Goal: Transaction & Acquisition: Purchase product/service

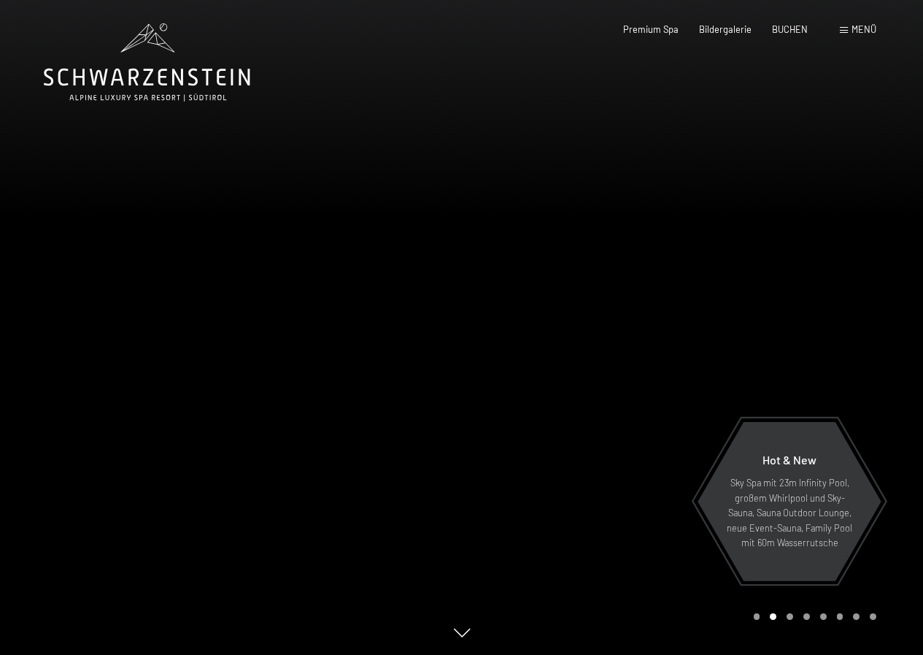
click at [860, 28] on span "Menü" at bounding box center [864, 29] width 25 height 12
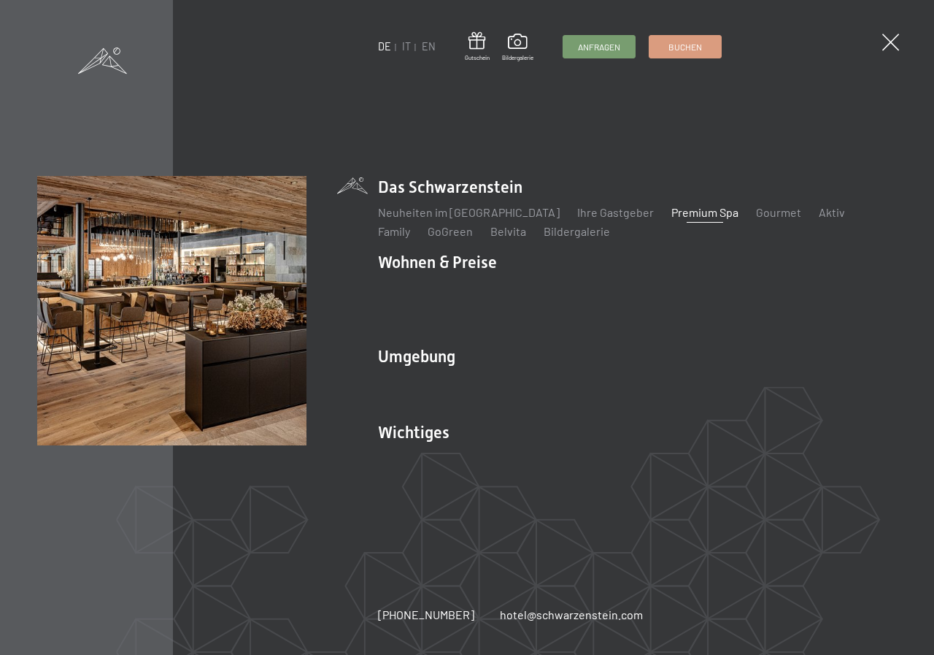
click at [671, 219] on link "Premium Spa" at bounding box center [704, 212] width 67 height 14
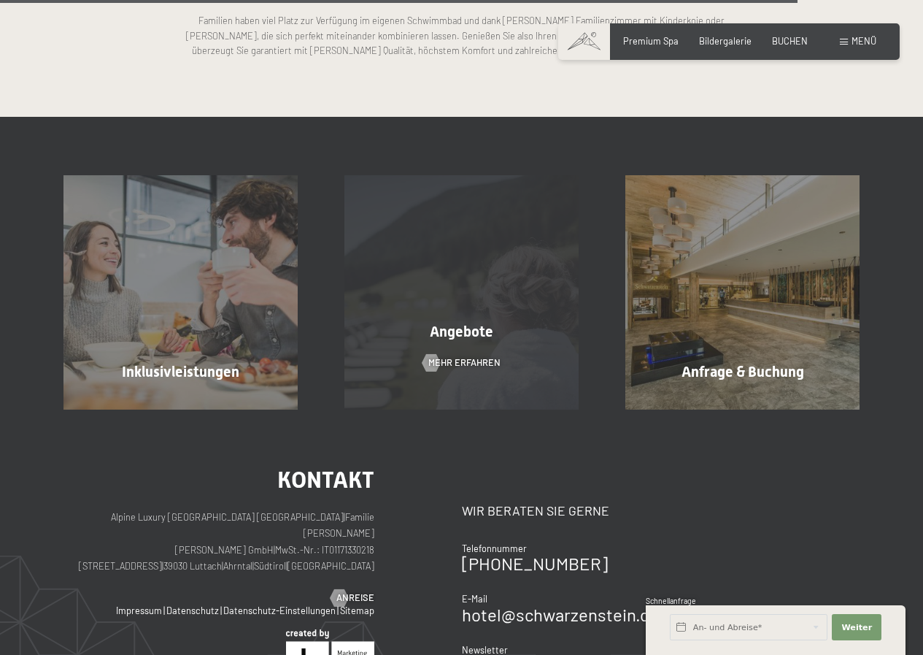
scroll to position [3284, 0]
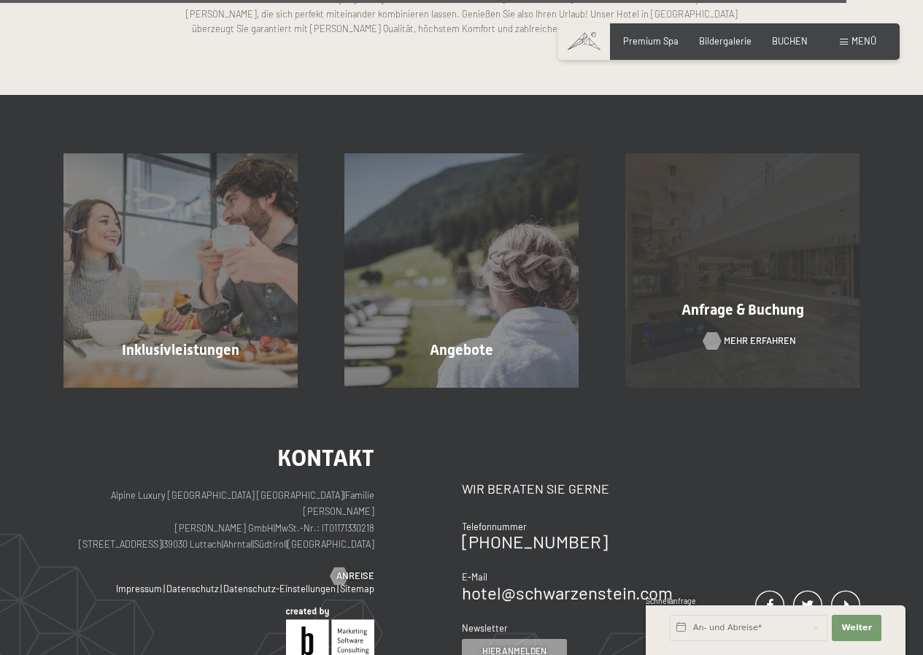
click at [740, 336] on span "Mehr erfahren" at bounding box center [760, 340] width 72 height 13
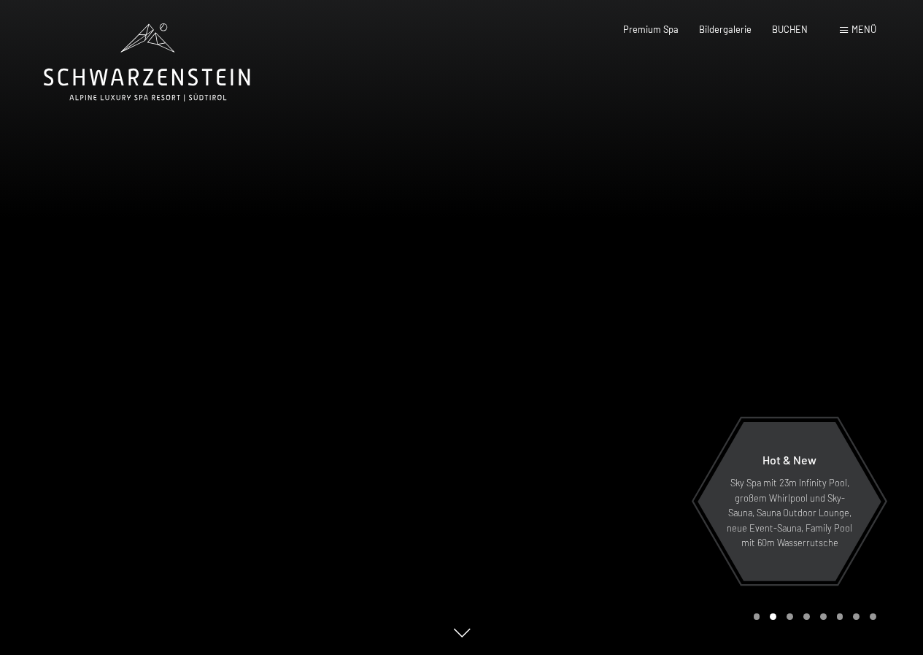
click at [849, 26] on div "Menü" at bounding box center [858, 29] width 36 height 13
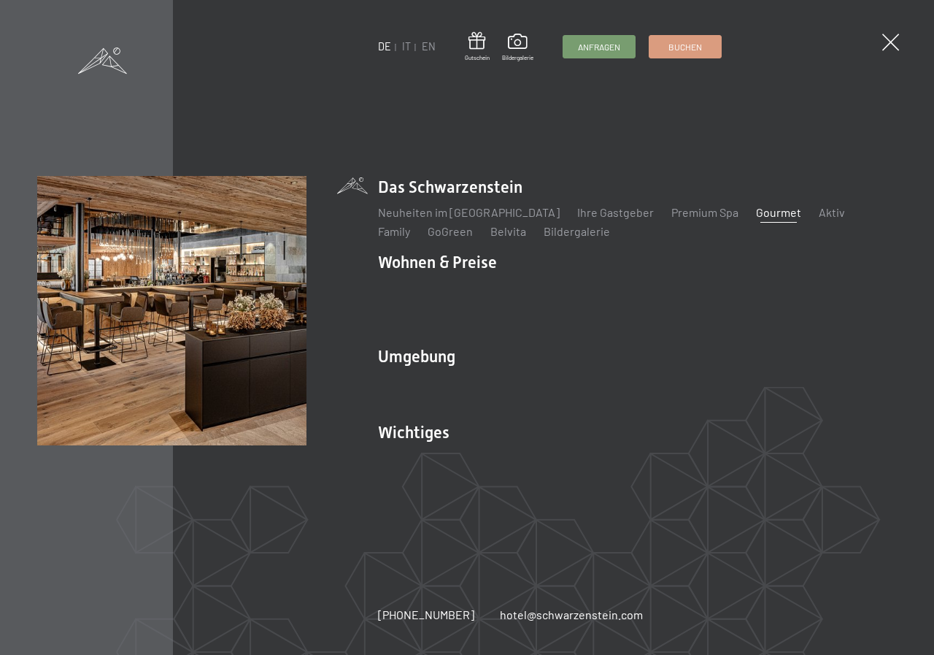
click at [756, 219] on link "Gourmet" at bounding box center [778, 212] width 45 height 14
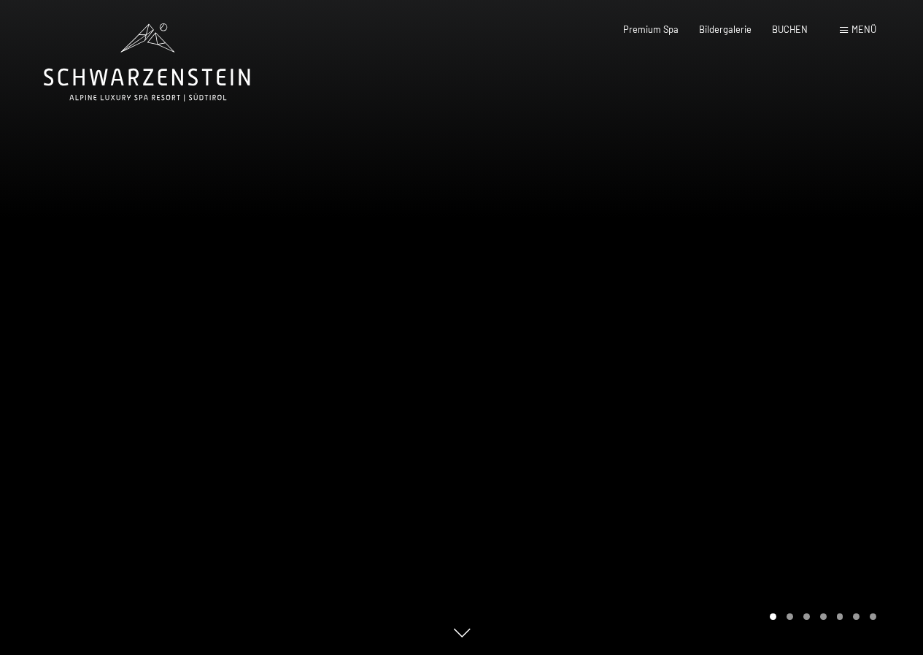
click at [733, 276] on div at bounding box center [693, 327] width 462 height 655
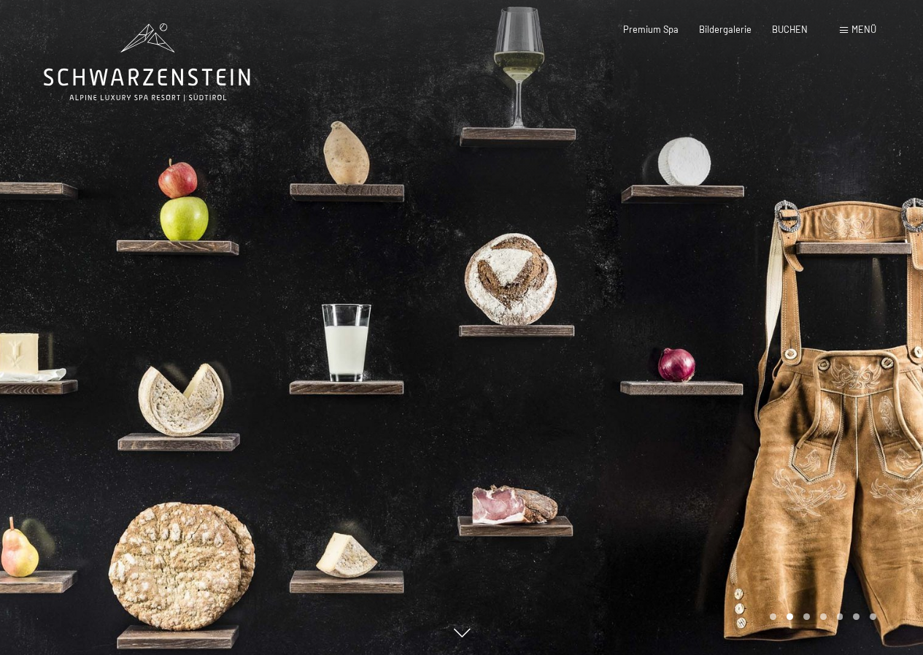
click at [732, 277] on div at bounding box center [693, 327] width 462 height 655
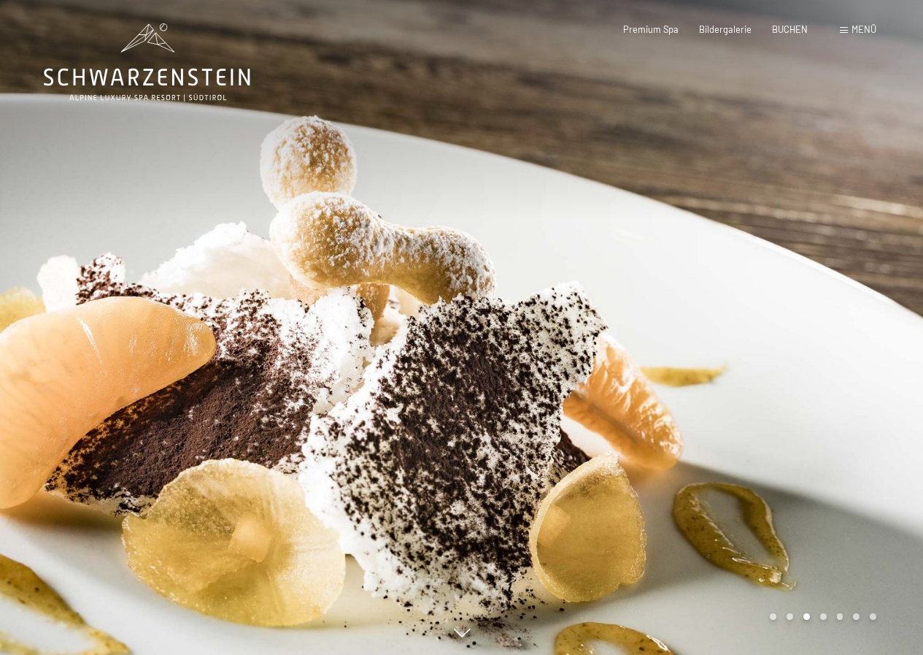
click at [732, 277] on div at bounding box center [693, 327] width 462 height 655
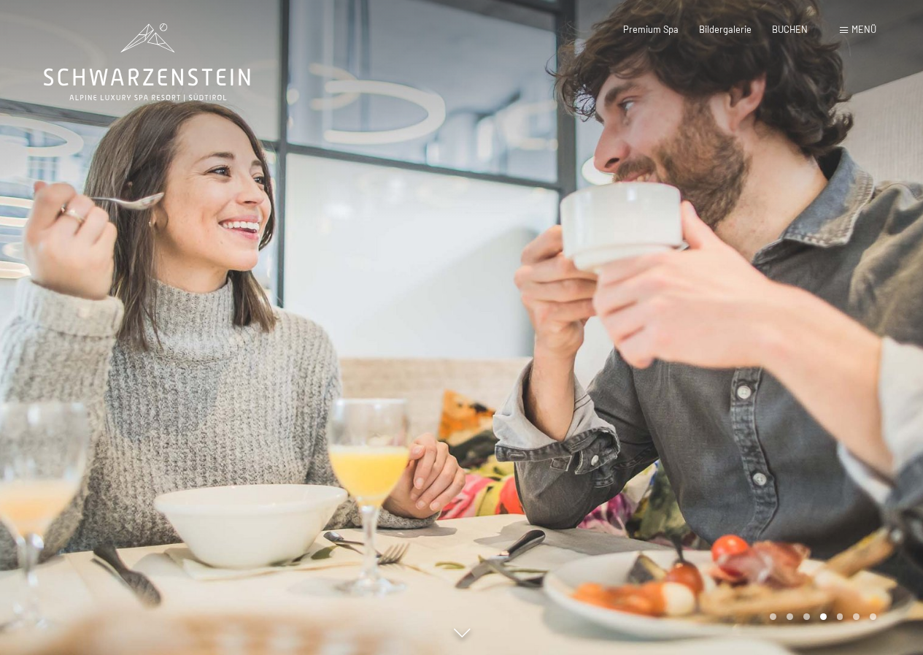
click at [730, 279] on div at bounding box center [693, 327] width 462 height 655
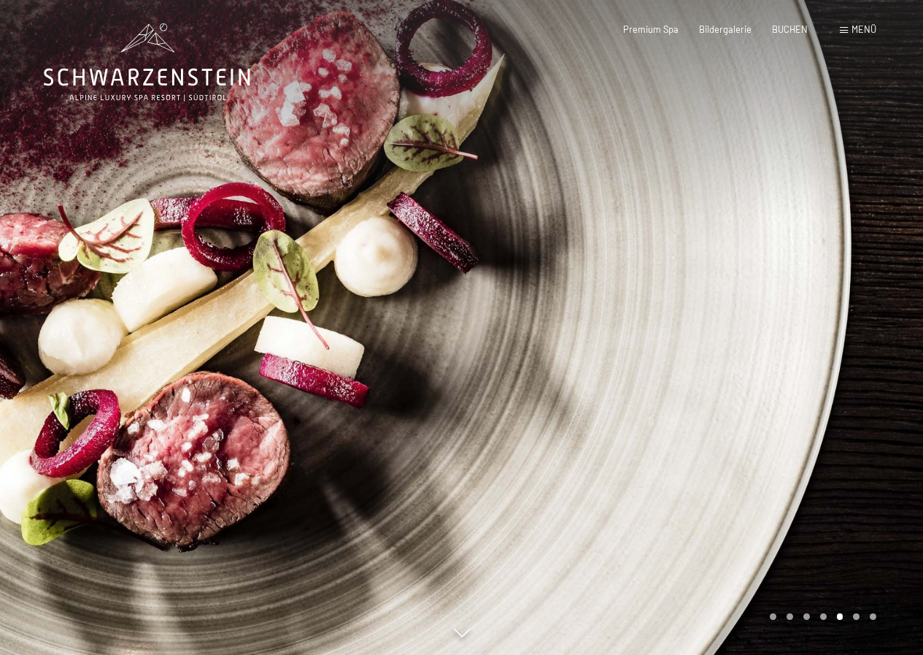
click at [727, 281] on div at bounding box center [693, 327] width 462 height 655
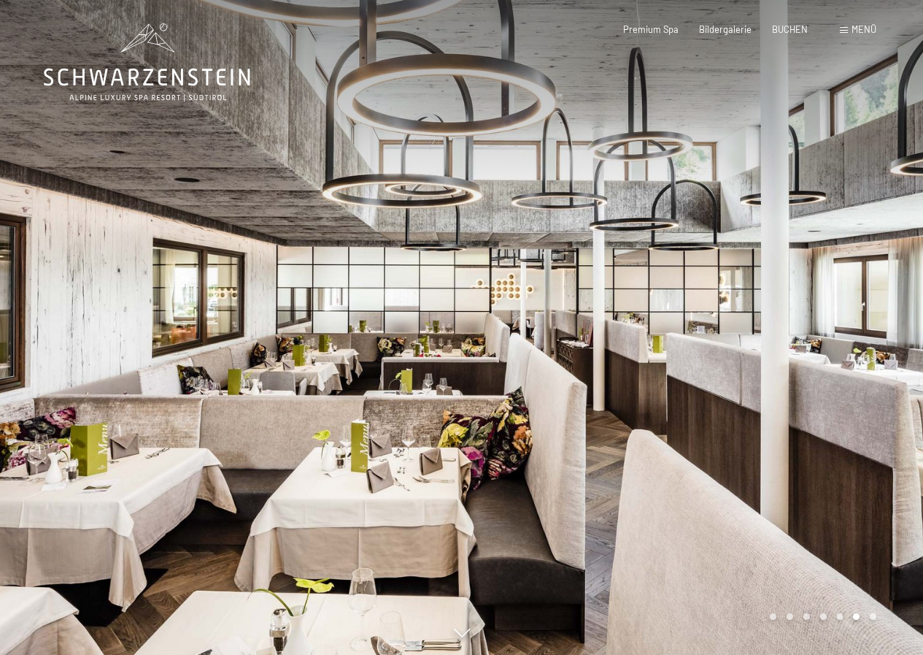
click at [727, 281] on div at bounding box center [693, 327] width 462 height 655
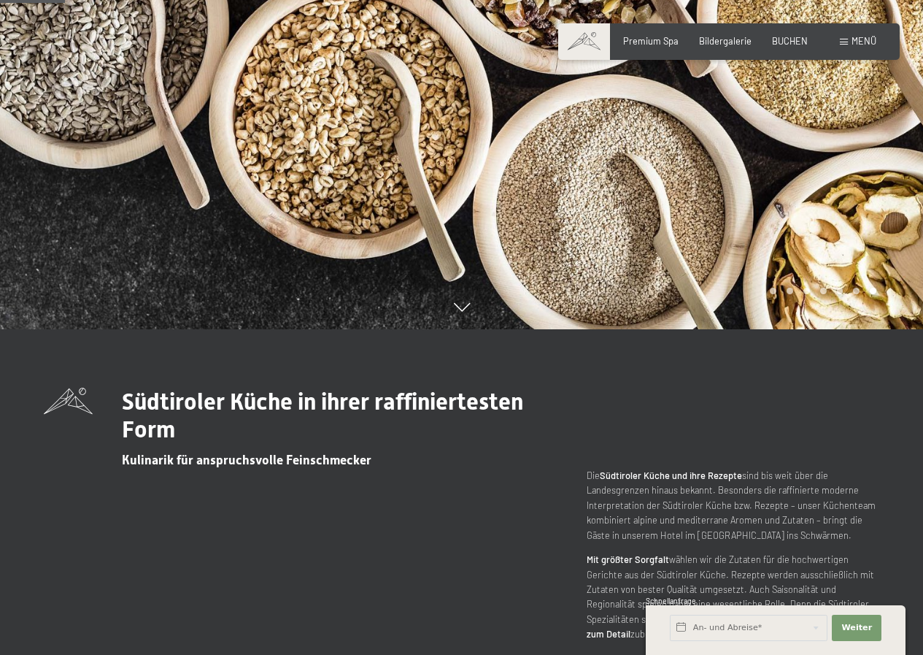
scroll to position [292, 0]
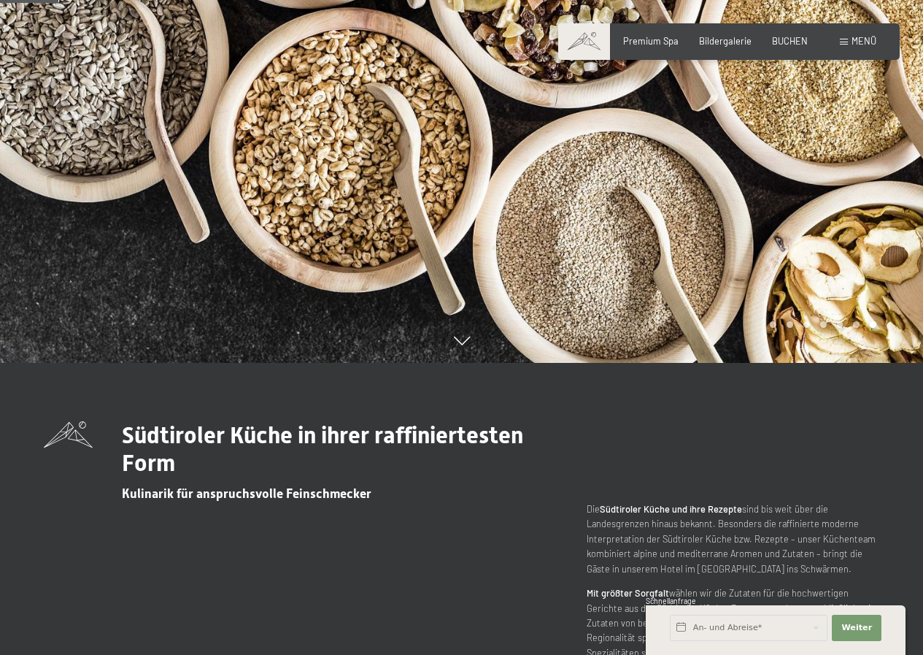
click at [793, 435] on div "Südtiroler Küche in ihrer raffiniertesten Form Kulinarik für anspruchsvolle Fei…" at bounding box center [461, 548] width 835 height 254
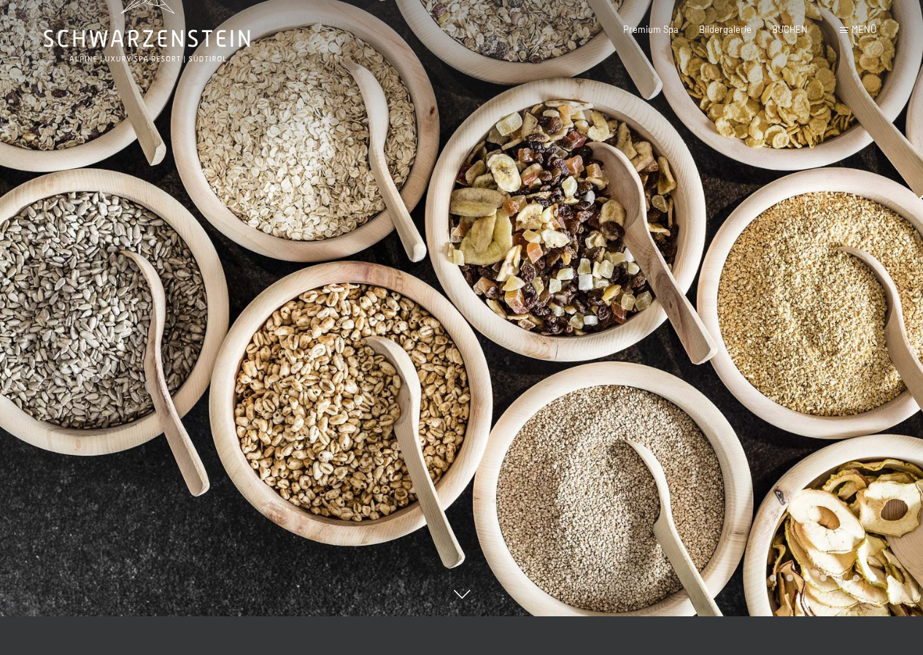
scroll to position [0, 0]
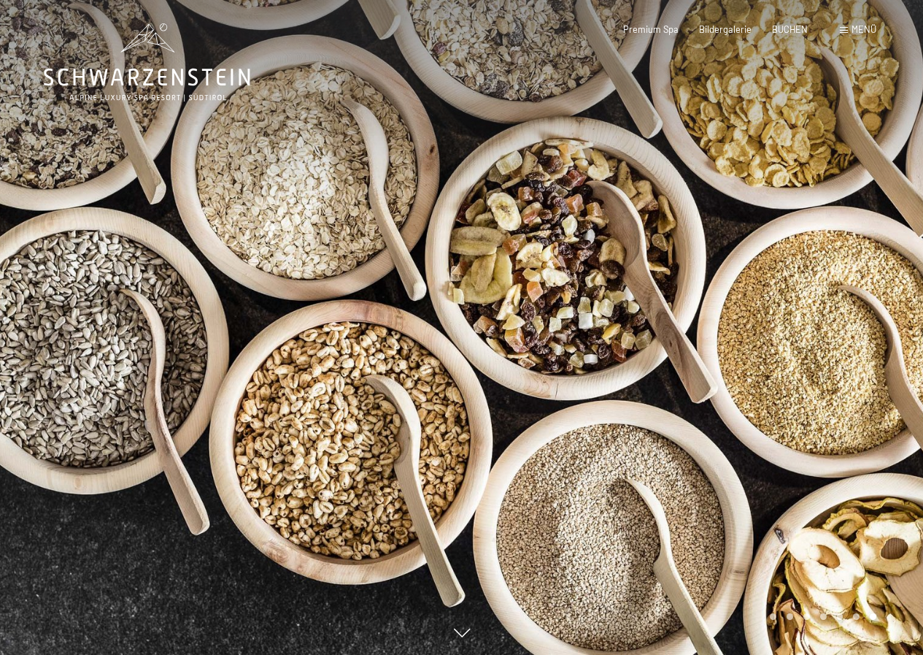
click at [744, 215] on div at bounding box center [693, 327] width 462 height 655
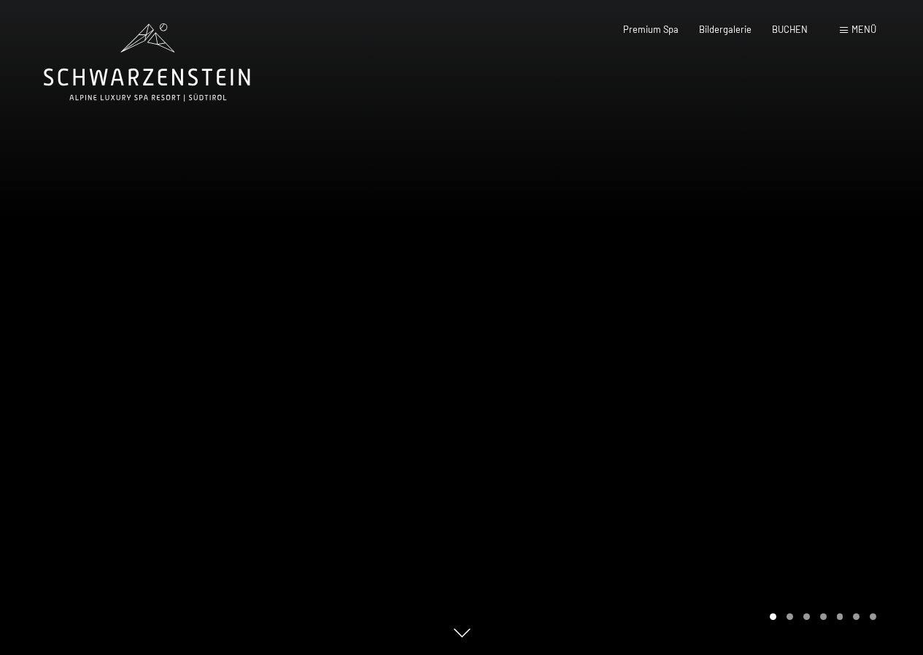
click at [741, 218] on div at bounding box center [693, 327] width 462 height 655
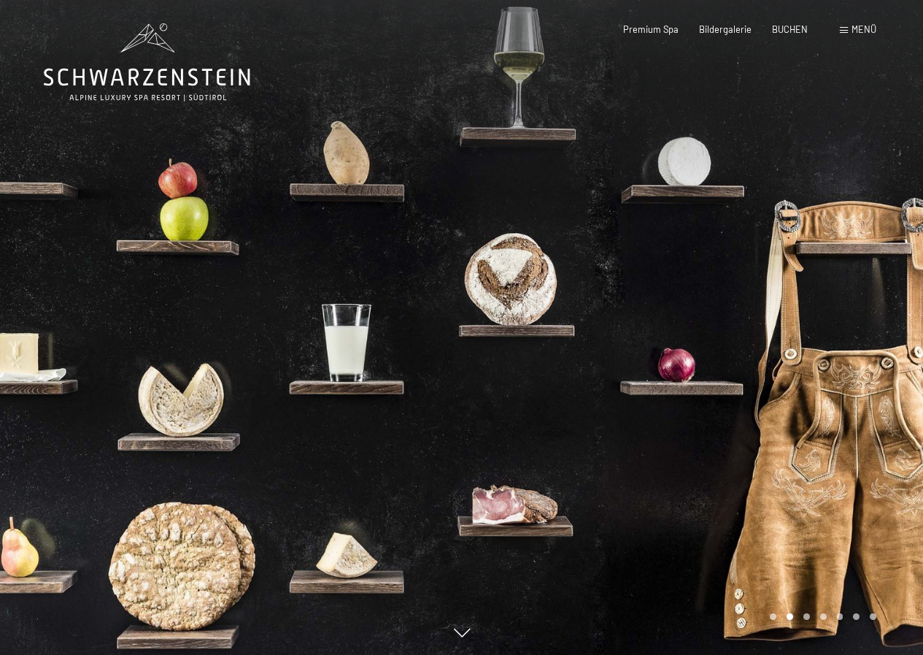
click at [689, 80] on div at bounding box center [693, 327] width 462 height 655
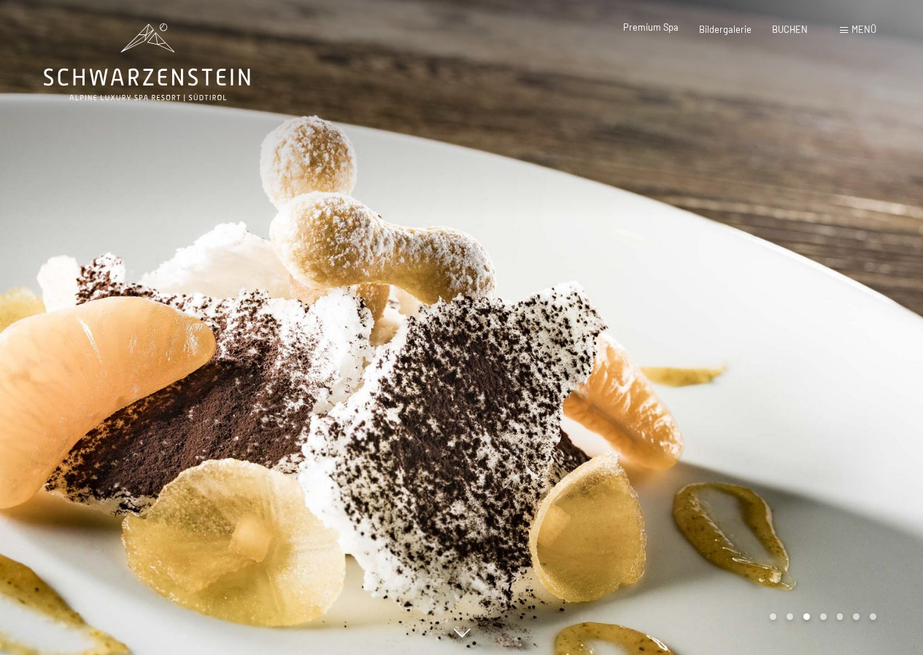
click at [655, 26] on span "Premium Spa" at bounding box center [650, 27] width 55 height 12
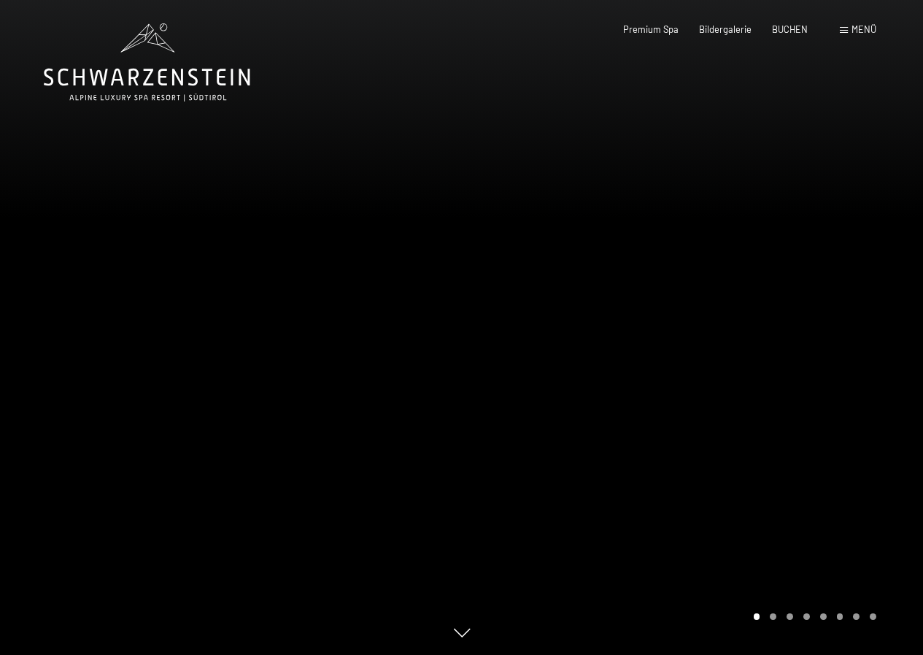
click at [808, 325] on div at bounding box center [693, 327] width 462 height 655
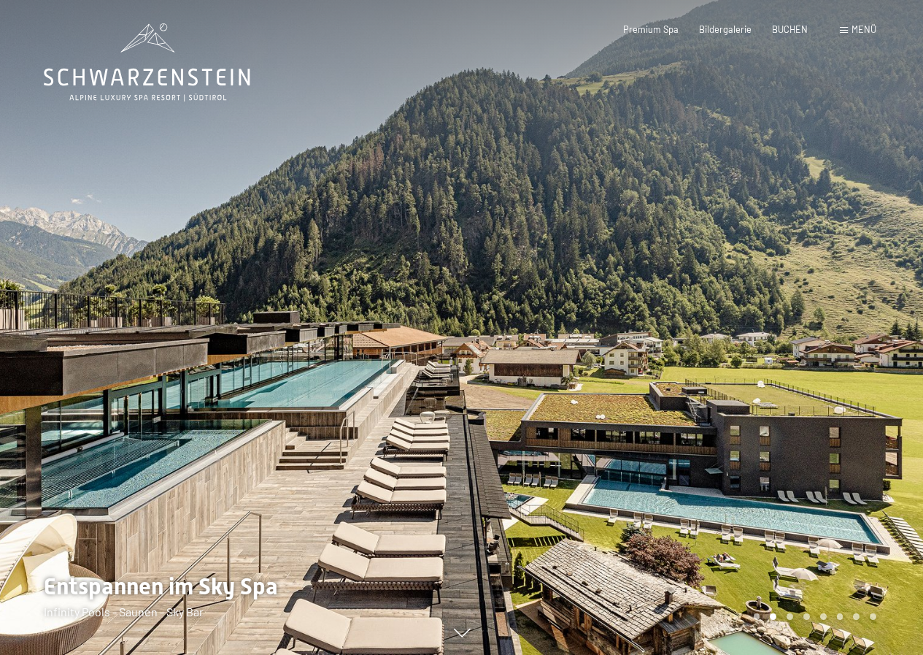
click at [805, 325] on div at bounding box center [693, 327] width 462 height 655
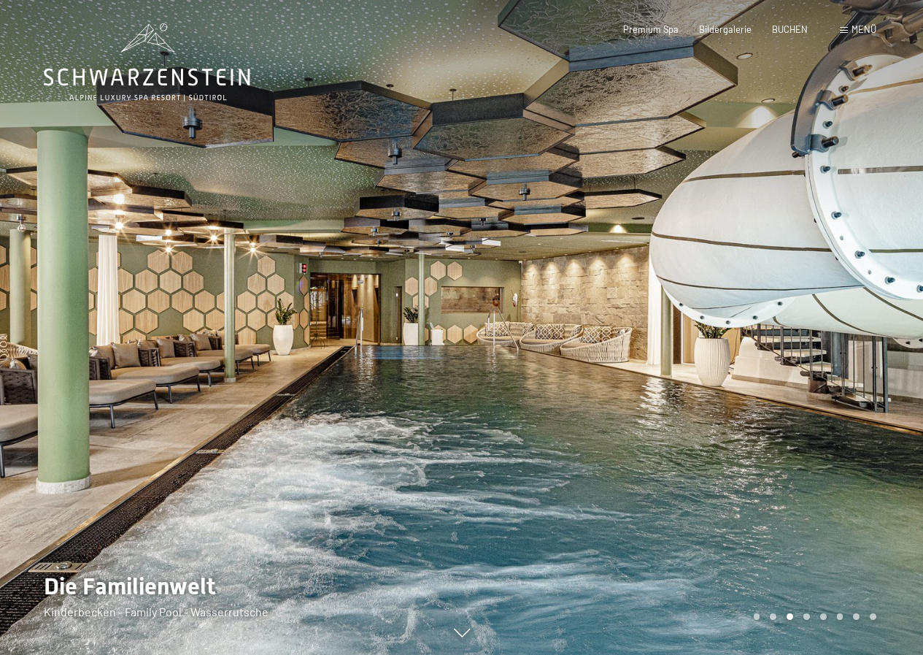
click at [803, 325] on div at bounding box center [693, 327] width 462 height 655
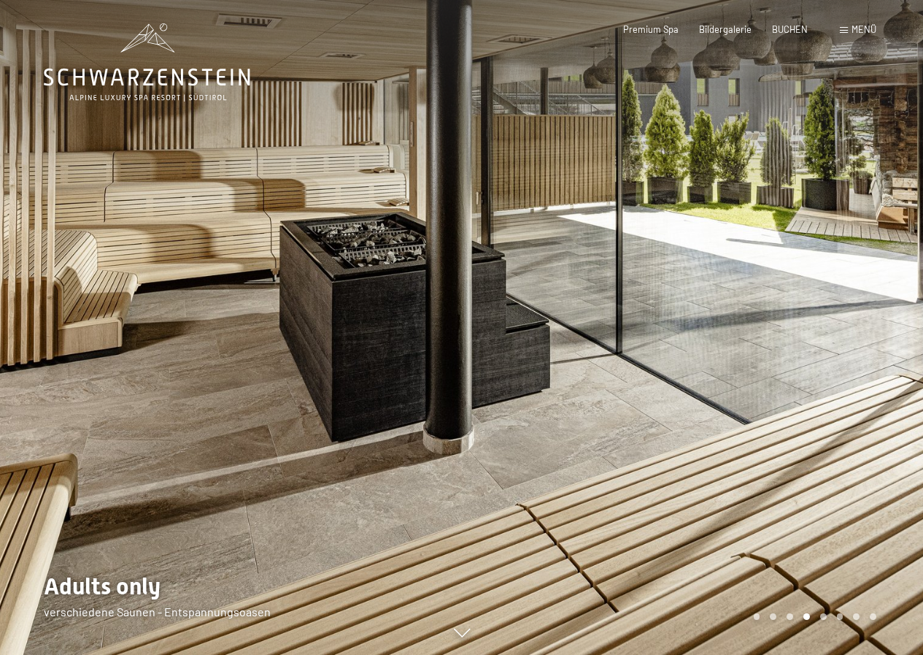
click at [799, 324] on div at bounding box center [693, 327] width 462 height 655
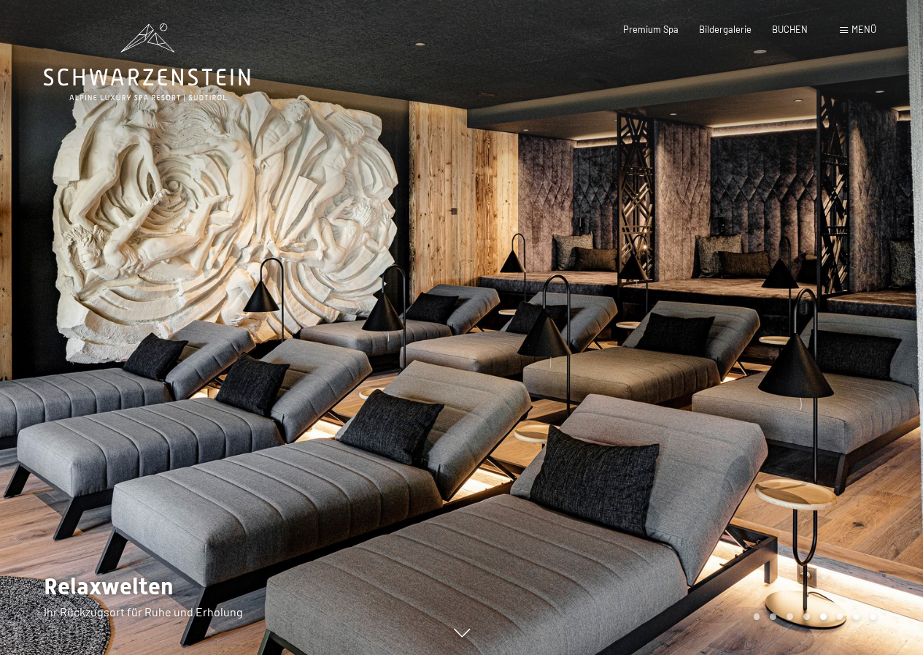
click at [799, 324] on div at bounding box center [693, 327] width 462 height 655
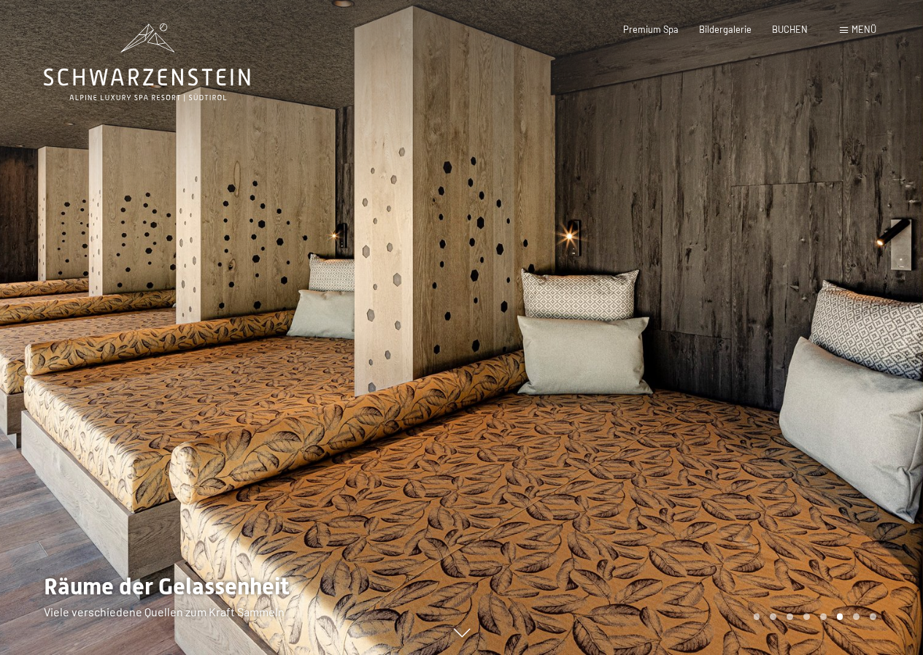
click at [798, 323] on div at bounding box center [693, 327] width 462 height 655
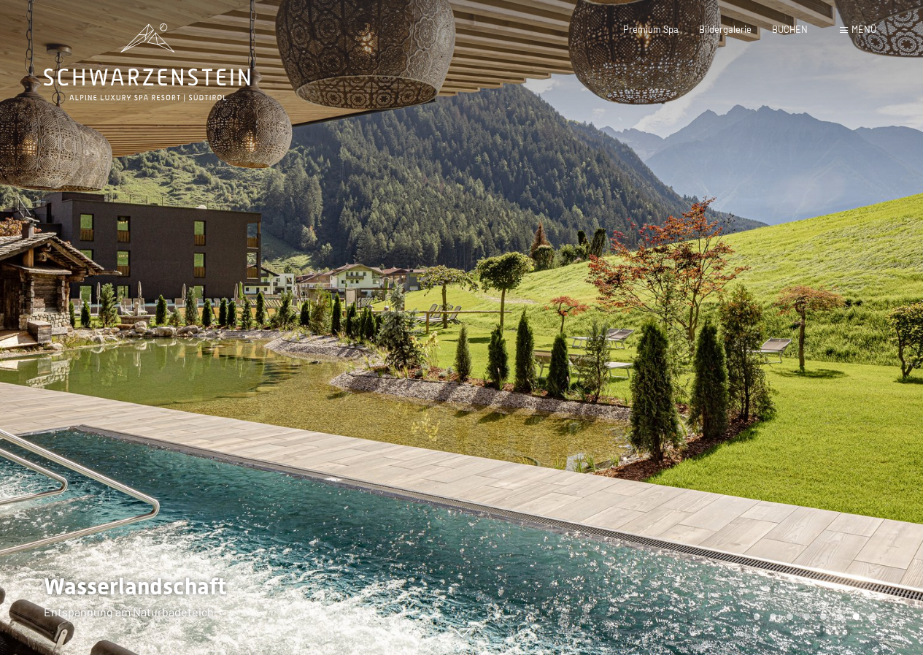
click at [798, 323] on div at bounding box center [693, 327] width 462 height 655
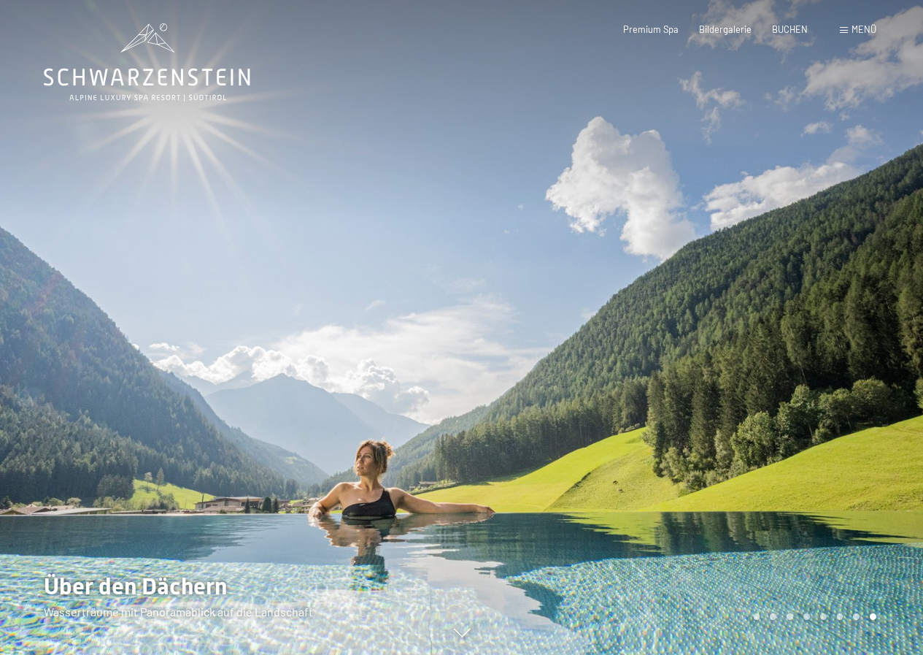
click at [798, 323] on div at bounding box center [693, 327] width 462 height 655
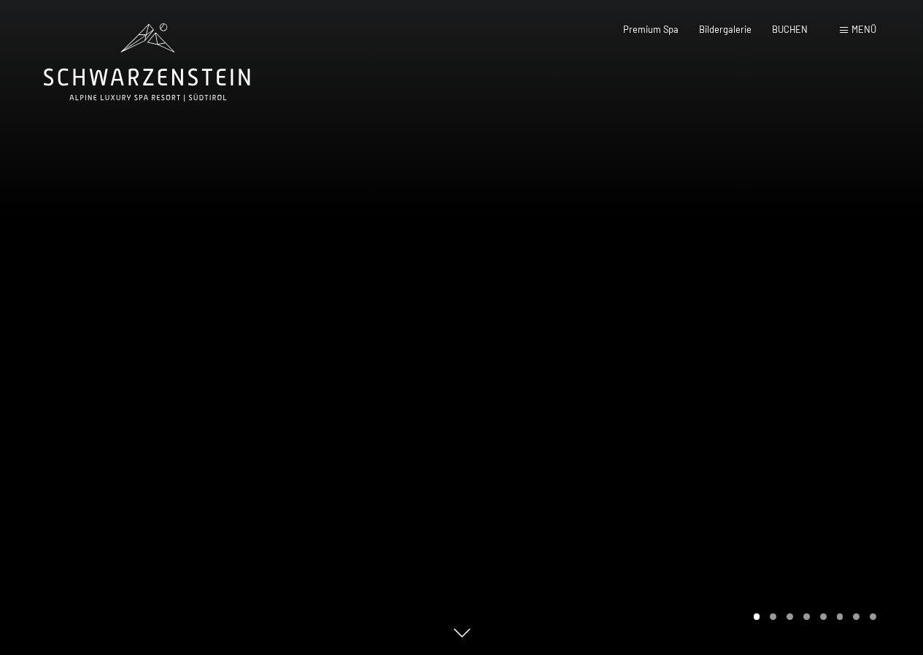
click at [798, 323] on div at bounding box center [693, 327] width 462 height 655
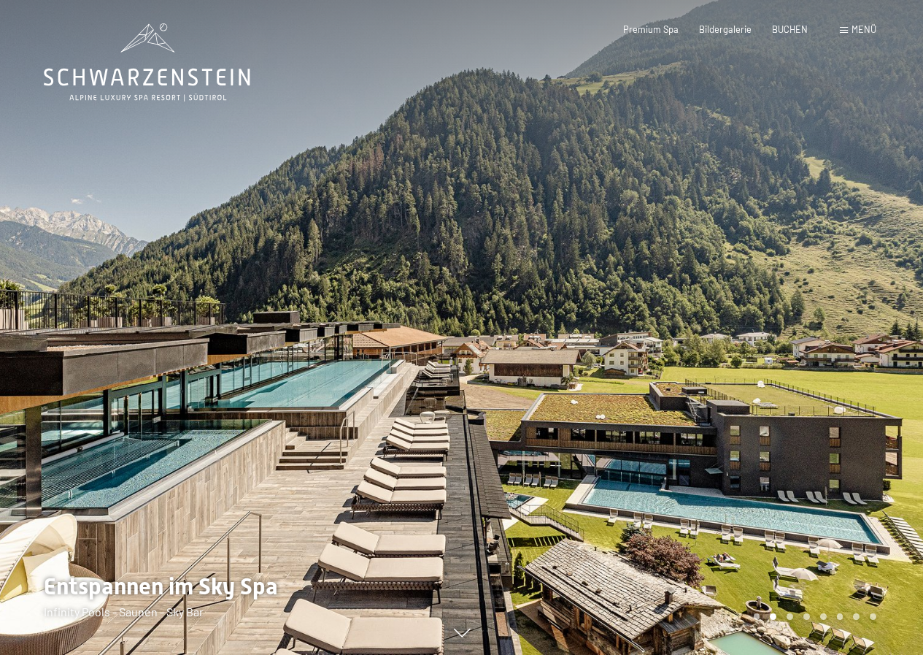
click at [862, 26] on span "Menü" at bounding box center [864, 29] width 25 height 12
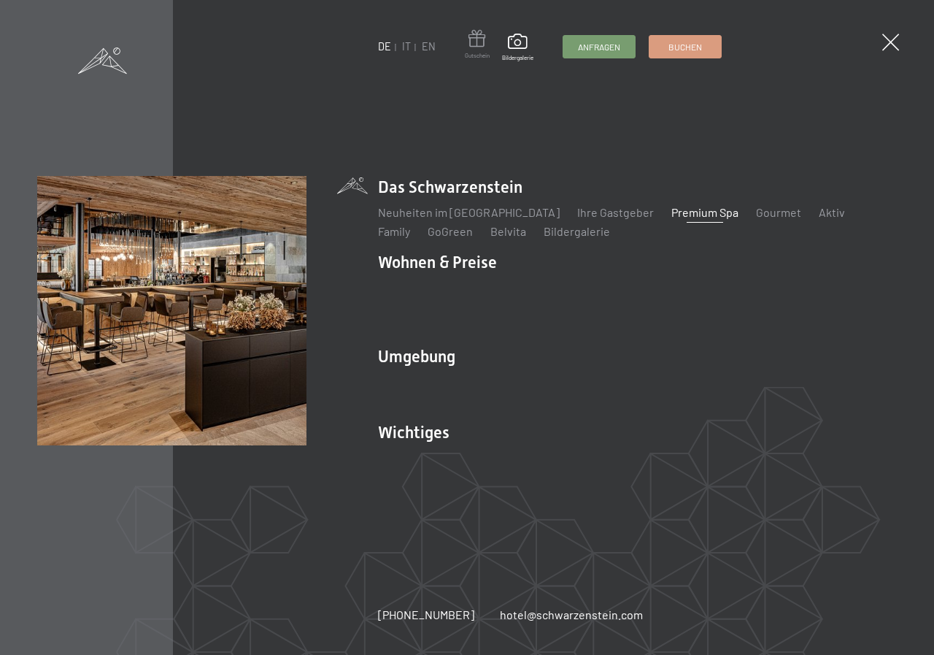
click at [476, 42] on span at bounding box center [477, 41] width 25 height 22
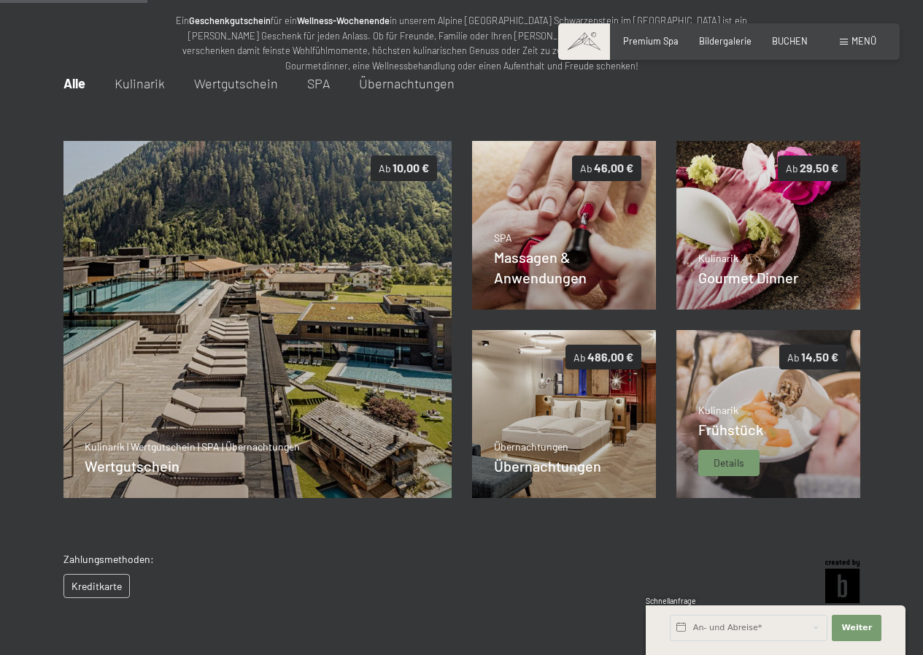
click at [757, 424] on span "Frühstück" at bounding box center [730, 429] width 65 height 18
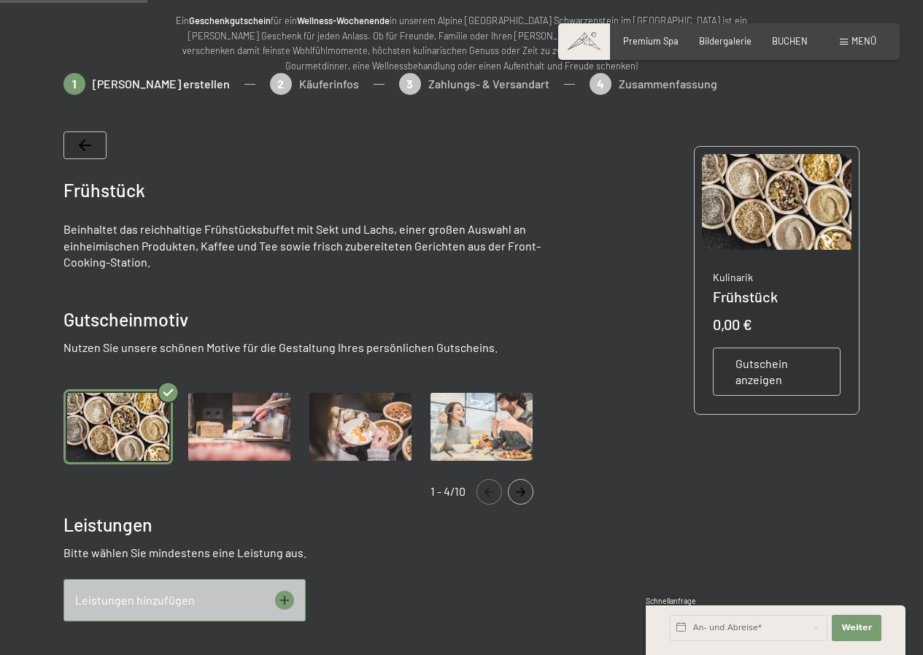
click at [520, 487] on icon "Navigate to next slide" at bounding box center [521, 491] width 24 height 9
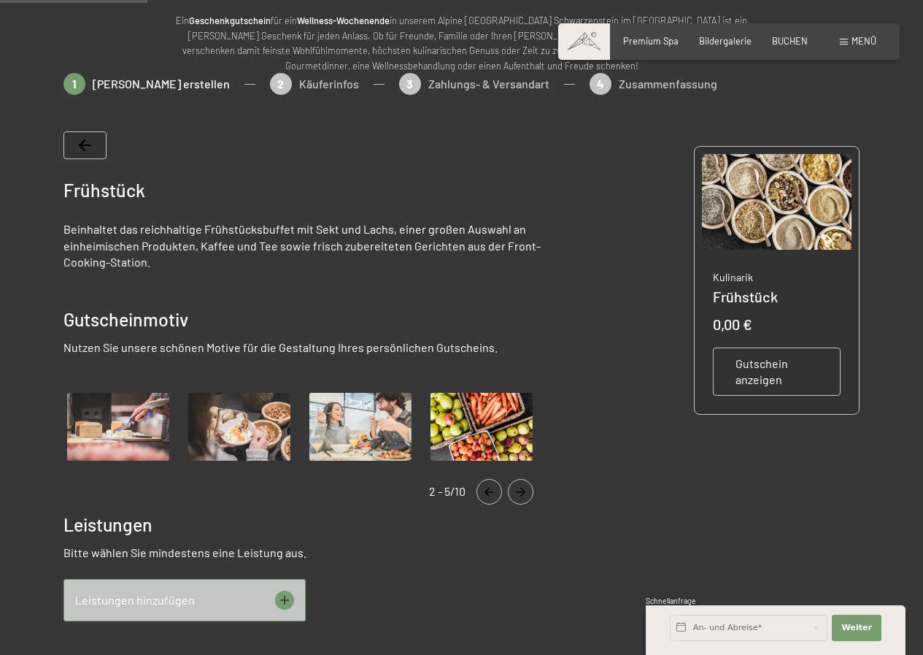
click at [520, 487] on icon "Navigate to next slide" at bounding box center [521, 491] width 24 height 9
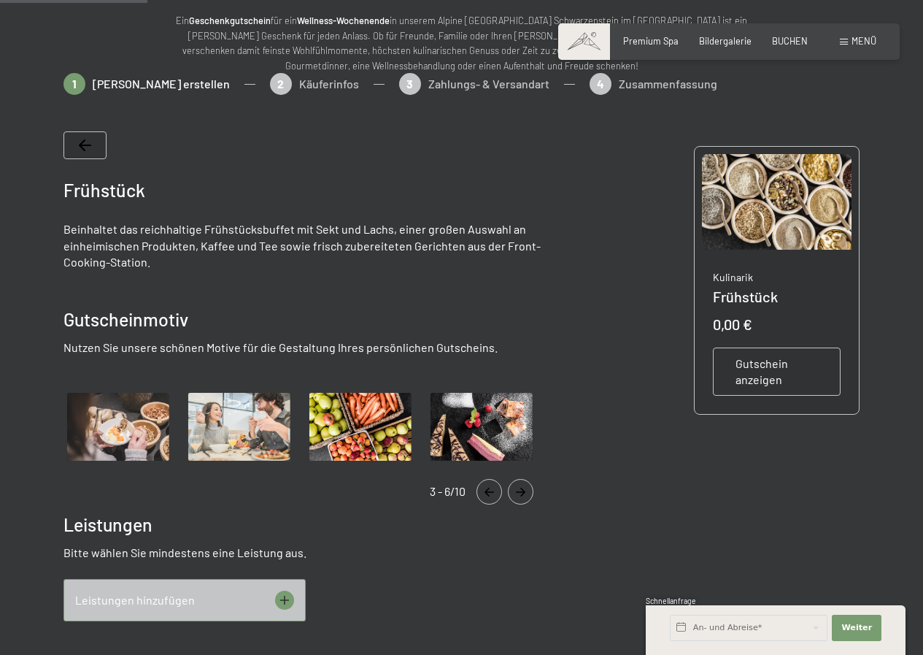
click at [520, 487] on icon "Navigate to next slide" at bounding box center [521, 491] width 24 height 9
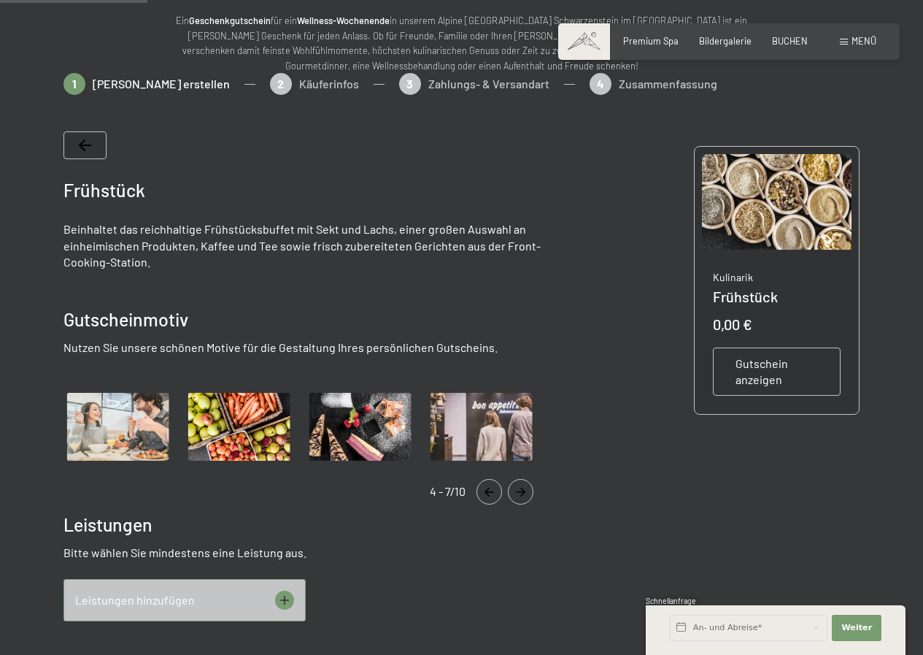
click at [384, 420] on img "Gallery" at bounding box center [360, 426] width 109 height 75
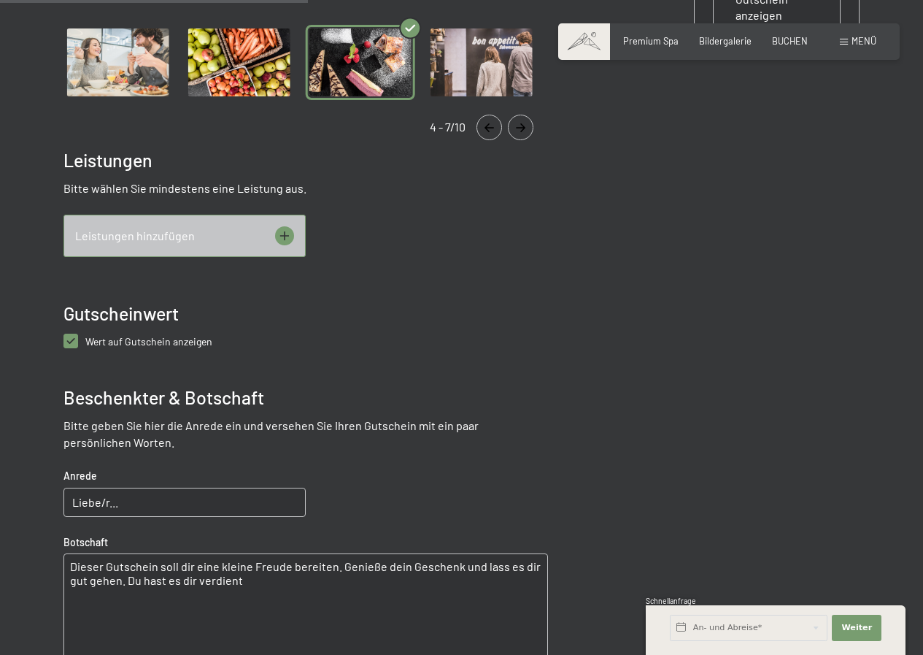
scroll to position [520, 0]
click at [111, 501] on input "Liebe/r..." at bounding box center [184, 501] width 242 height 29
drag, startPoint x: 111, startPoint y: 501, endPoint x: 68, endPoint y: 501, distance: 43.1
click at [68, 501] on input "Liebe/r..." at bounding box center [184, 501] width 242 height 29
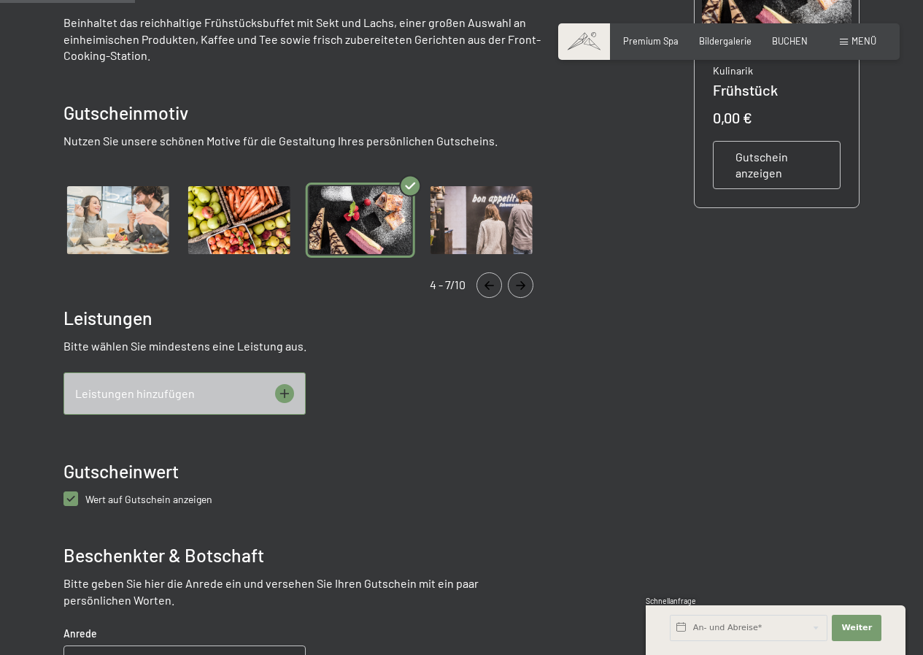
scroll to position [228, 0]
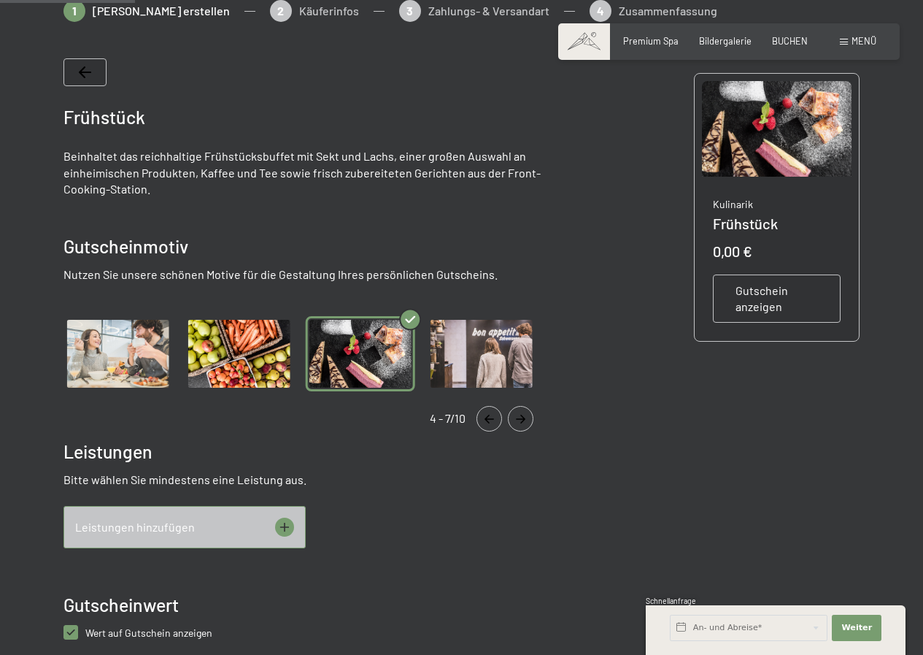
type input "Frau Gertraud Steiner.."
click at [282, 522] on icon at bounding box center [284, 526] width 19 height 19
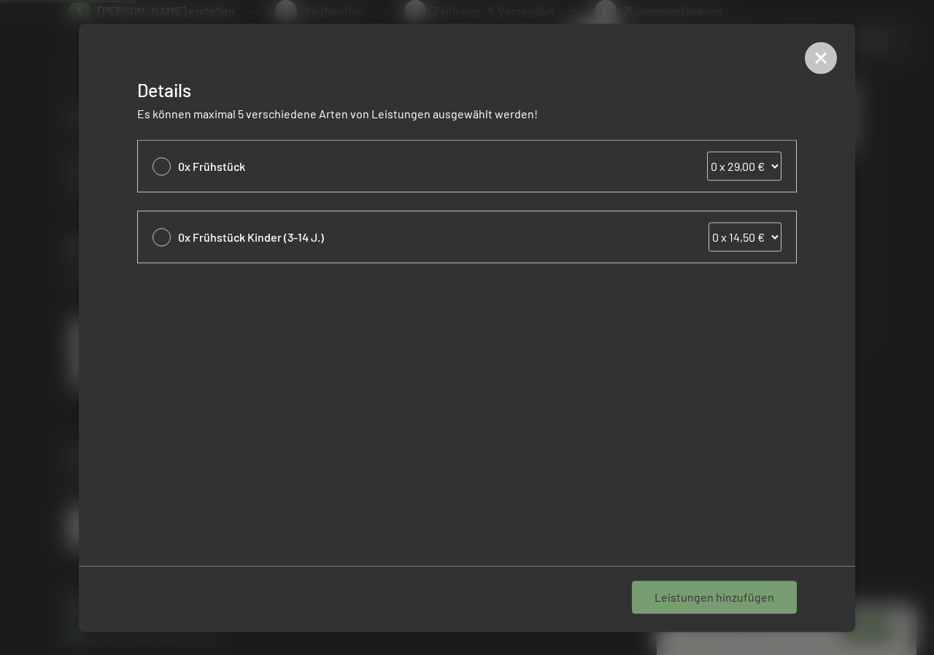
click at [160, 160] on div at bounding box center [162, 166] width 18 height 18
select select "0"
click at [818, 51] on icon at bounding box center [821, 58] width 32 height 32
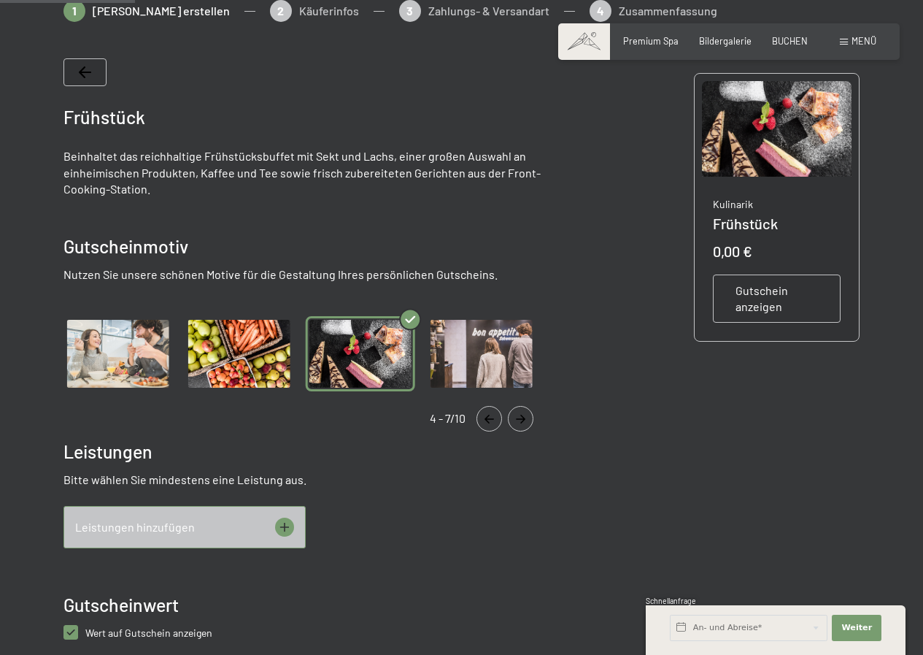
click at [758, 294] on span "Gutschein anzeigen" at bounding box center [777, 298] width 83 height 33
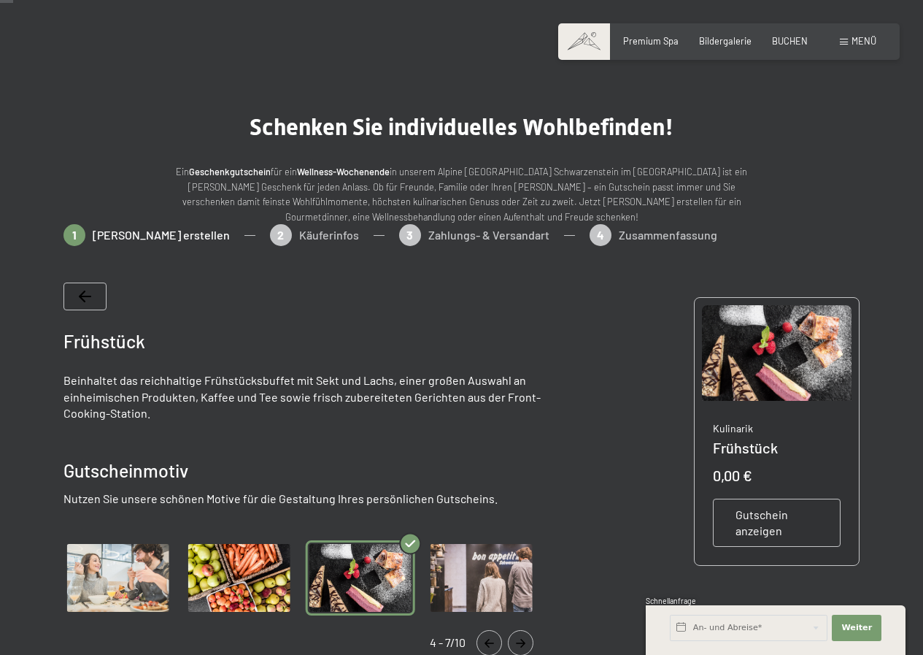
scroll to position [0, 0]
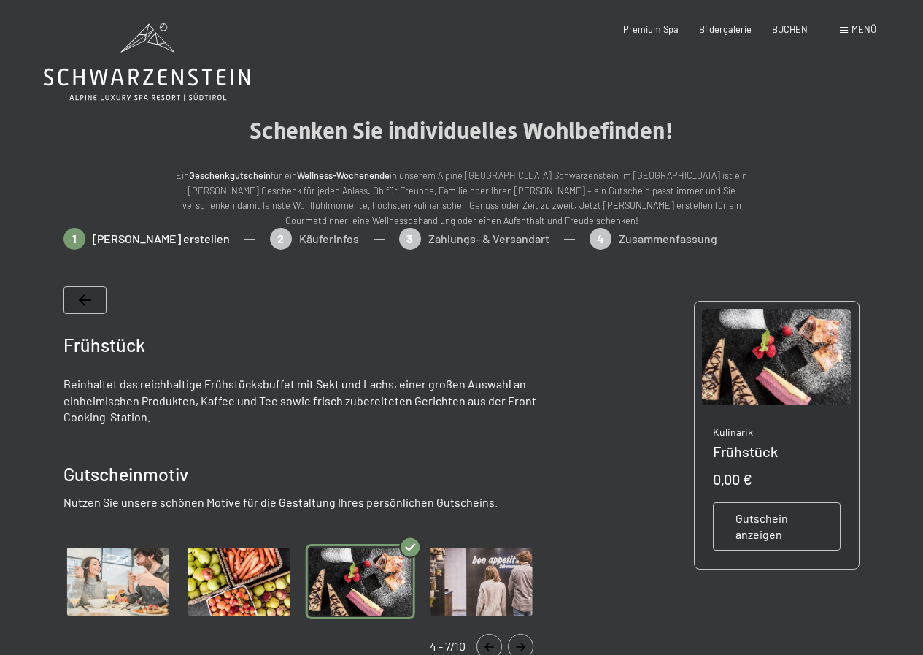
click at [79, 294] on icon at bounding box center [85, 300] width 12 height 12
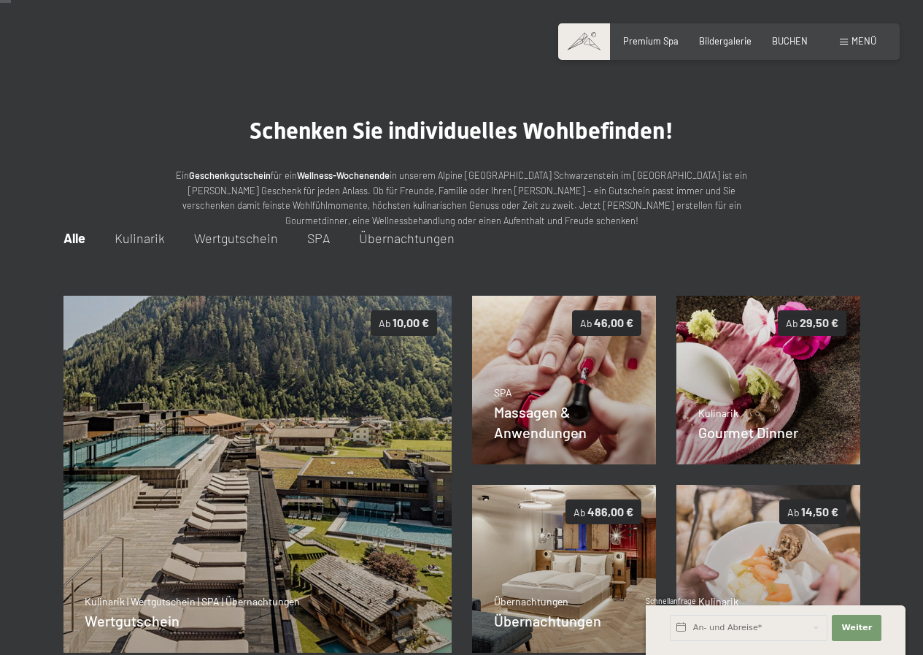
scroll to position [155, 0]
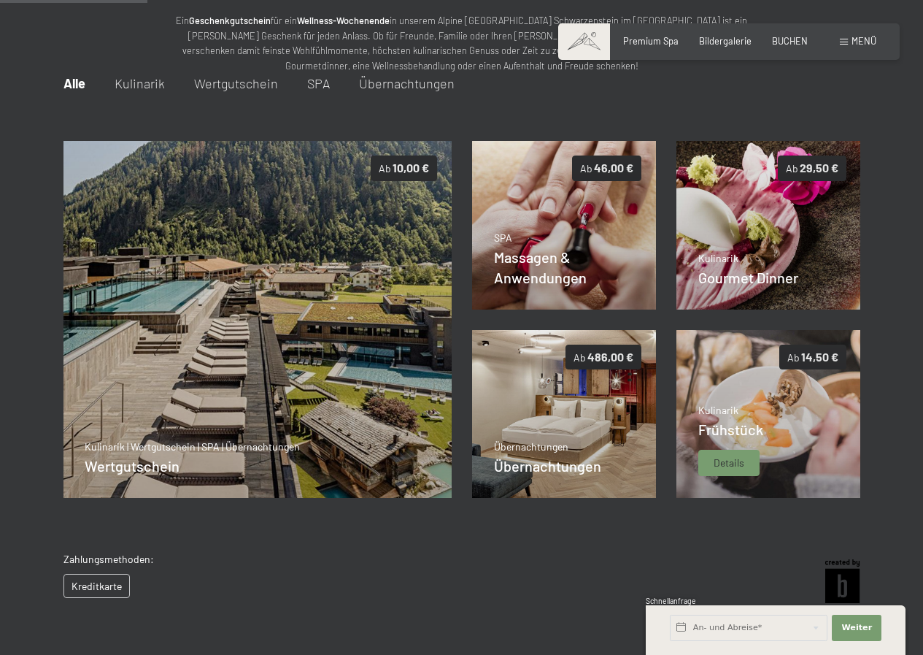
click at [769, 412] on img at bounding box center [768, 414] width 185 height 168
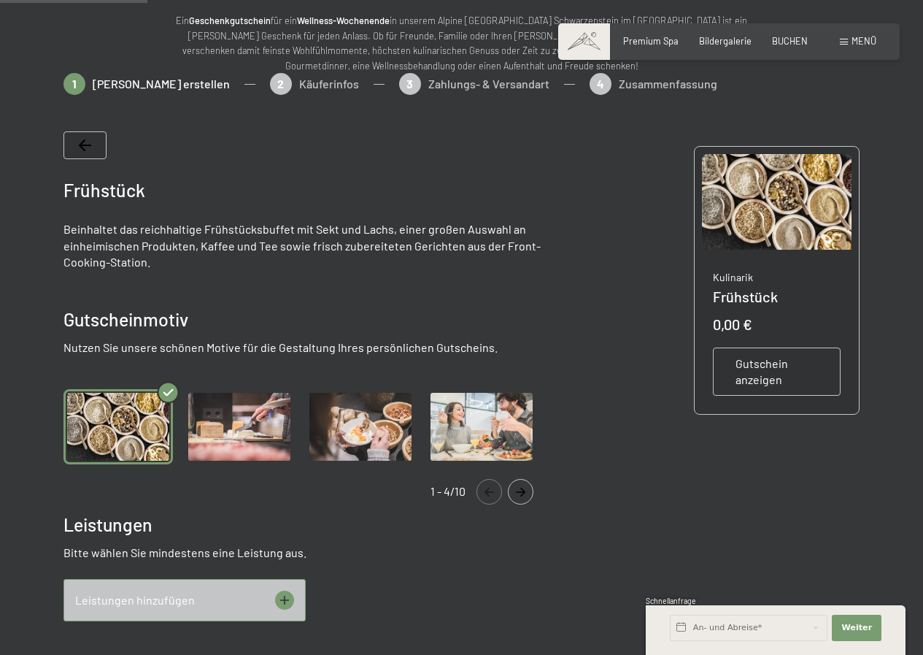
click at [282, 599] on icon at bounding box center [284, 599] width 19 height 19
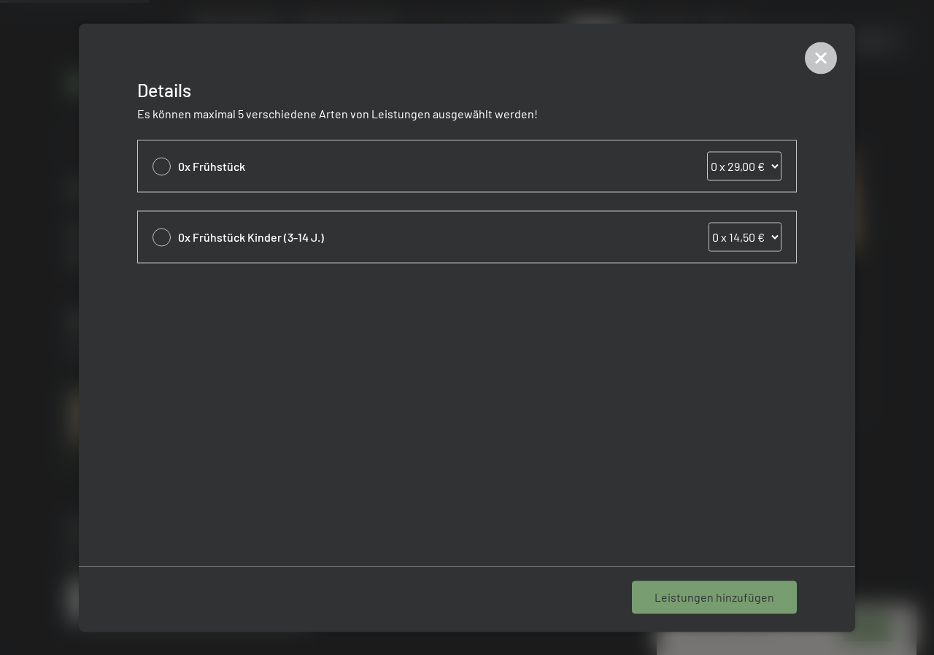
click at [182, 164] on span "0x Frühstück" at bounding box center [404, 166] width 452 height 16
drag, startPoint x: 182, startPoint y: 164, endPoint x: 174, endPoint y: 166, distance: 8.3
click at [174, 166] on div "0x Frühstück 0 x 29,00 € 1 x 29,00 € 2 x 29,00 € 3 x 29,00 € 4 x 29,00 € 5 x 29…" at bounding box center [467, 165] width 658 height 51
click at [161, 167] on div at bounding box center [162, 166] width 18 height 18
click at [177, 163] on div "1x Frühstück 0 x 29,00 € 1 x 29,00 € 2 x 29,00 € 3 x 29,00 € 4 x 29,00 € 5 x 29…" at bounding box center [467, 165] width 658 height 51
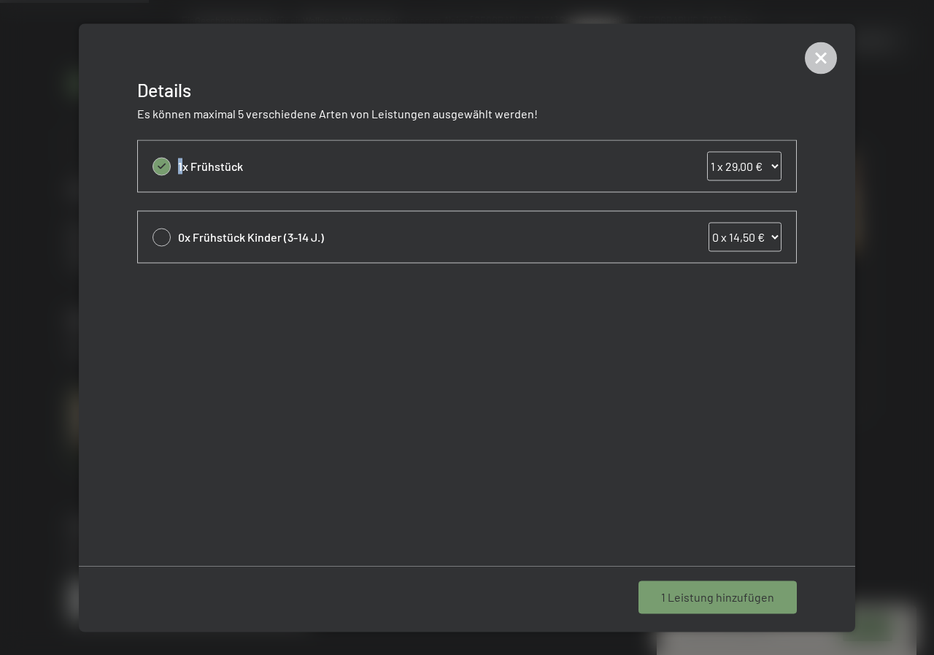
click at [776, 164] on select "0 x 29,00 € 1 x 29,00 € 2 x 29,00 € 3 x 29,00 € 4 x 29,00 € 5 x 29,00 € 6 x 29,…" at bounding box center [744, 165] width 74 height 29
select select "2"
click at [707, 151] on select "0 x 29,00 € 1 x 29,00 € 2 x 29,00 € 3 x 29,00 € 4 x 29,00 € 5 x 29,00 € 6 x 29,…" at bounding box center [744, 165] width 74 height 29
click at [700, 598] on span "1 Leistung hinzufügen" at bounding box center [717, 597] width 113 height 16
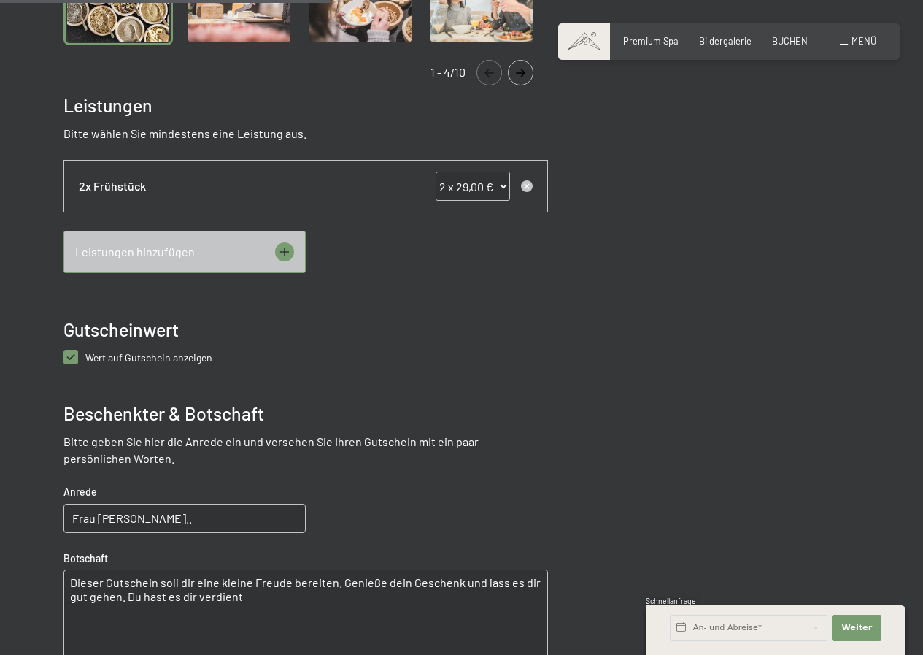
scroll to position [584, 0]
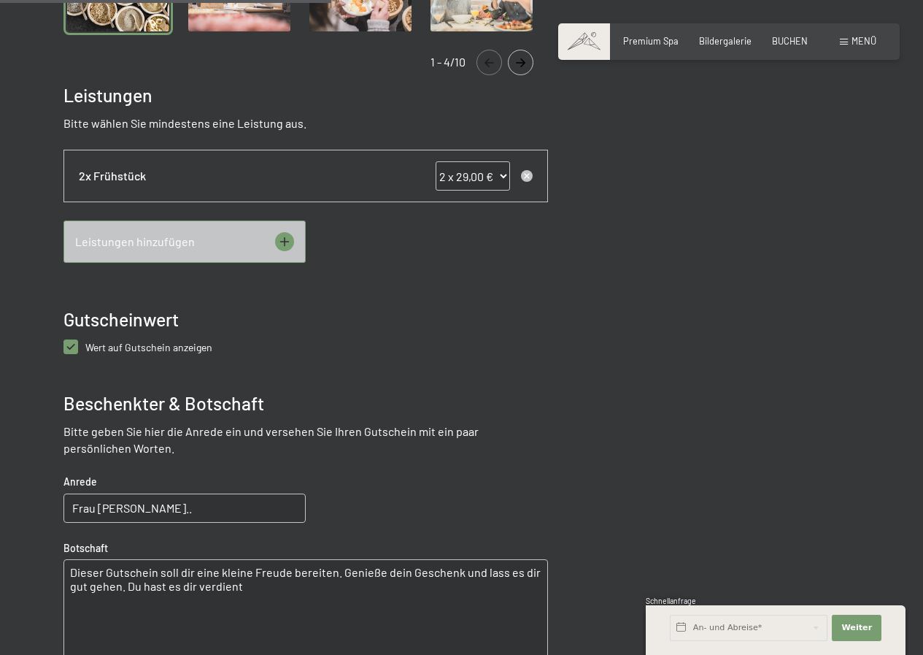
click at [66, 341] on anzeigen "checkbox" at bounding box center [70, 346] width 15 height 15
checkbox anzeigen "false"
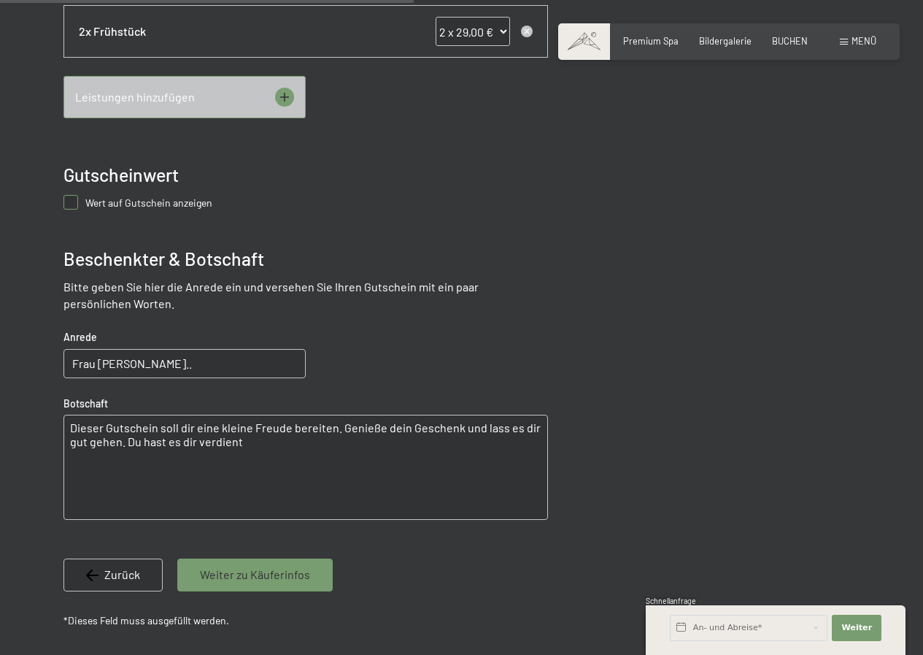
scroll to position [730, 0]
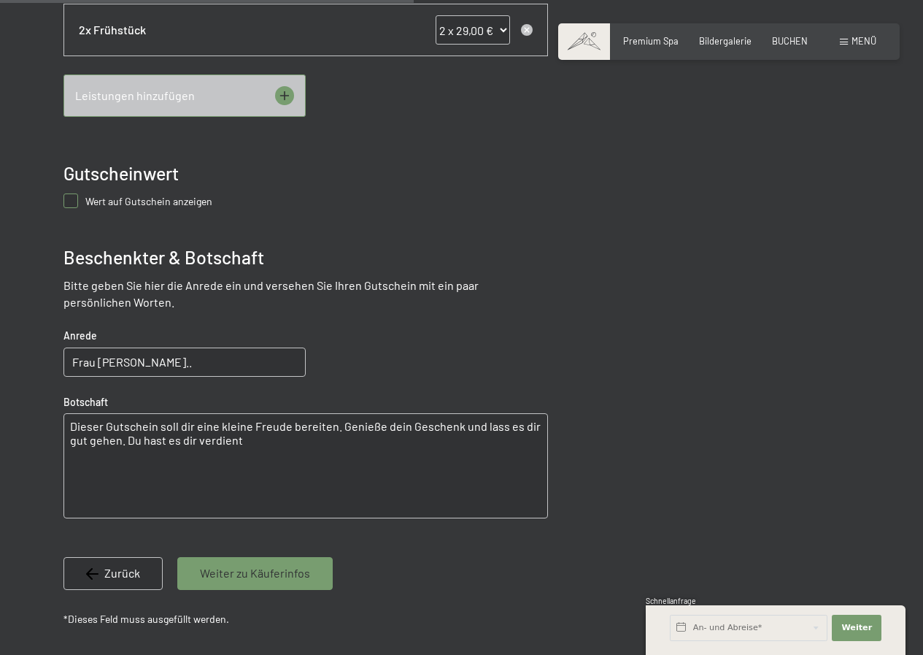
click at [215, 568] on span "Weiter zu Käuferinfos" at bounding box center [255, 573] width 110 height 16
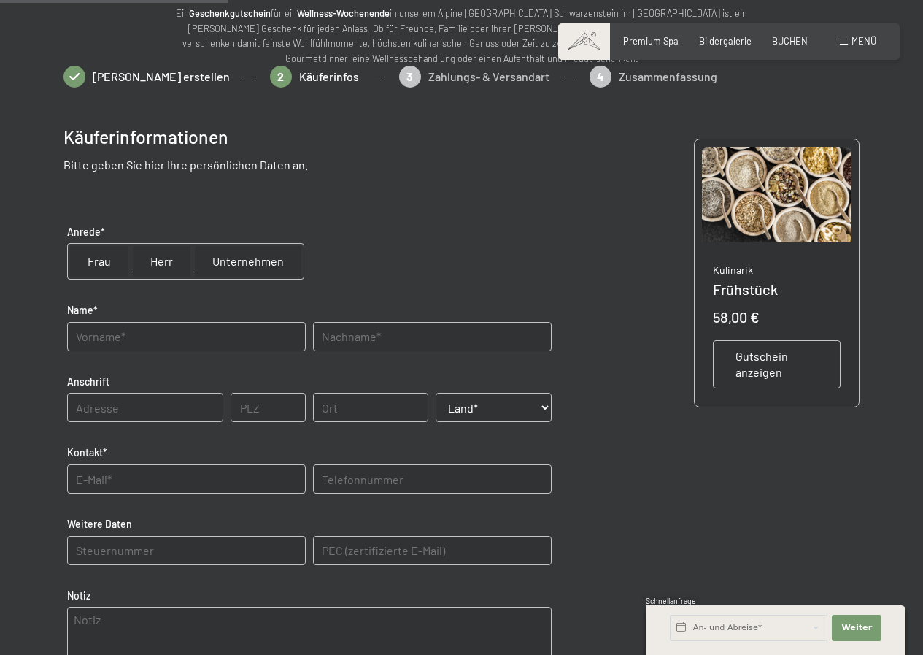
scroll to position [155, 0]
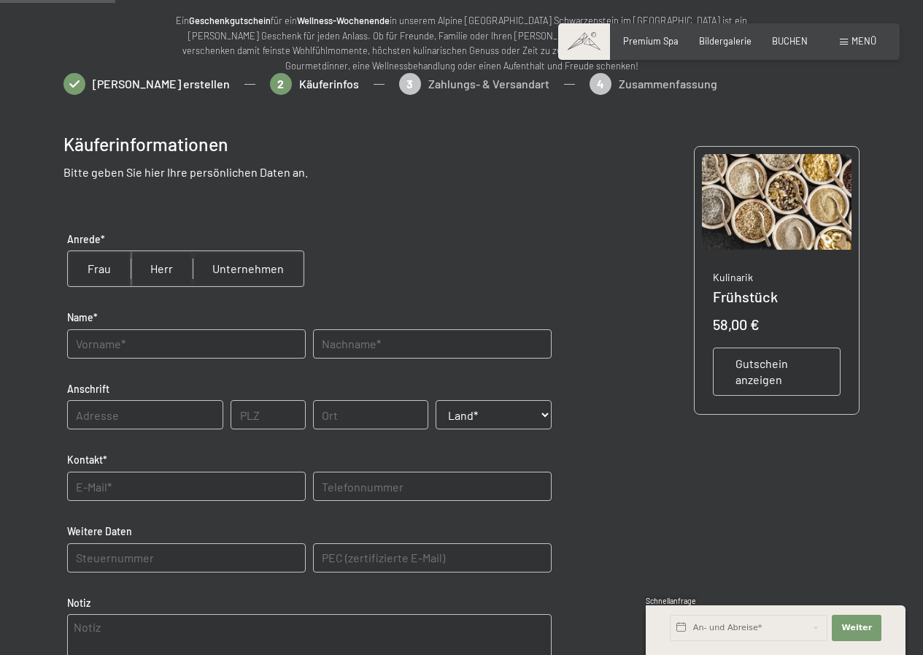
click at [93, 267] on input "radio" at bounding box center [99, 268] width 63 height 35
radio input "true"
click at [113, 344] on input "text" at bounding box center [186, 343] width 239 height 29
type input "Gertraud"
click at [353, 342] on input "text" at bounding box center [432, 343] width 239 height 29
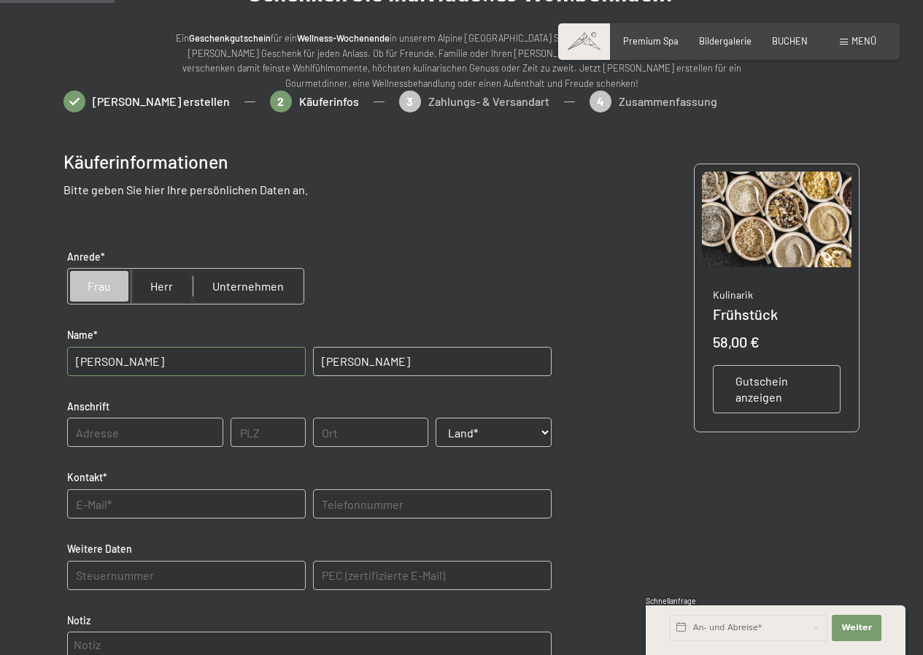
scroll to position [82, 0]
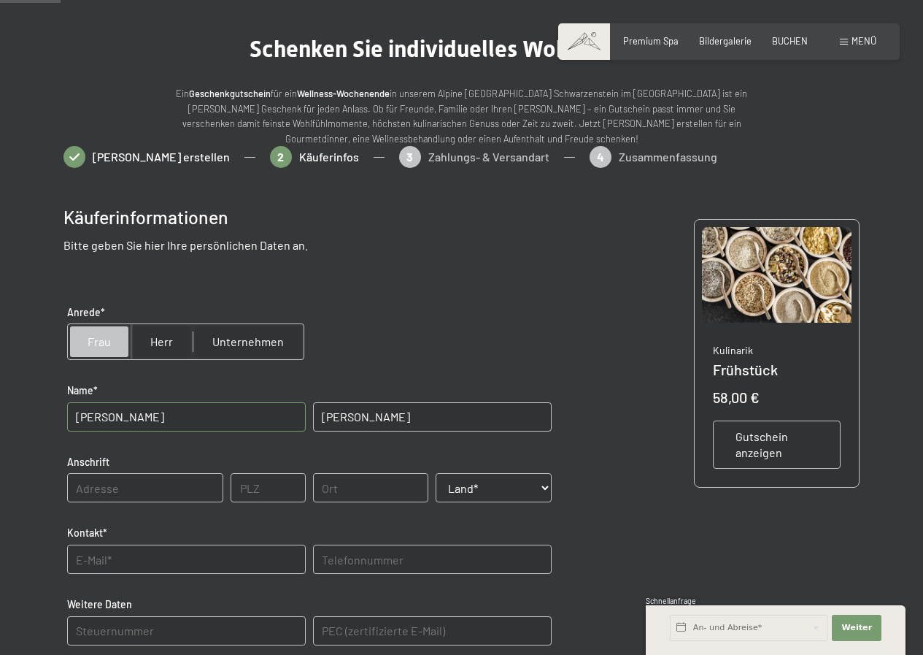
type input "[PERSON_NAME]"
click at [161, 339] on input "radio" at bounding box center [162, 341] width 62 height 35
radio input "true"
radio input "false"
drag, startPoint x: 122, startPoint y: 416, endPoint x: 67, endPoint y: 415, distance: 54.7
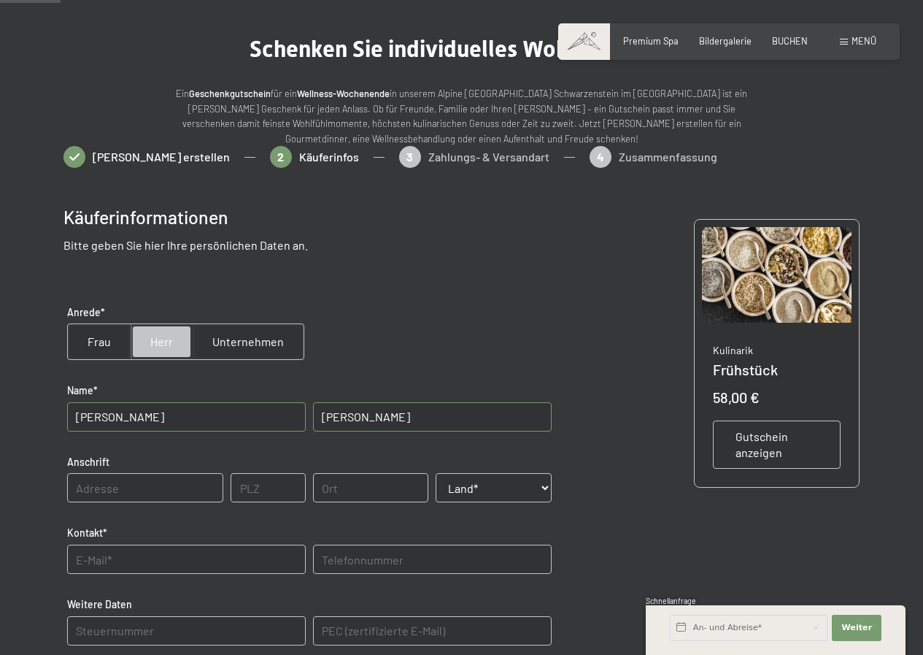
click at [67, 415] on input "Gertraud" at bounding box center [186, 416] width 239 height 29
type input "[PERSON_NAME]"
click at [119, 487] on input "text" at bounding box center [145, 487] width 157 height 29
type input "Hauptort 53"
click at [267, 481] on input "text" at bounding box center [268, 487] width 74 height 29
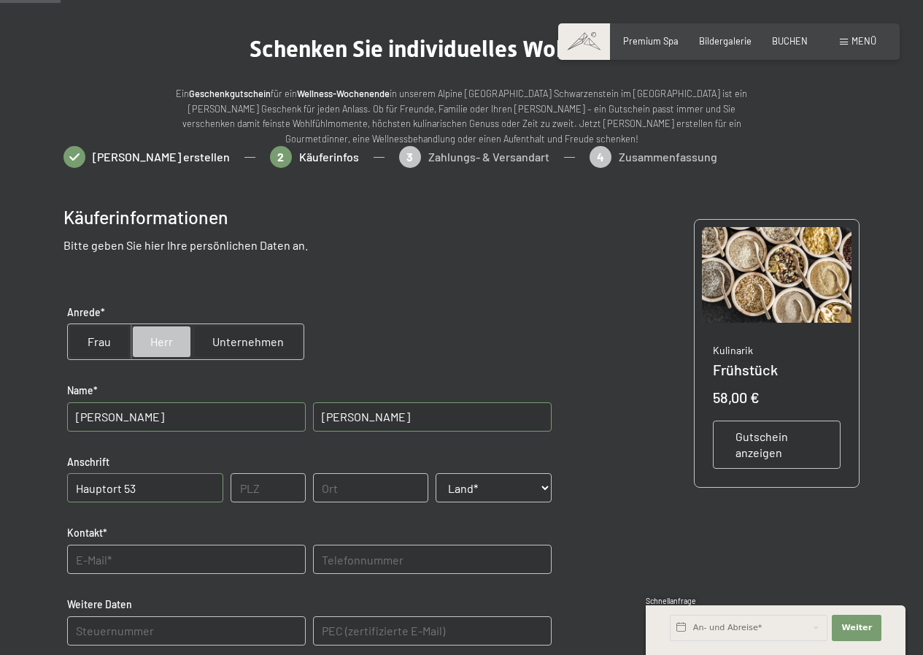
type input "39030"
type input "ST.[PERSON_NAME]"
select select "ITA"
drag, startPoint x: 379, startPoint y: 488, endPoint x: 317, endPoint y: 493, distance: 62.2
click at [317, 493] on input "ST.PETER" at bounding box center [371, 487] width 116 height 29
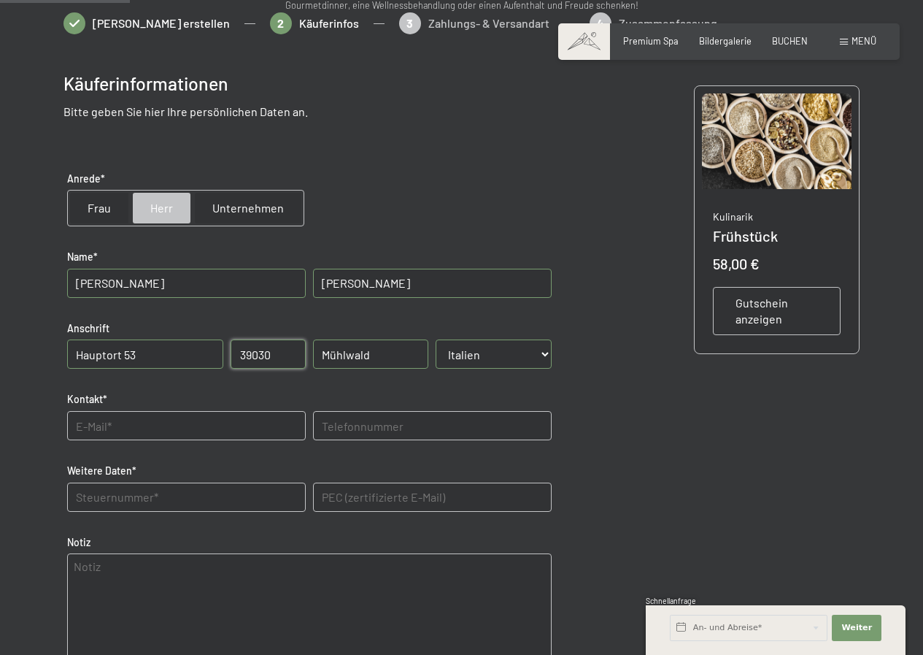
scroll to position [228, 0]
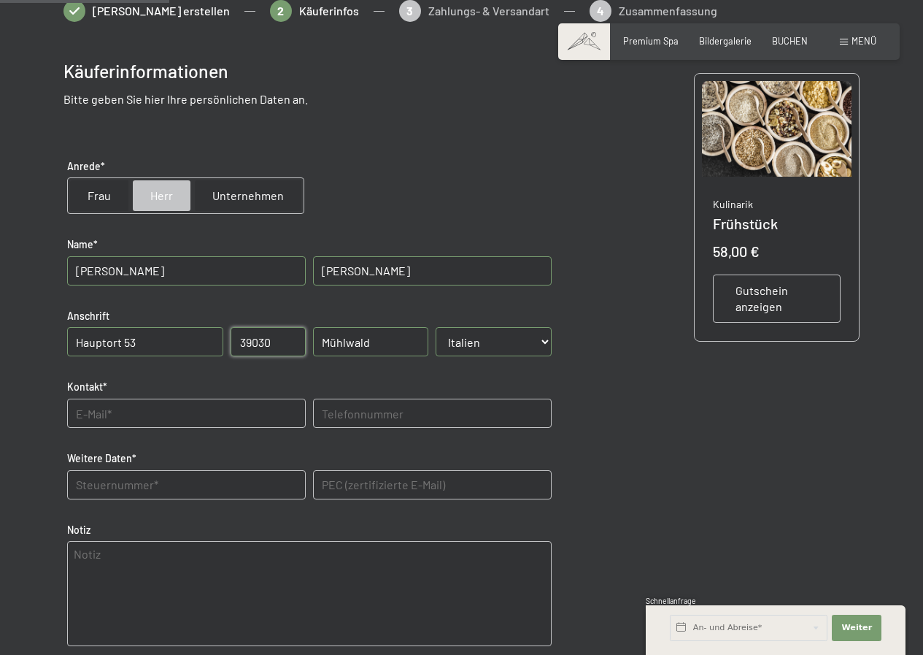
type input "Mühlwald"
click at [115, 412] on input "text" at bounding box center [186, 412] width 239 height 29
type input "gebhard.steiner@icloud.com"
click at [334, 412] on input "text" at bounding box center [432, 412] width 239 height 29
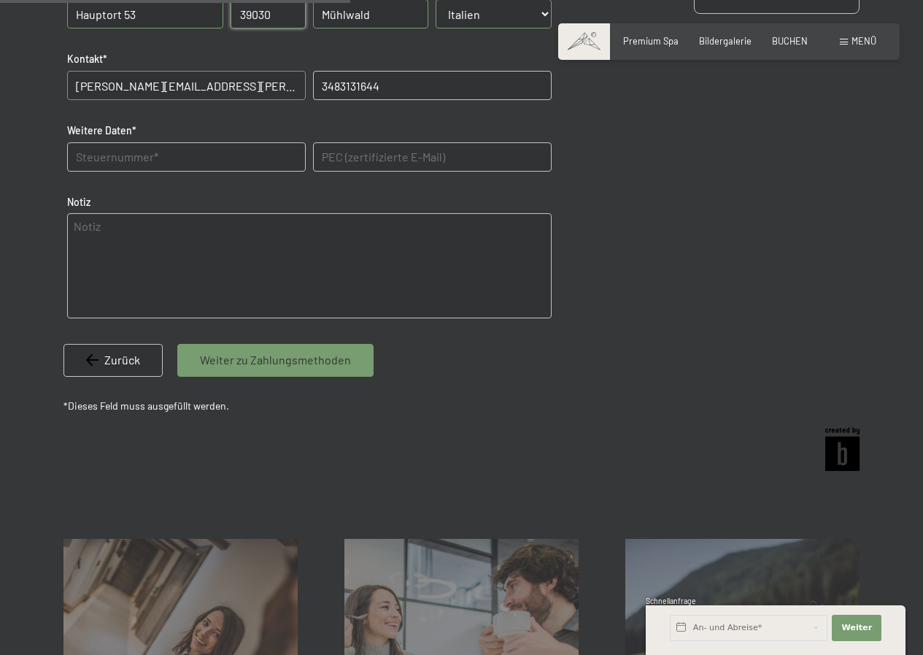
scroll to position [593, 0]
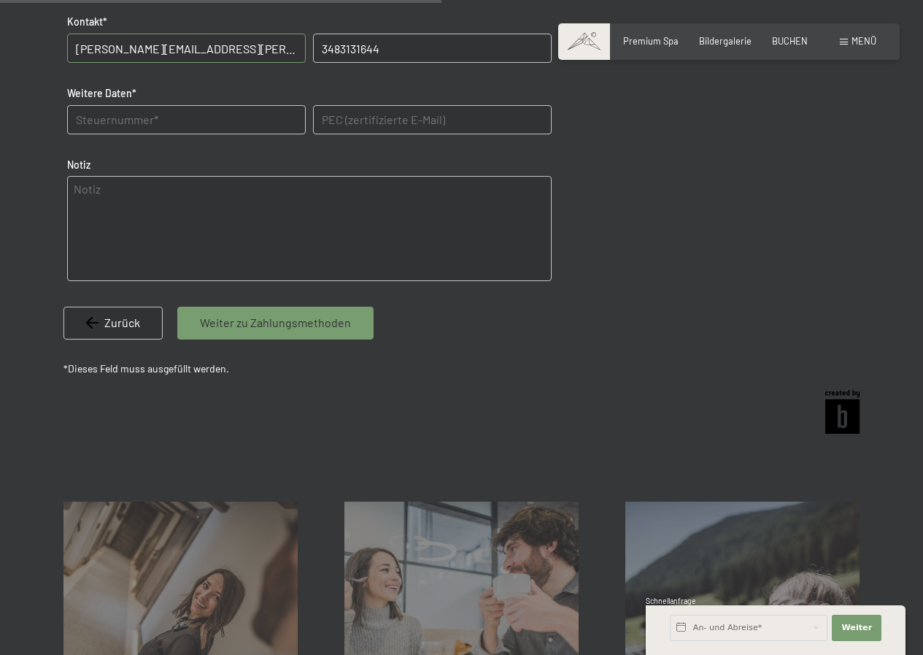
type input "3483131644"
click at [224, 322] on span "Weiter zu Zahlungsmethoden" at bounding box center [275, 322] width 151 height 16
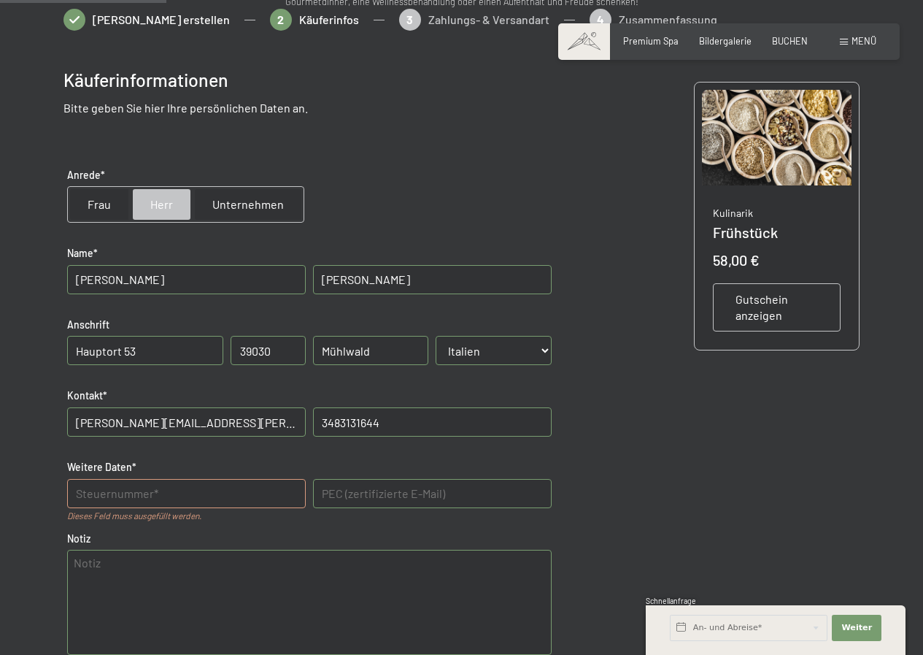
scroll to position [292, 0]
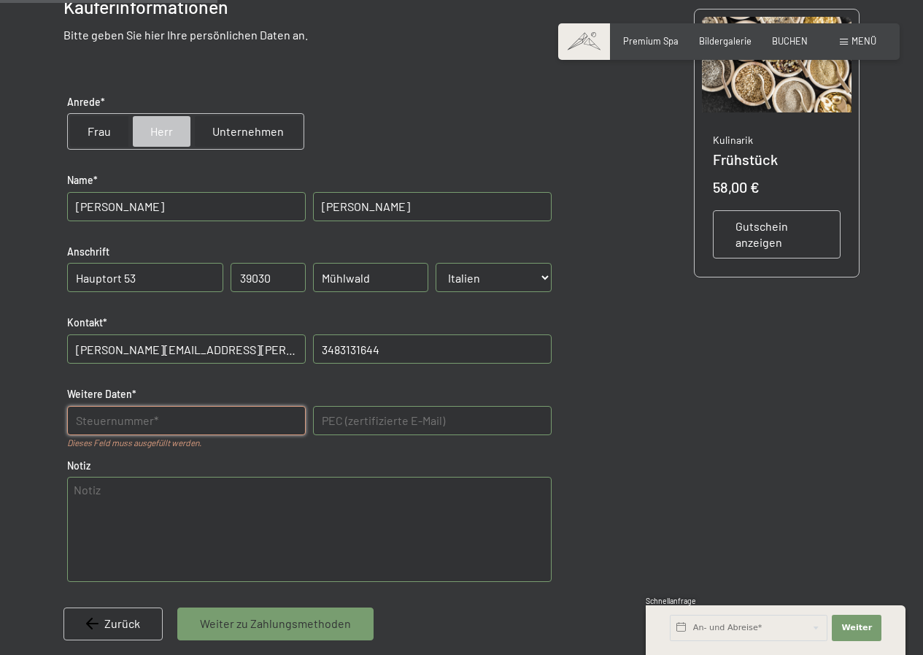
click at [117, 428] on Daten "text" at bounding box center [186, 420] width 239 height 29
type Daten "STNGHR67D05I593o"
click at [211, 624] on span "Weiter zu Zahlungsmethoden" at bounding box center [275, 623] width 151 height 16
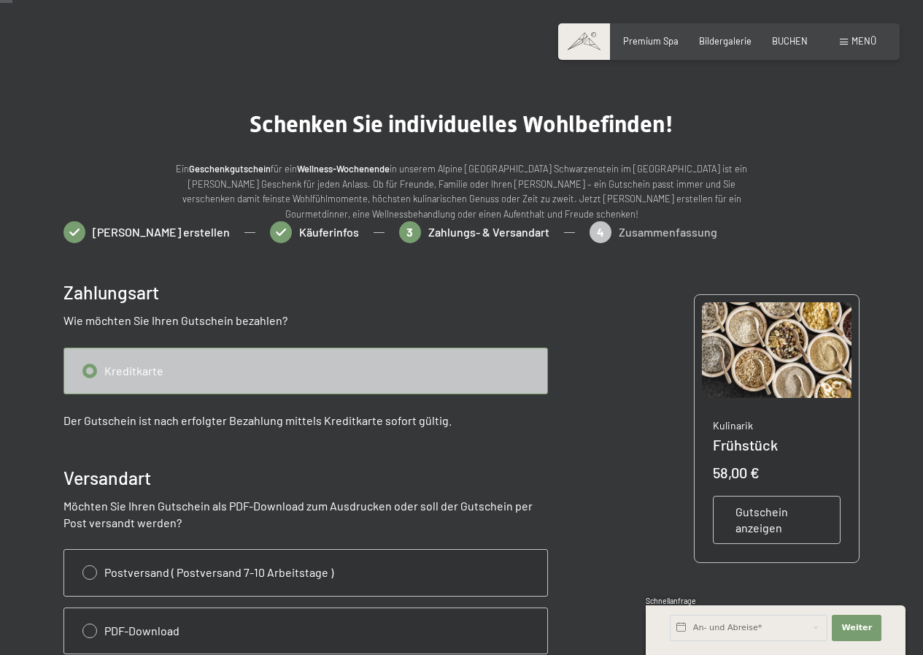
scroll to position [0, 0]
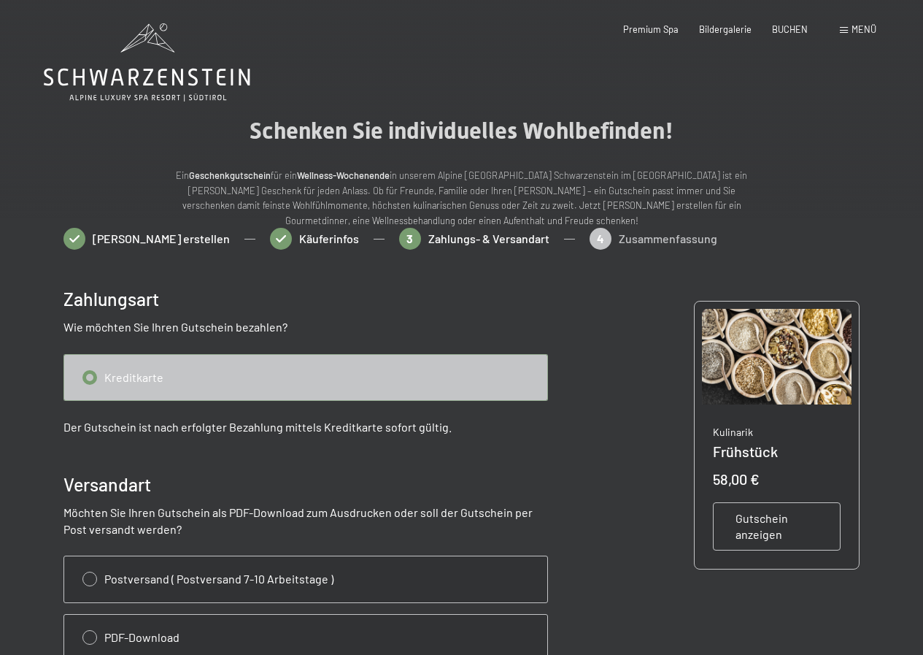
click at [90, 376] on input "radio" at bounding box center [305, 377] width 483 height 45
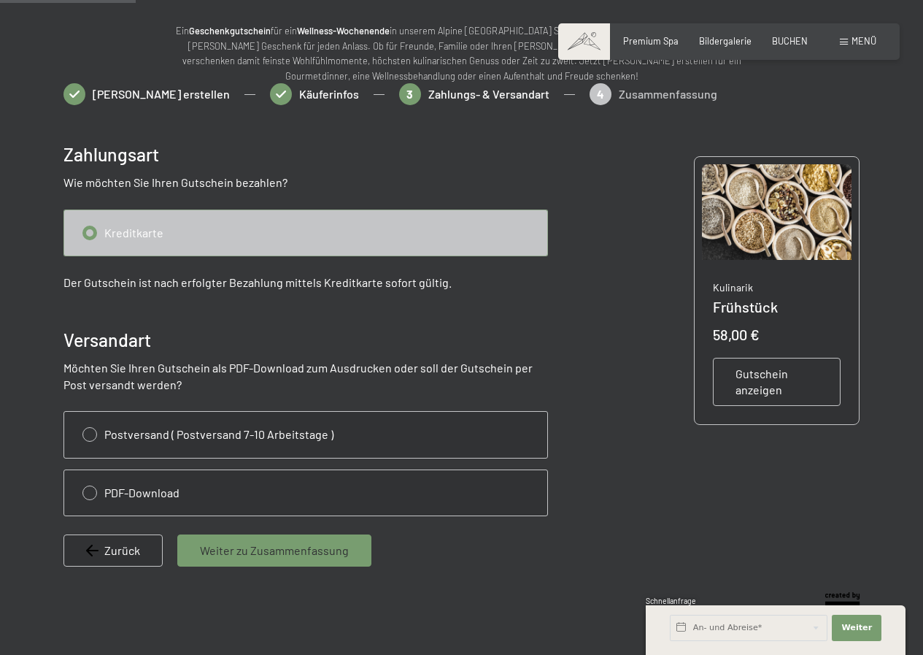
scroll to position [146, 0]
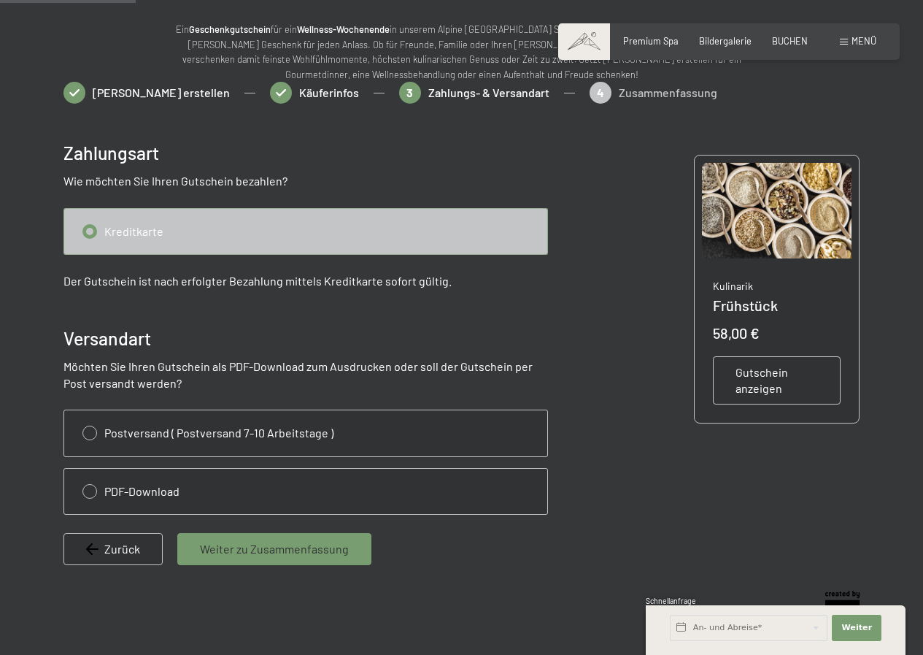
click at [88, 228] on input "radio" at bounding box center [305, 231] width 483 height 45
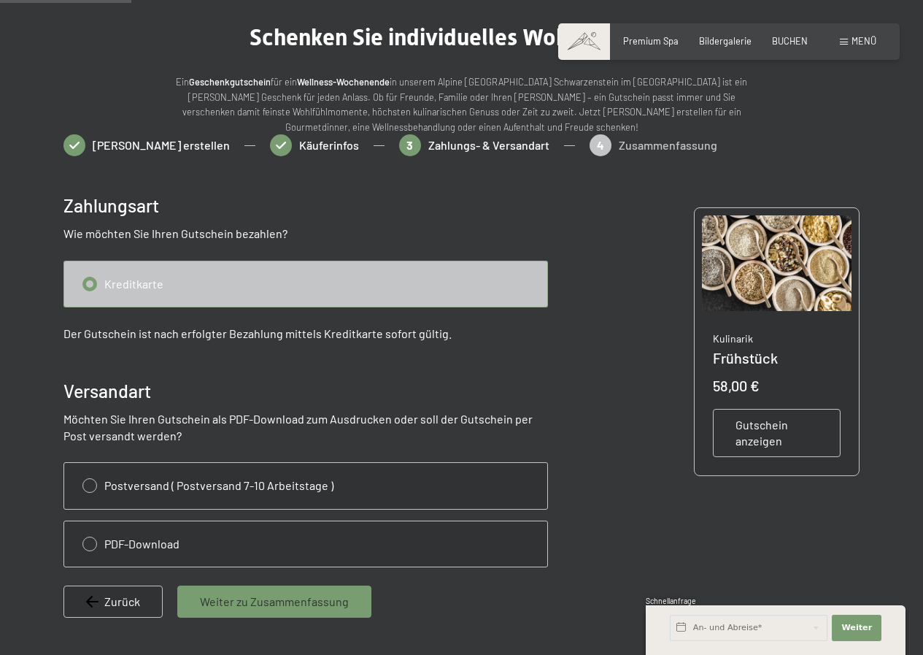
scroll to position [0, 0]
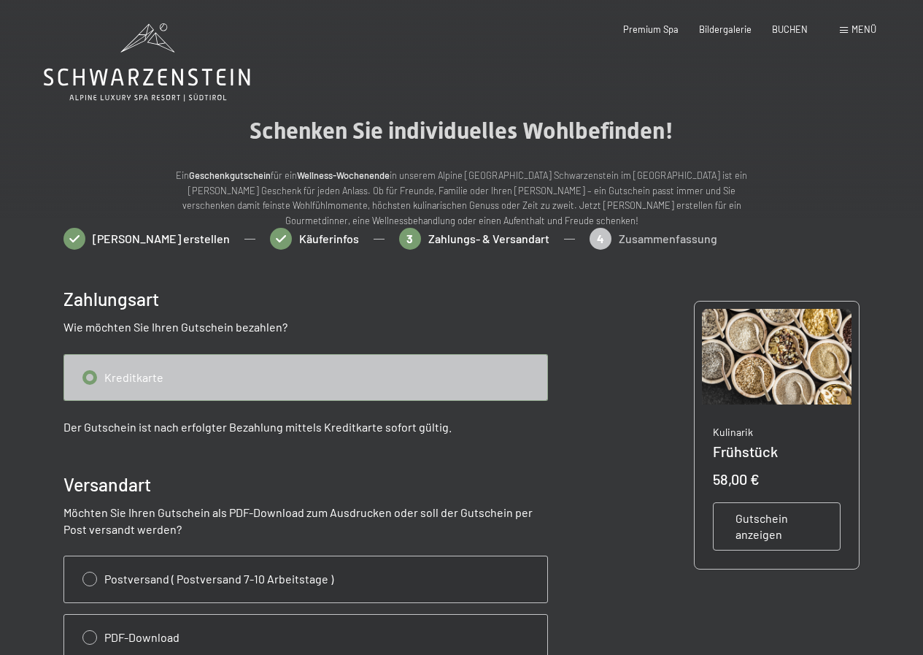
click at [237, 380] on input "radio" at bounding box center [305, 377] width 483 height 45
click at [88, 374] on input "radio" at bounding box center [305, 377] width 483 height 45
click at [154, 381] on input "radio" at bounding box center [305, 377] width 483 height 45
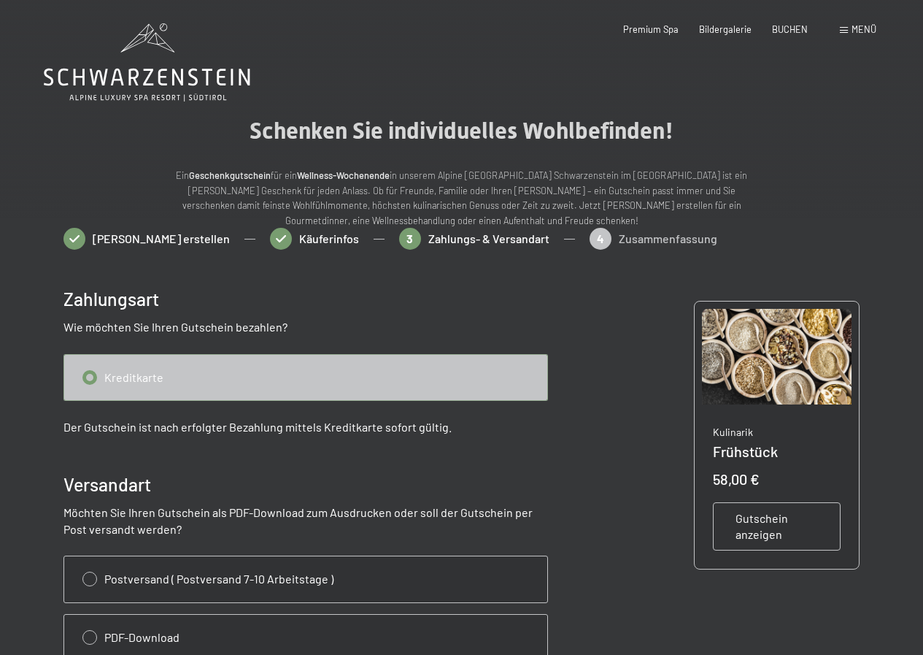
click at [154, 381] on input "radio" at bounding box center [305, 377] width 483 height 45
click at [311, 374] on input "radio" at bounding box center [305, 377] width 483 height 45
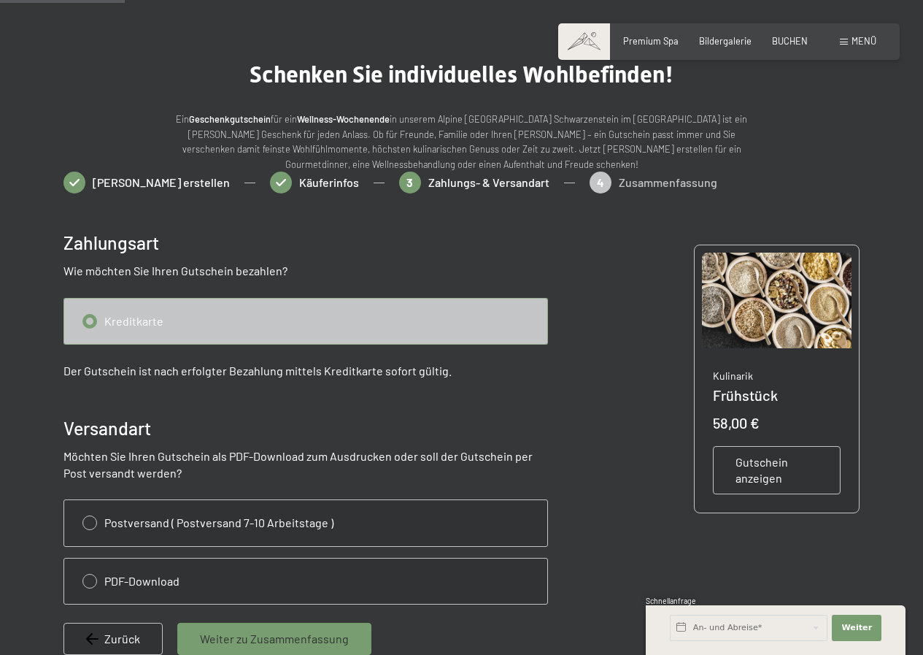
scroll to position [146, 0]
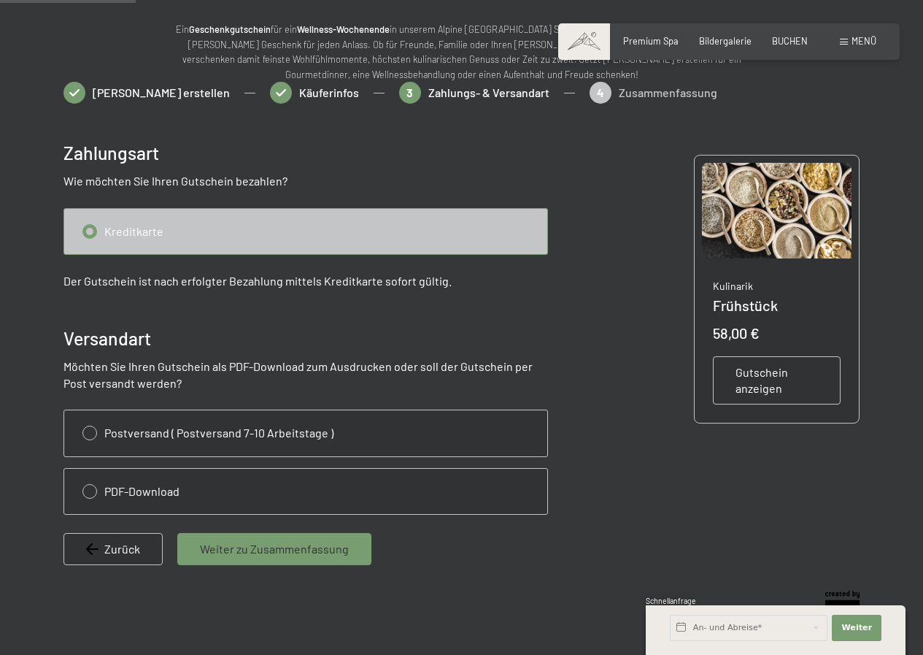
click at [240, 547] on span "Weiter zu Zusammenfassung" at bounding box center [274, 549] width 149 height 16
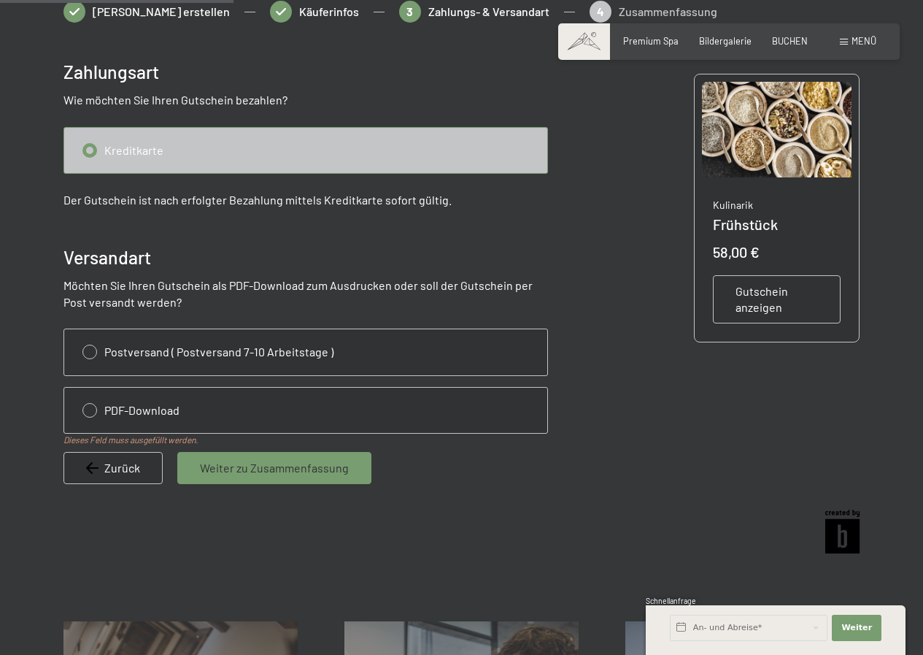
scroll to position [252, 0]
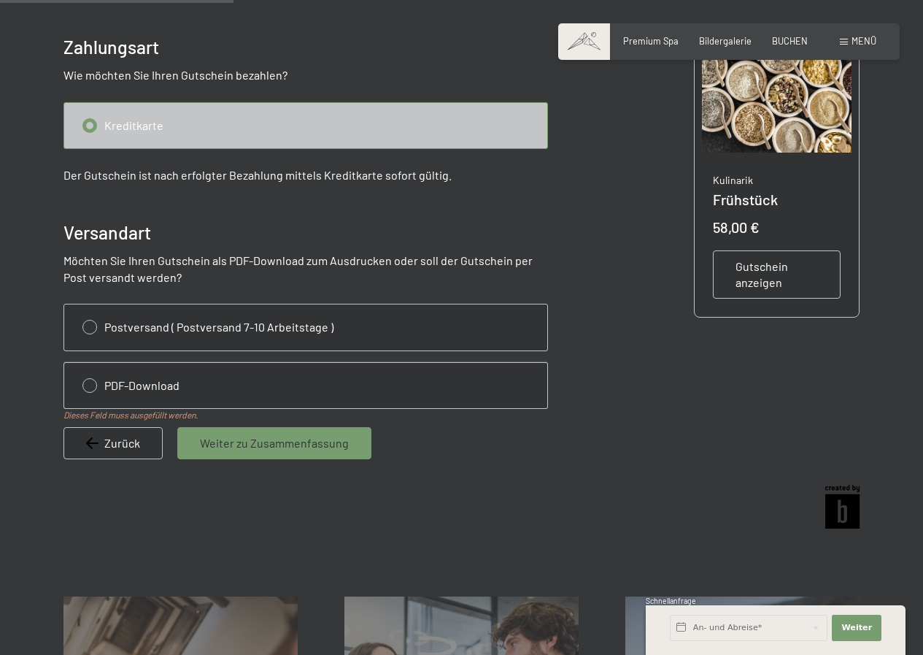
click at [90, 385] on input "radio" at bounding box center [305, 385] width 483 height 45
radio input "true"
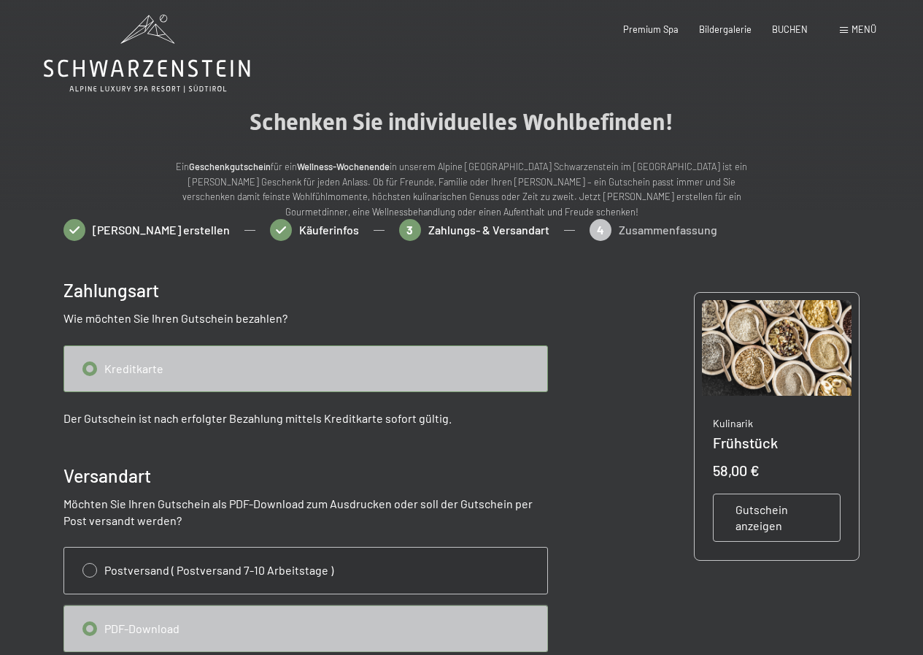
scroll to position [0, 0]
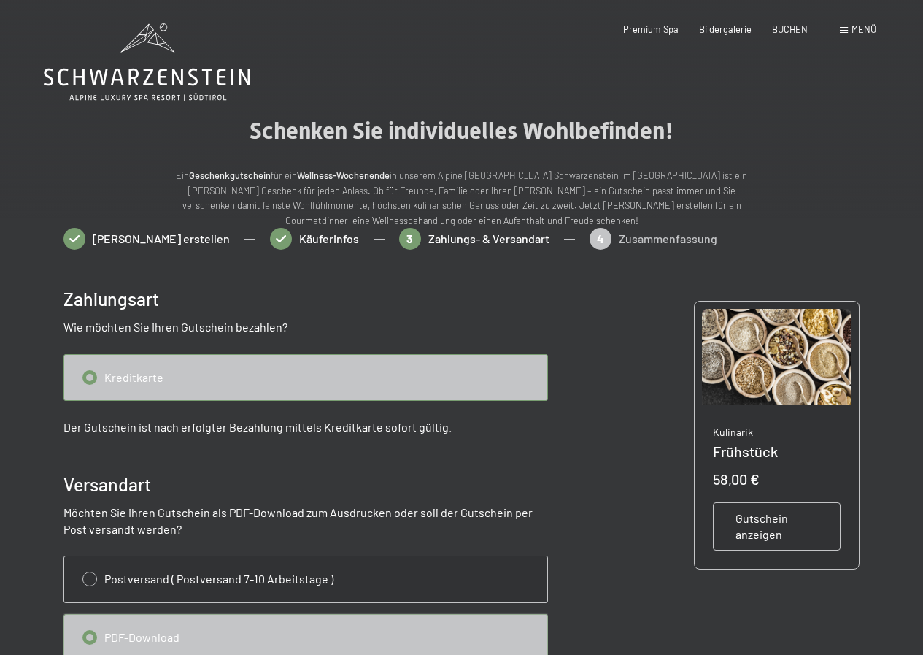
click at [90, 374] on input "radio" at bounding box center [305, 377] width 483 height 45
click at [131, 374] on input "radio" at bounding box center [305, 377] width 483 height 45
click at [378, 425] on p "Der Gutschein ist nach erfolgter Bezahlung mittels Kreditkarte sofort gültig." at bounding box center [305, 427] width 485 height 16
click at [430, 236] on div "Gutschein erstellen Käuferinfos 3 Zahlungs- & Versandart 4 Zusammenfassung" at bounding box center [461, 246] width 797 height 36
click at [88, 374] on input "radio" at bounding box center [305, 377] width 483 height 45
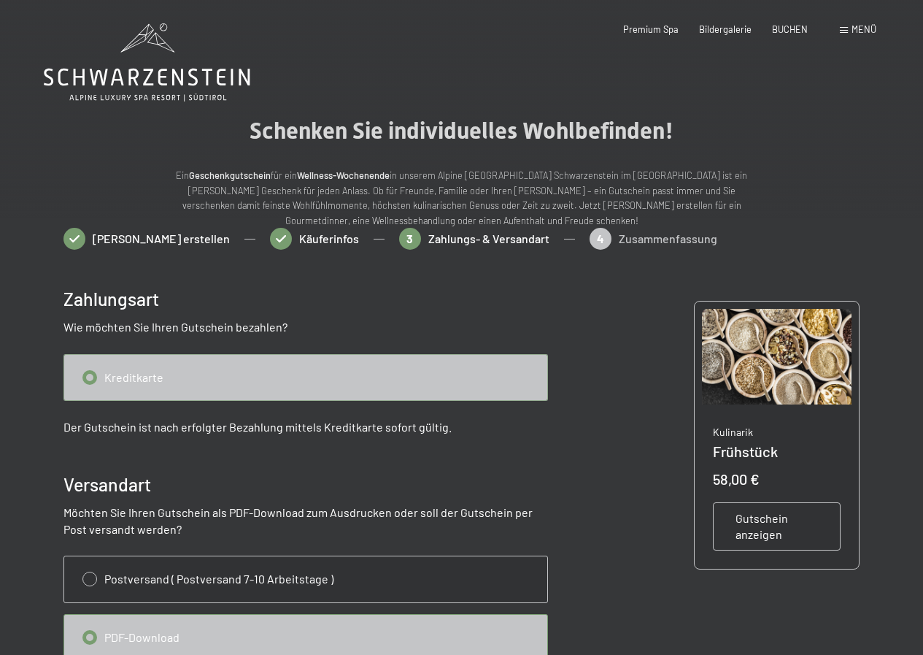
click at [88, 374] on input "radio" at bounding box center [305, 377] width 483 height 45
click at [751, 528] on span "Gutschein anzeigen" at bounding box center [777, 526] width 83 height 33
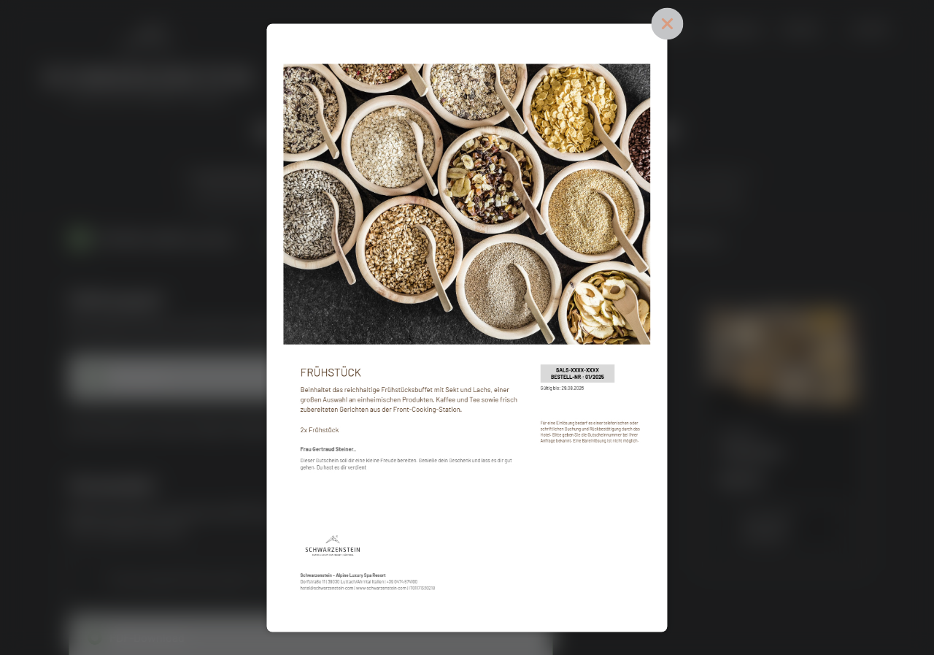
click at [673, 20] on icon at bounding box center [668, 23] width 32 height 32
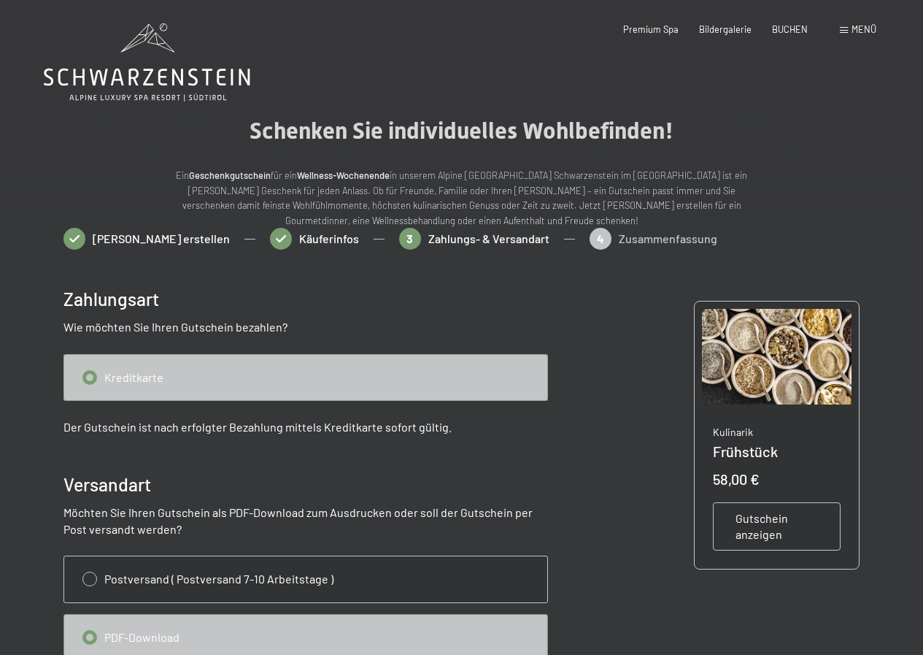
click at [156, 377] on input "radio" at bounding box center [305, 377] width 483 height 45
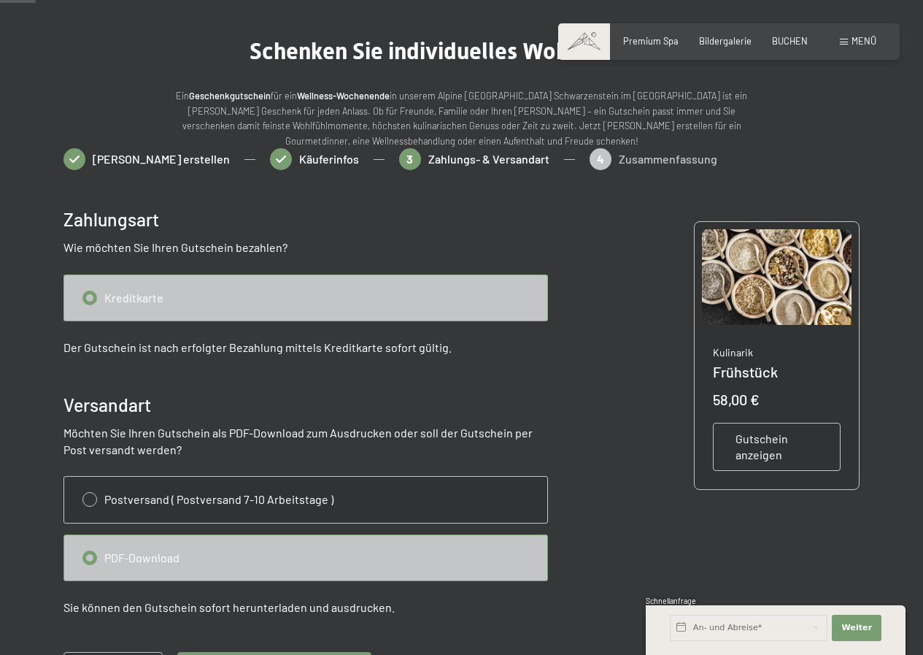
scroll to position [219, 0]
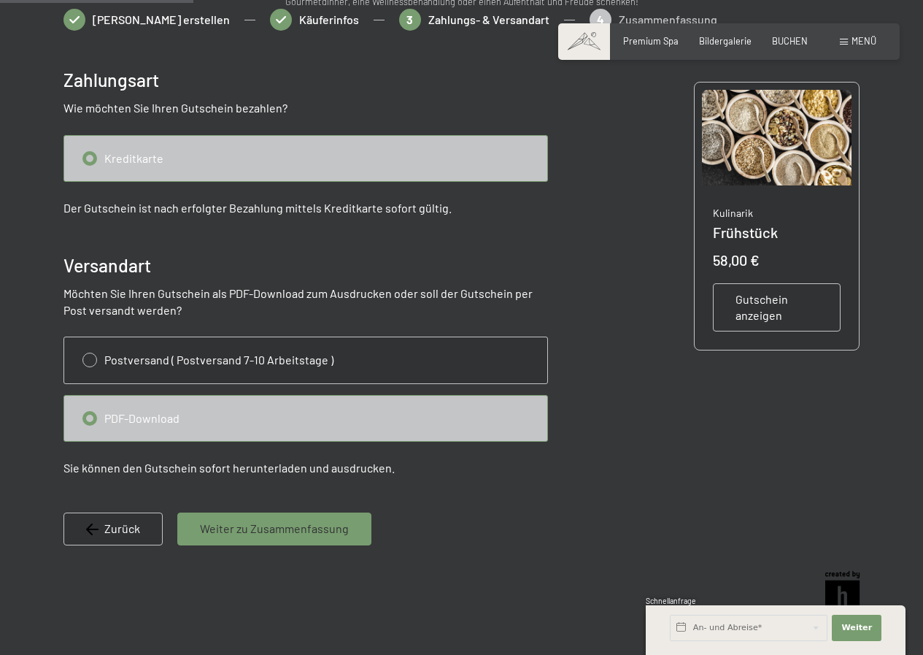
click at [142, 525] on div "Zurück" at bounding box center [112, 528] width 99 height 32
select select "ITA"
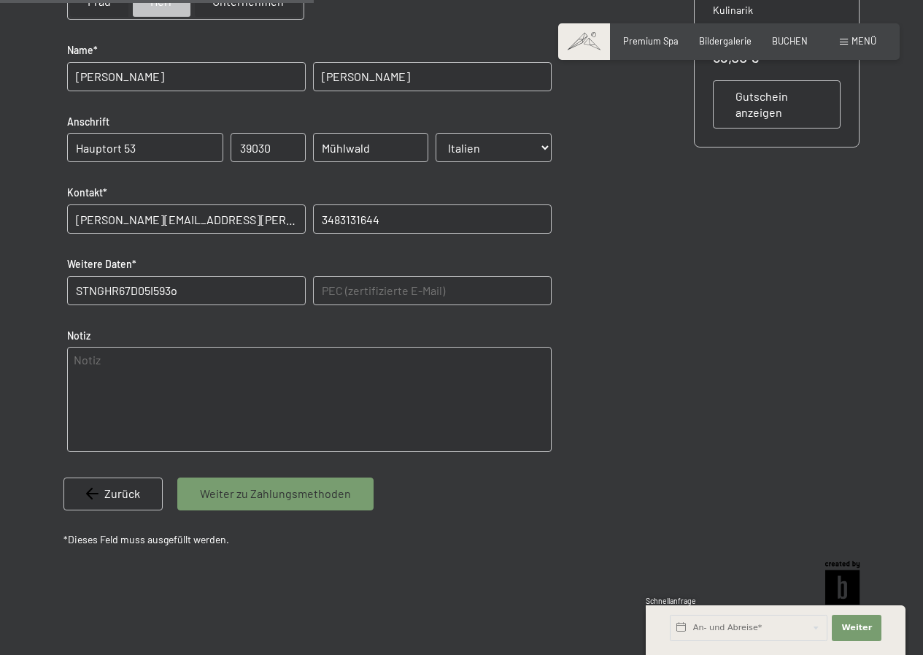
scroll to position [447, 0]
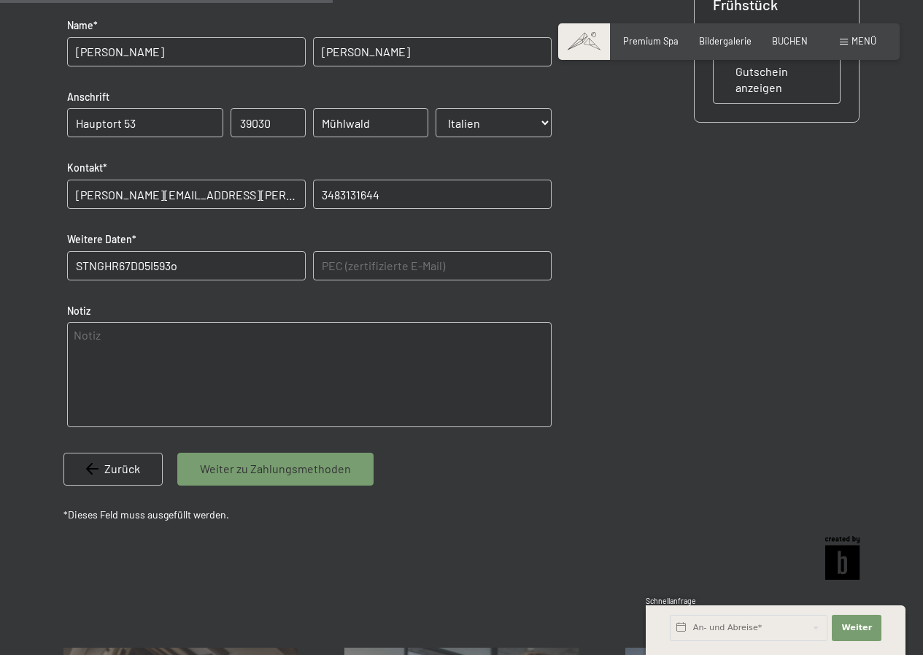
click at [269, 467] on span "Weiter zu Zahlungsmethoden" at bounding box center [275, 468] width 151 height 16
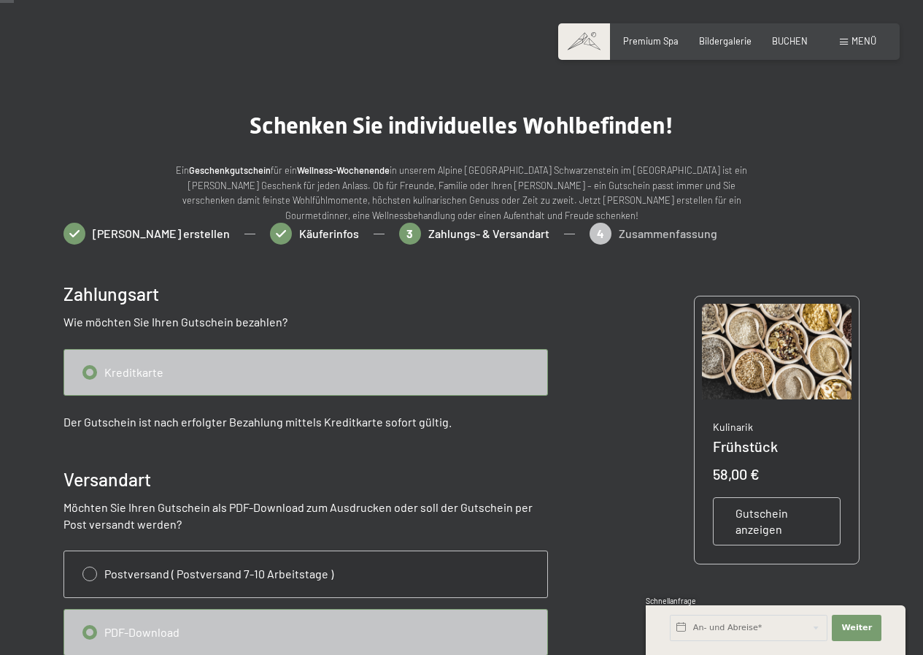
scroll to position [0, 0]
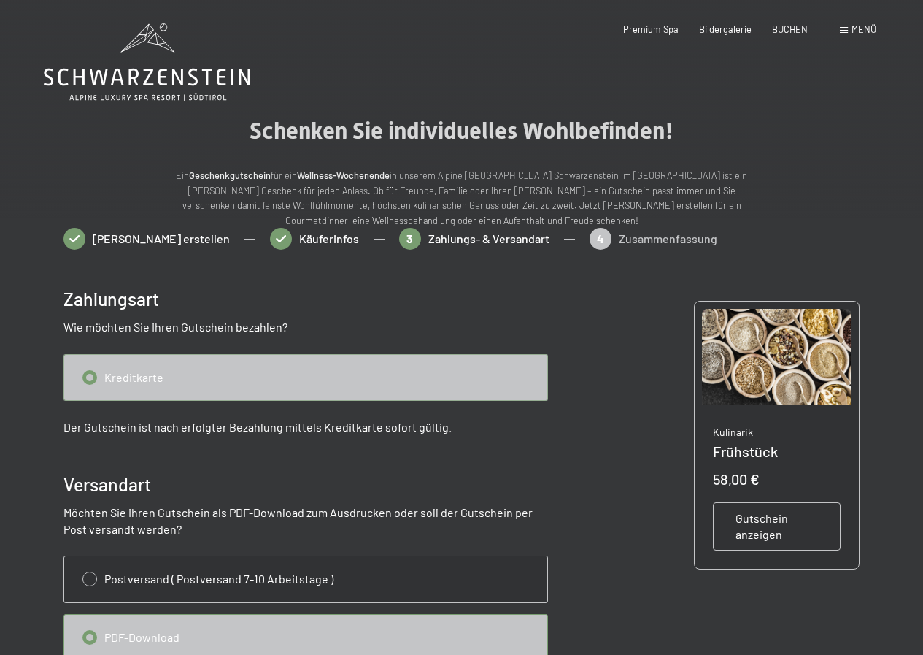
click at [88, 374] on input "radio" at bounding box center [305, 377] width 483 height 45
click at [638, 239] on div "Gutschein erstellen Käuferinfos 3 Zahlungs- & Versandart 4 Zusammenfassung" at bounding box center [461, 246] width 797 height 36
click at [557, 236] on div "Gutschein erstellen Käuferinfos 3 Zahlungs- & Versandart 4 Zusammenfassung" at bounding box center [461, 246] width 797 height 36
click at [150, 375] on input "radio" at bounding box center [305, 377] width 483 height 45
click at [299, 238] on span "Käuferinfos" at bounding box center [329, 239] width 60 height 16
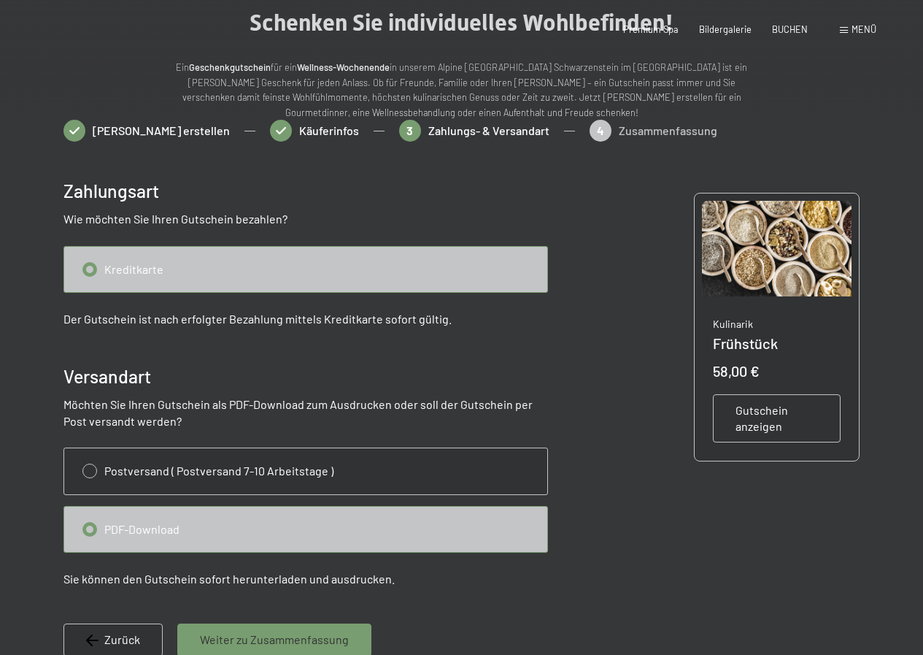
select select "ITA"
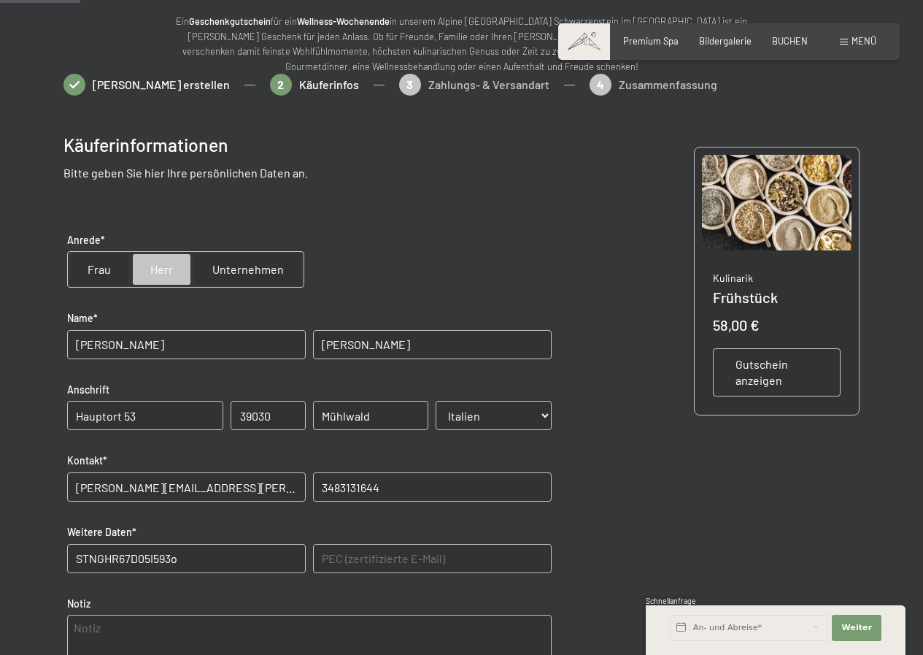
scroll to position [155, 0]
click at [117, 84] on span "Gutschein erstellen" at bounding box center [161, 84] width 137 height 16
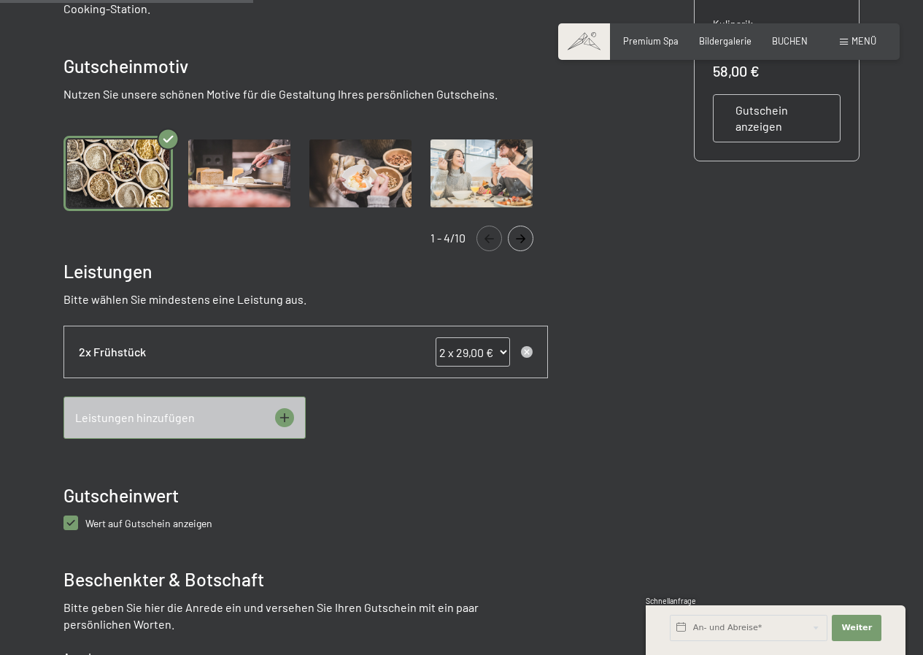
scroll to position [447, 0]
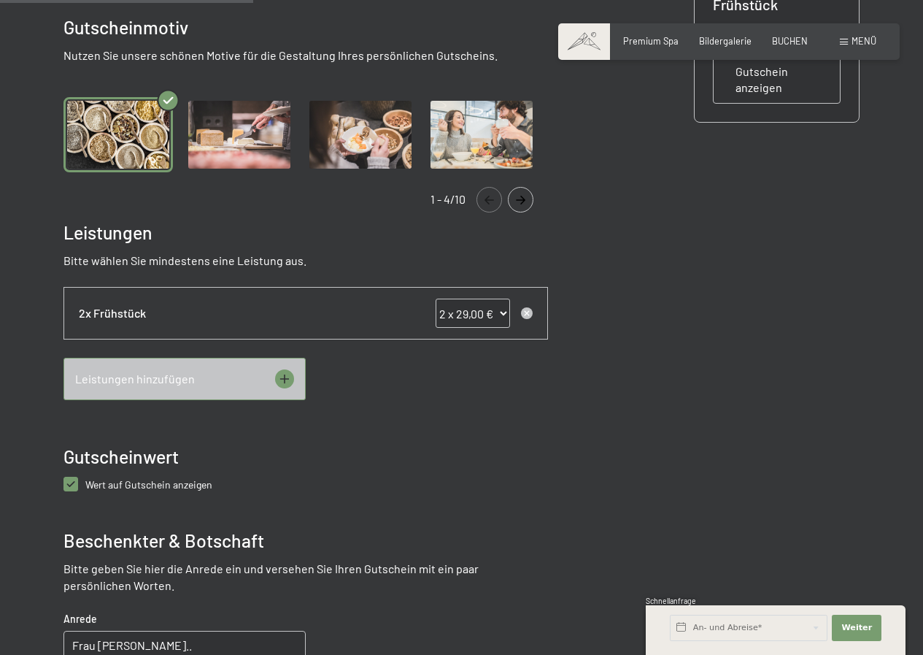
click at [66, 479] on anzeigen "checkbox" at bounding box center [70, 483] width 15 height 15
checkbox anzeigen "false"
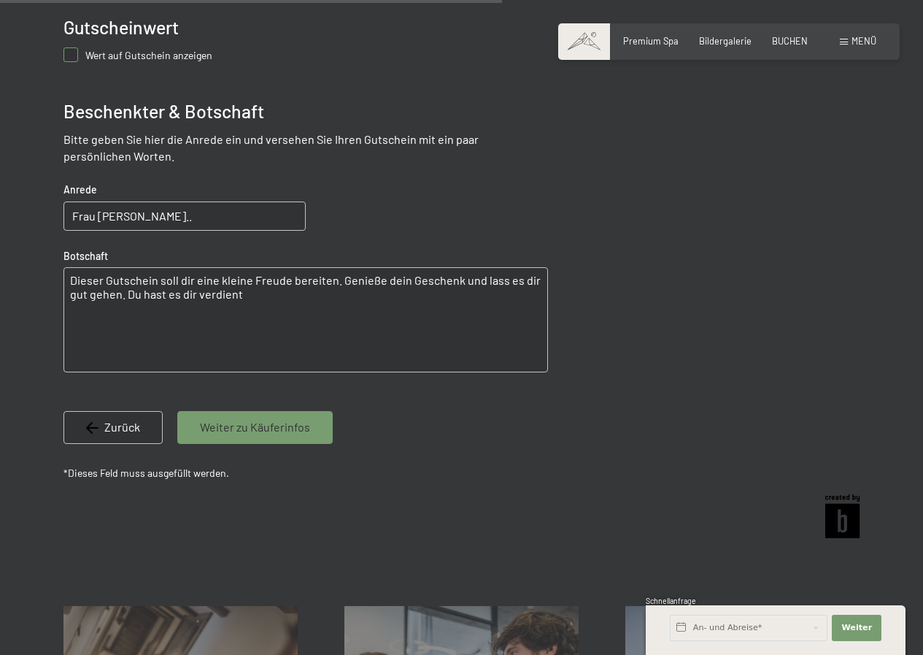
scroll to position [884, 0]
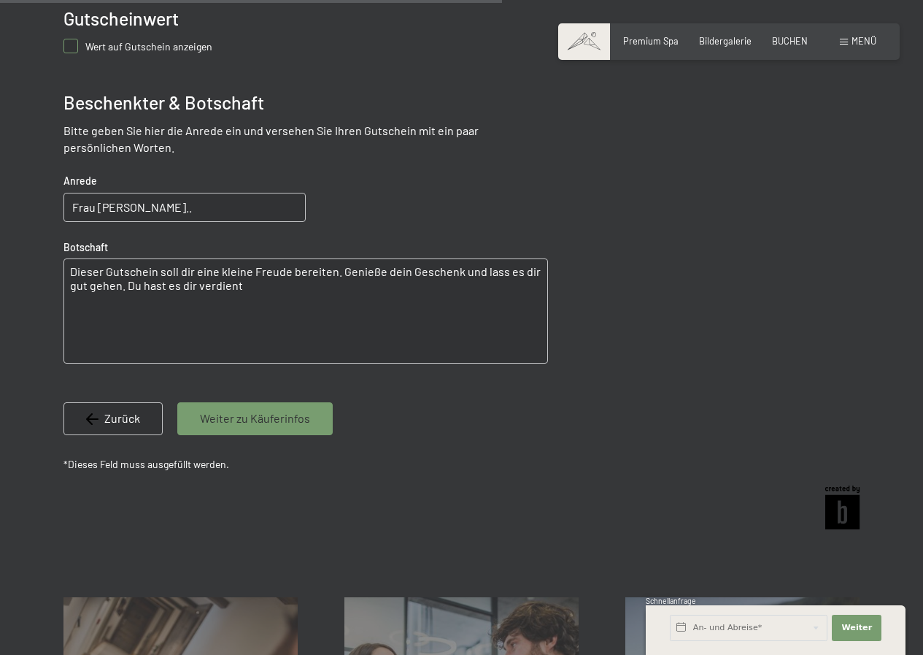
click at [220, 414] on span "Weiter zu Käuferinfos" at bounding box center [255, 418] width 110 height 16
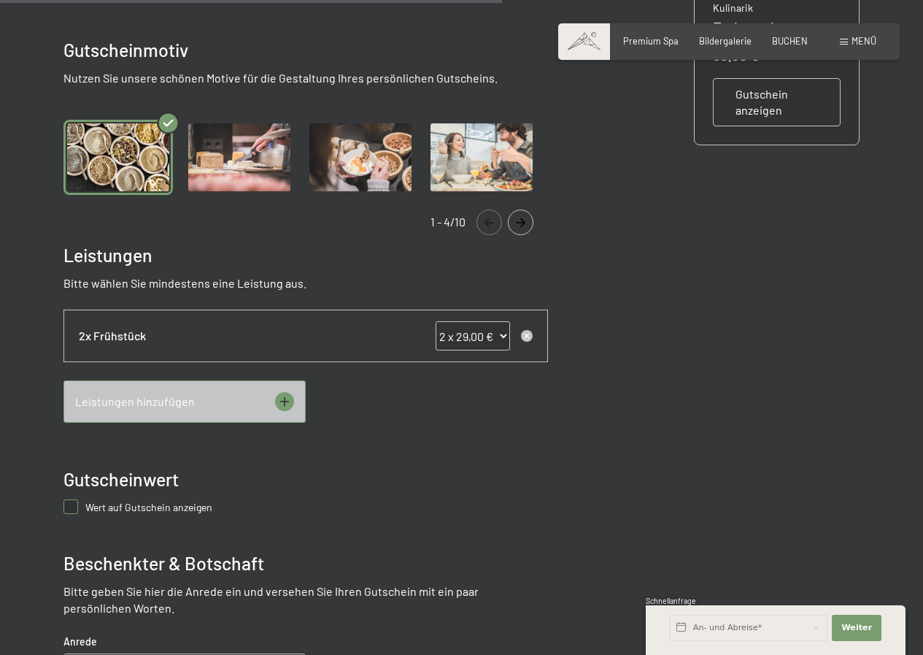
select select "ITA"
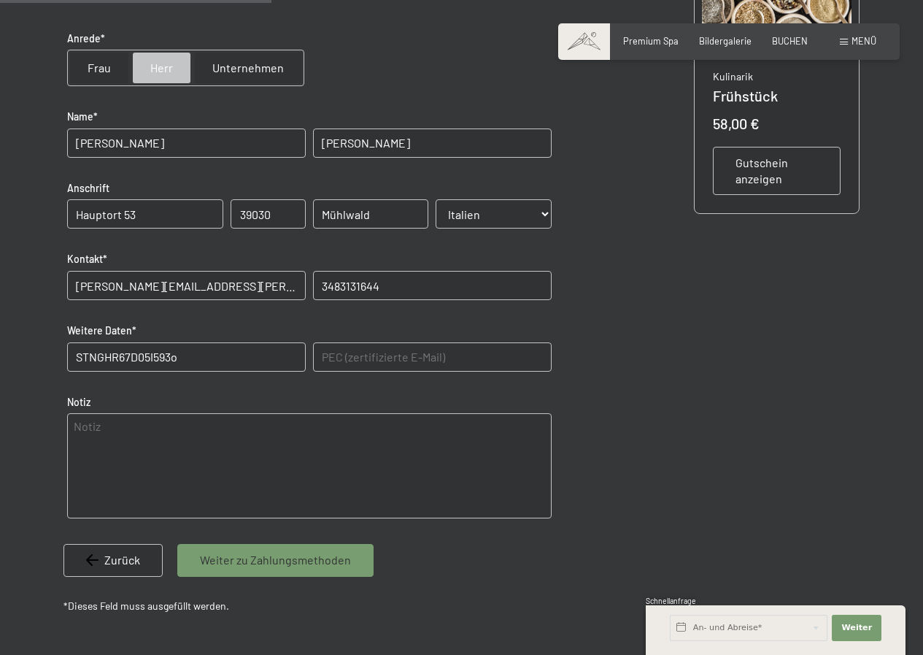
scroll to position [365, 0]
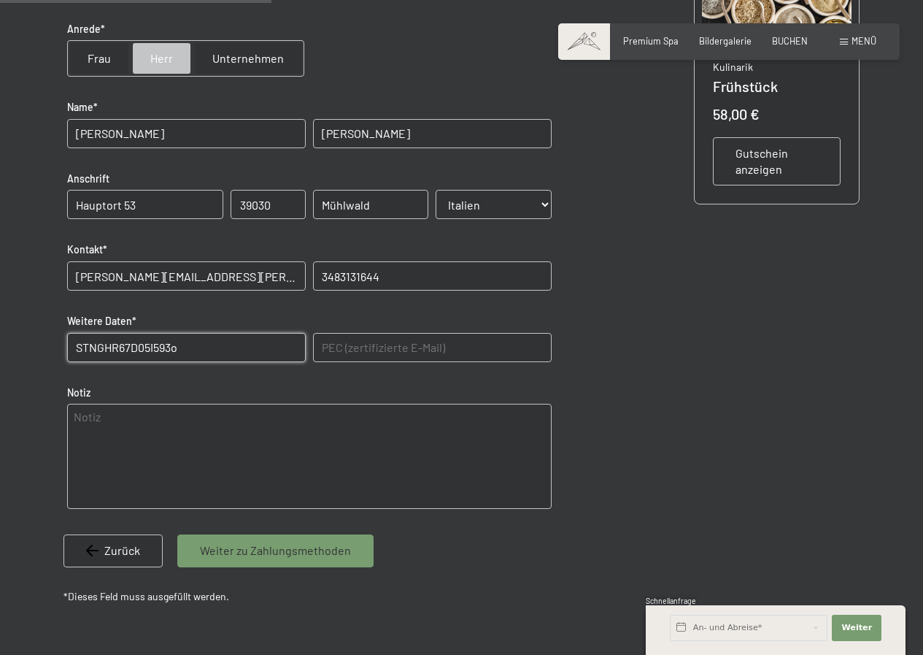
drag, startPoint x: 177, startPoint y: 346, endPoint x: 170, endPoint y: 349, distance: 7.9
click at [170, 349] on Daten "STNGHR67D05I593o" at bounding box center [186, 347] width 239 height 29
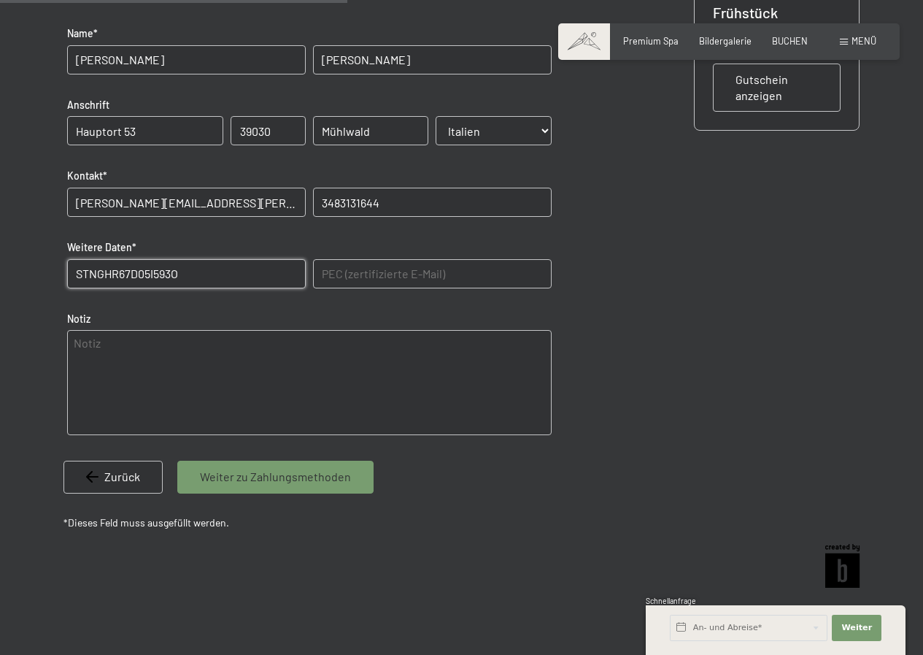
scroll to position [511, 0]
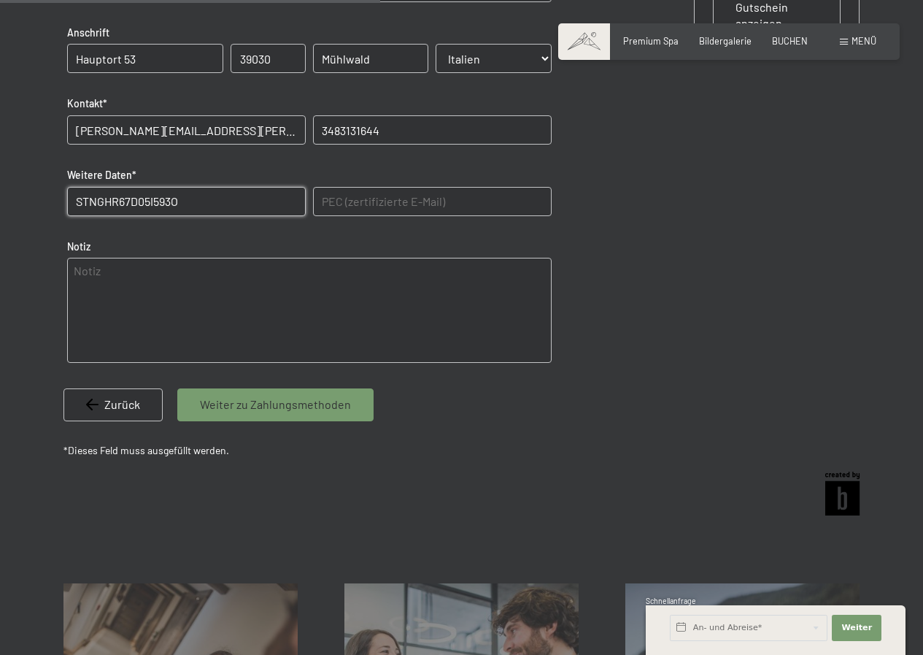
type Daten "STNGHR67D05I593O"
click at [298, 404] on span "Weiter zu Zahlungsmethoden" at bounding box center [275, 404] width 151 height 16
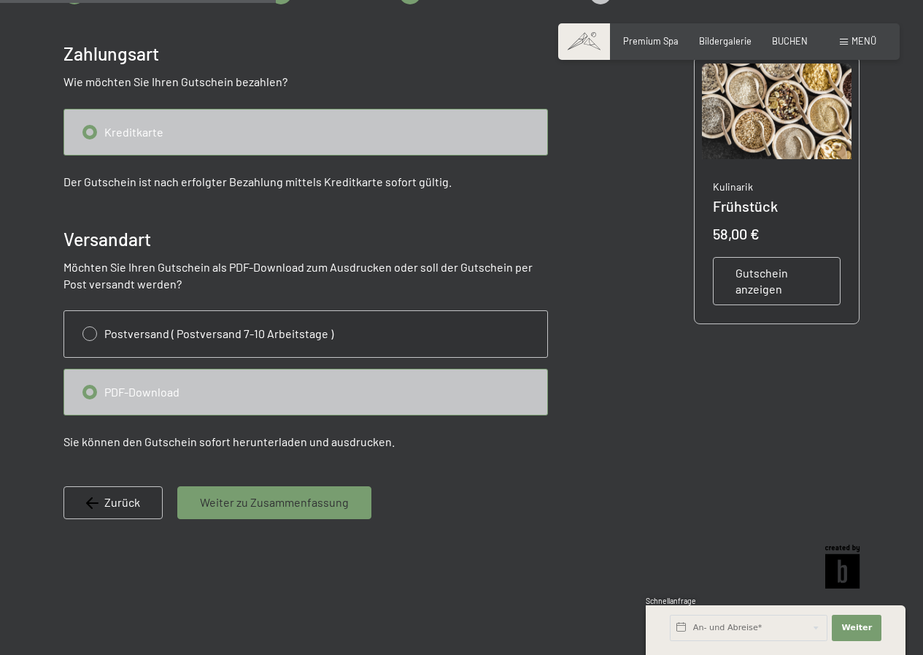
scroll to position [155, 0]
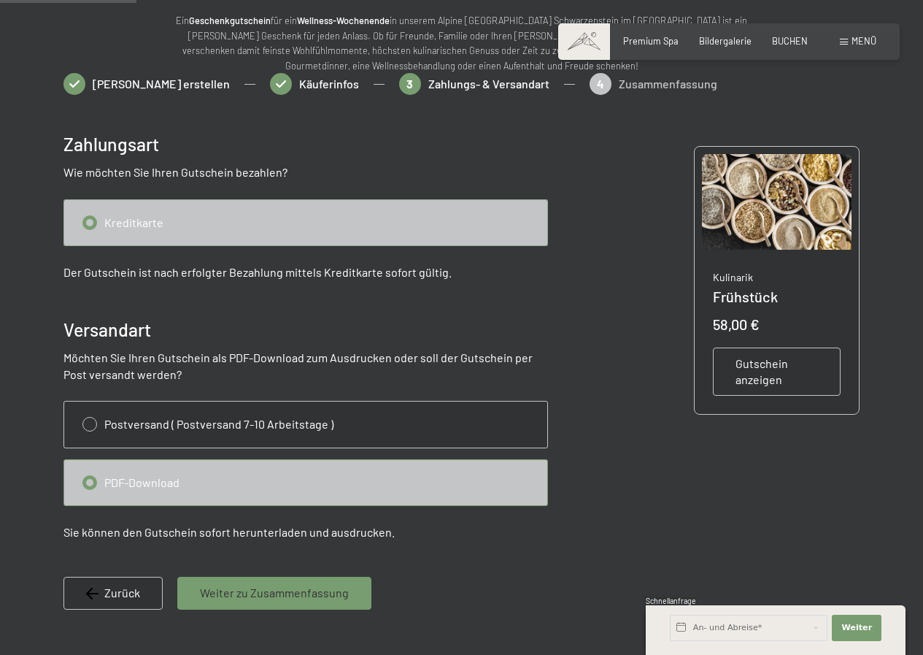
click at [88, 217] on input "radio" at bounding box center [305, 222] width 483 height 45
click at [559, 82] on div "Gutschein erstellen Käuferinfos 3 Zahlungs- & Versandart 4 Zusammenfassung" at bounding box center [461, 91] width 797 height 36
click at [594, 83] on div "Gutschein erstellen Käuferinfos 3 Zahlungs- & Versandart 4 Zusammenfassung" at bounding box center [461, 91] width 797 height 36
click at [400, 81] on div "Gutschein erstellen Käuferinfos 3 Zahlungs- & Versandart 4 Zusammenfassung" at bounding box center [461, 91] width 797 height 36
click at [368, 82] on div "Gutschein erstellen Käuferinfos 3 Zahlungs- & Versandart 4 Zusammenfassung" at bounding box center [461, 91] width 797 height 36
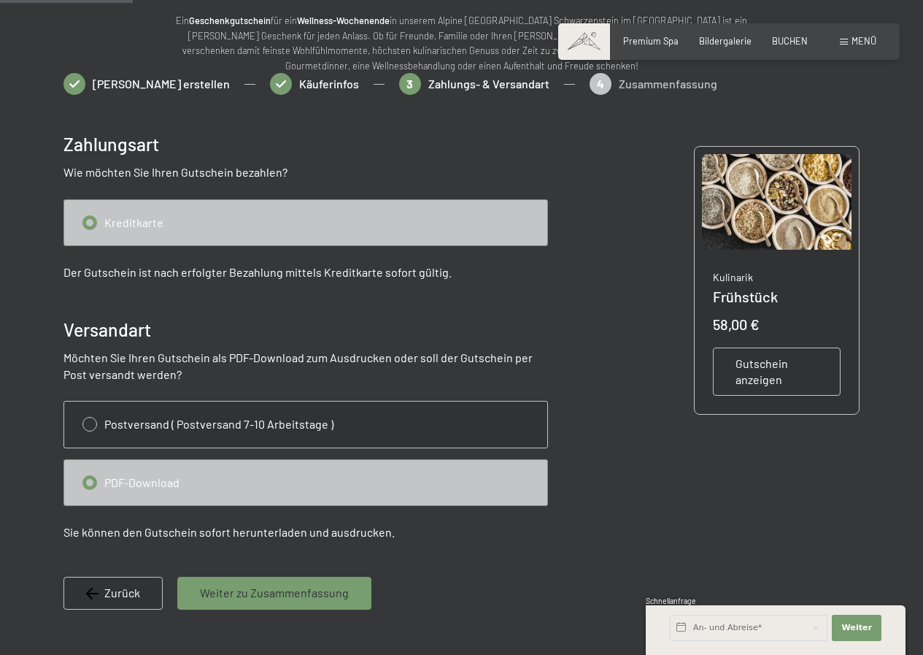
scroll to position [0, 0]
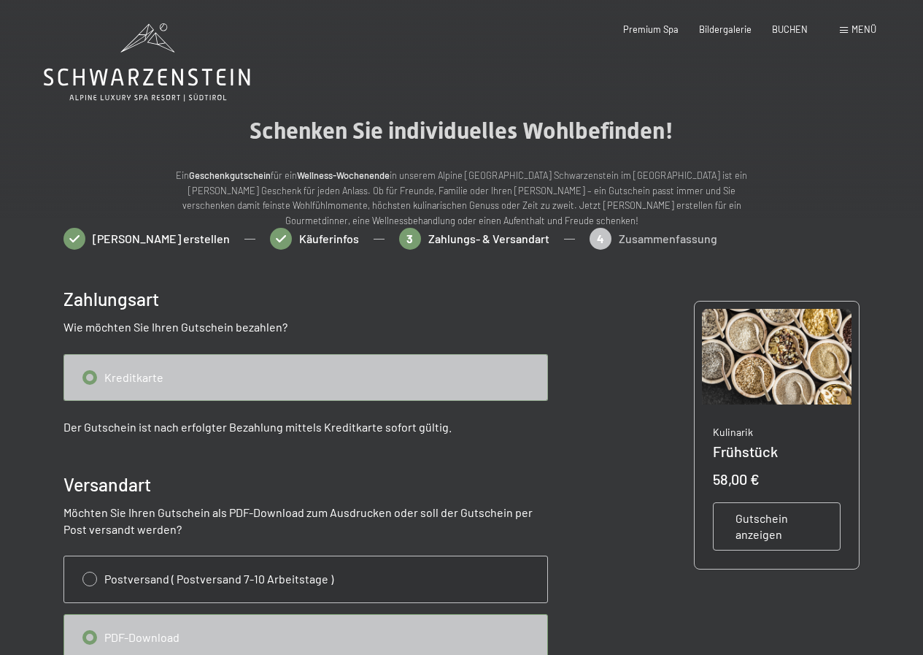
click at [108, 376] on input "radio" at bounding box center [305, 377] width 483 height 45
click at [107, 376] on input "radio" at bounding box center [305, 377] width 483 height 45
click at [92, 376] on input "radio" at bounding box center [305, 377] width 483 height 45
click at [91, 376] on input "radio" at bounding box center [305, 377] width 483 height 45
click at [91, 377] on input "radio" at bounding box center [305, 377] width 483 height 45
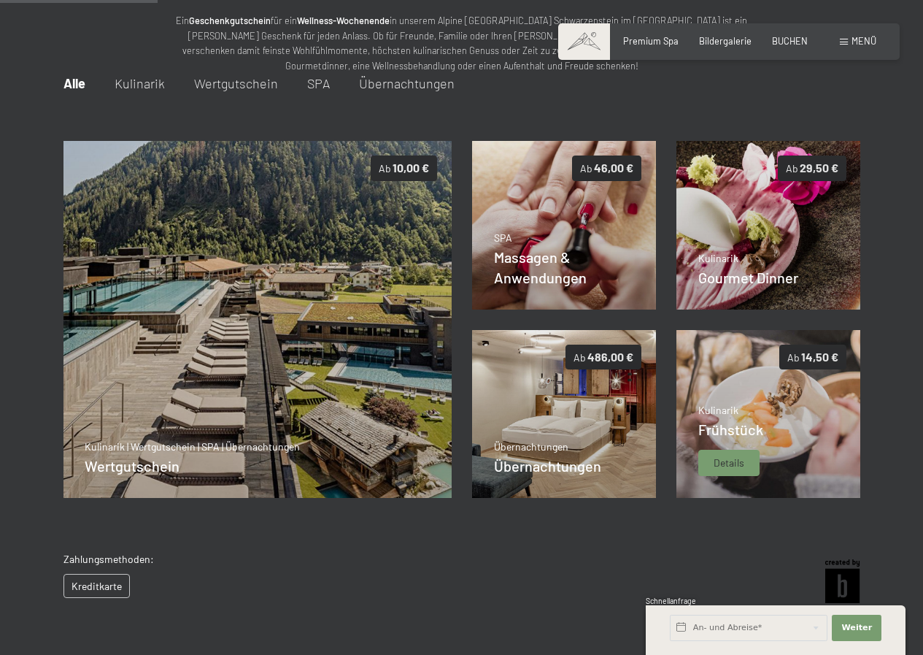
click at [730, 409] on p "Kulinarik" at bounding box center [730, 410] width 65 height 15
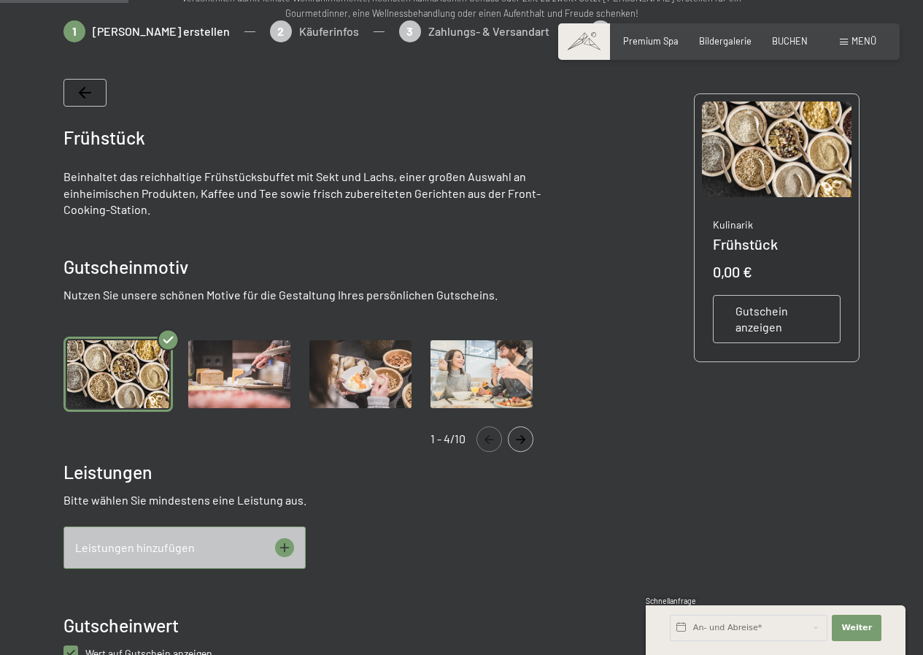
scroll to position [219, 0]
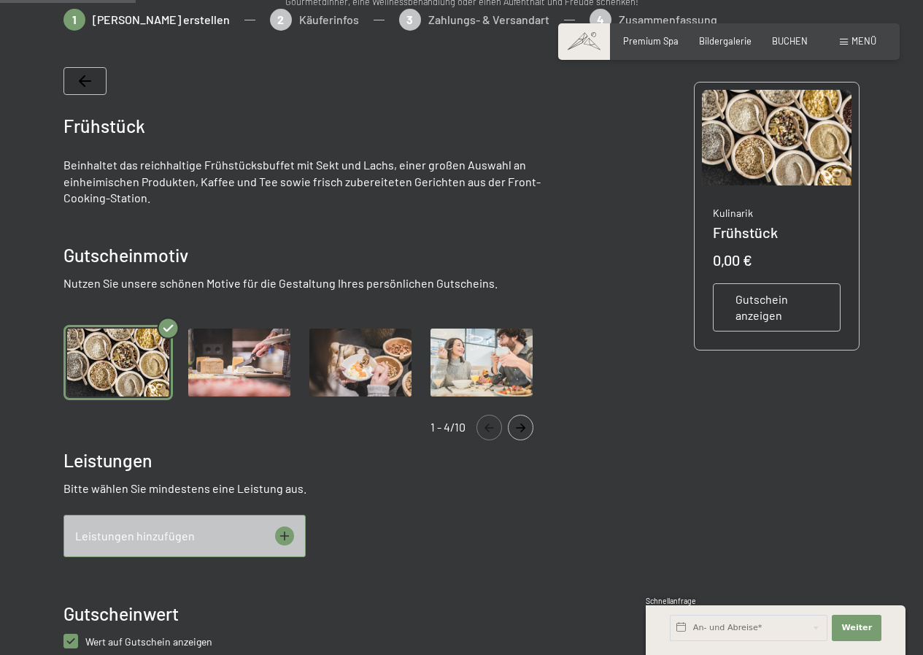
click at [285, 533] on icon at bounding box center [283, 535] width 9 height 9
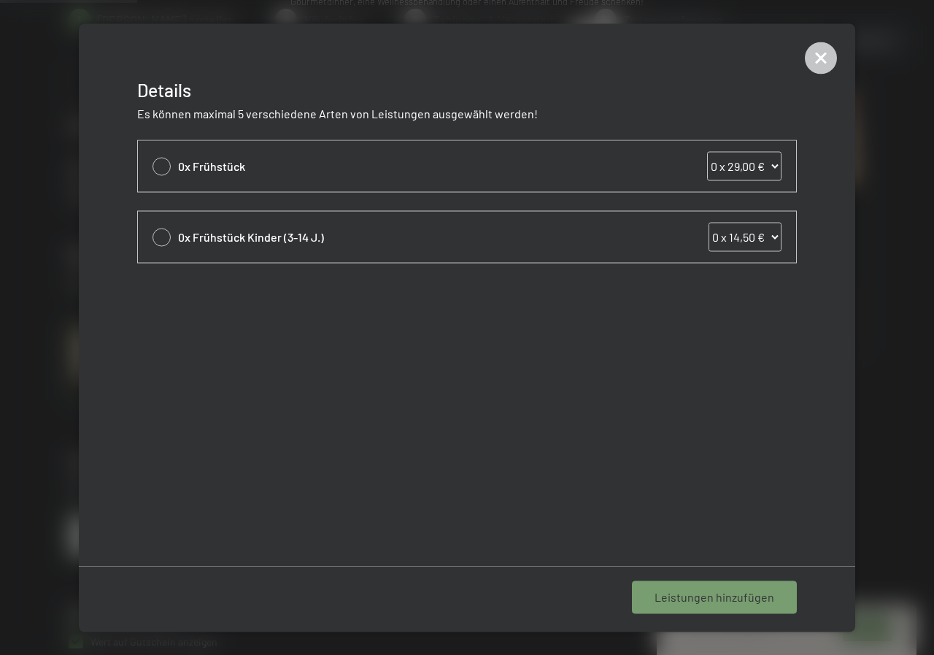
click at [775, 163] on select "0 x 29,00 € 1 x 29,00 € 2 x 29,00 € 3 x 29,00 € 4 x 29,00 € 5 x 29,00 € 6 x 29,…" at bounding box center [744, 165] width 74 height 29
select select "2"
click at [707, 151] on select "0 x 29,00 € 1 x 29,00 € 2 x 29,00 € 3 x 29,00 € 4 x 29,00 € 5 x 29,00 € 6 x 29,…" at bounding box center [744, 165] width 74 height 29
select select "2"
click at [772, 593] on span "1 Leistung hinzufügen" at bounding box center [717, 597] width 113 height 16
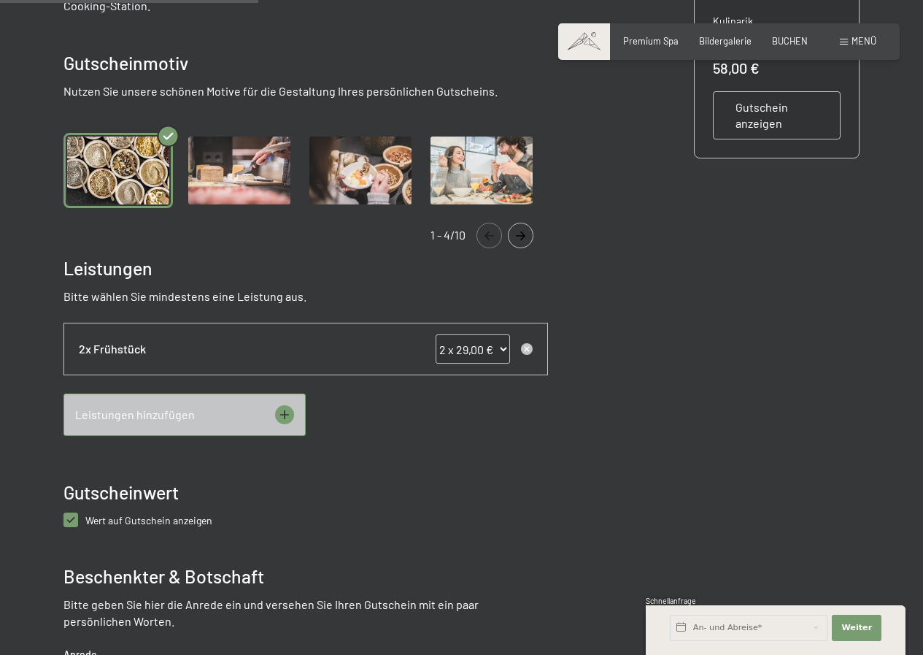
scroll to position [438, 0]
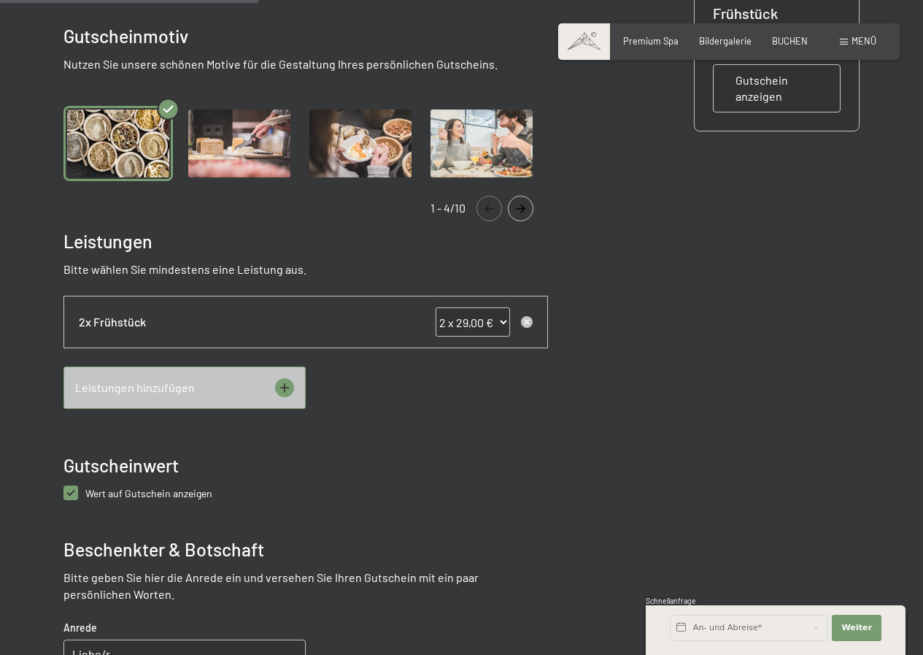
click at [69, 492] on anzeigen "checkbox" at bounding box center [70, 492] width 15 height 15
checkbox anzeigen "false"
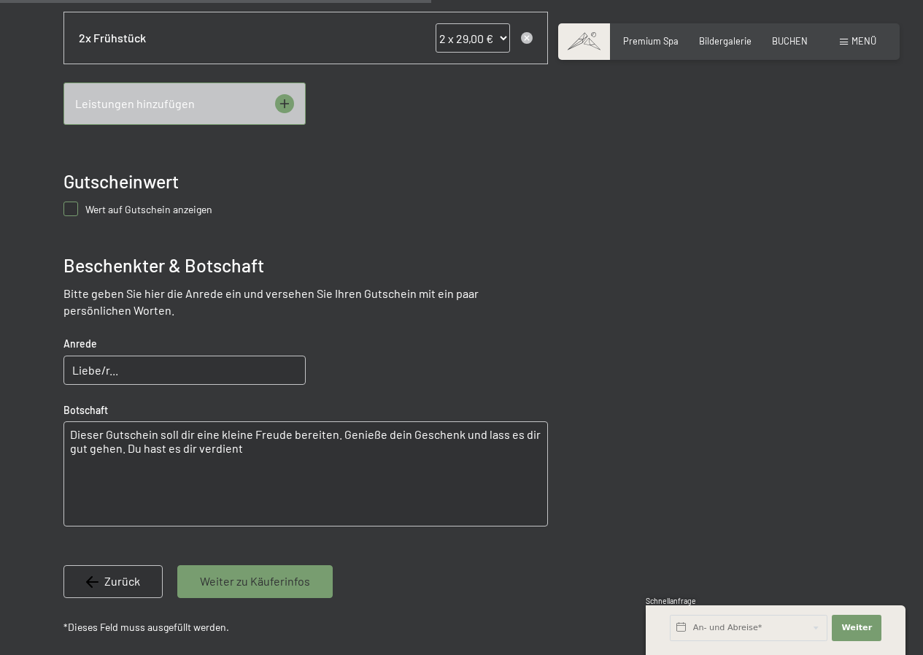
scroll to position [730, 0]
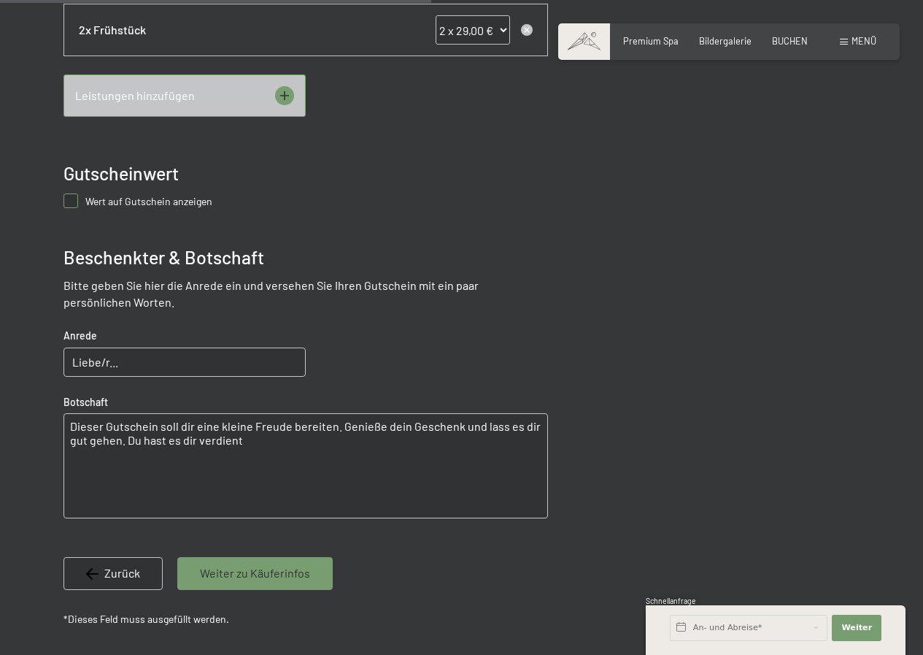
click at [264, 573] on span "Weiter zu Käuferinfos" at bounding box center [255, 573] width 110 height 16
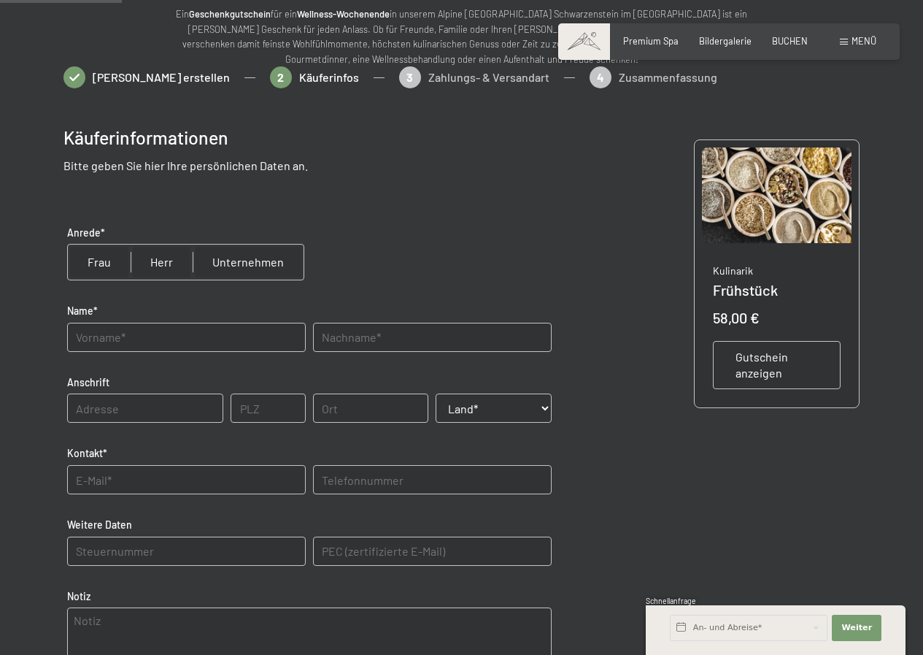
scroll to position [155, 0]
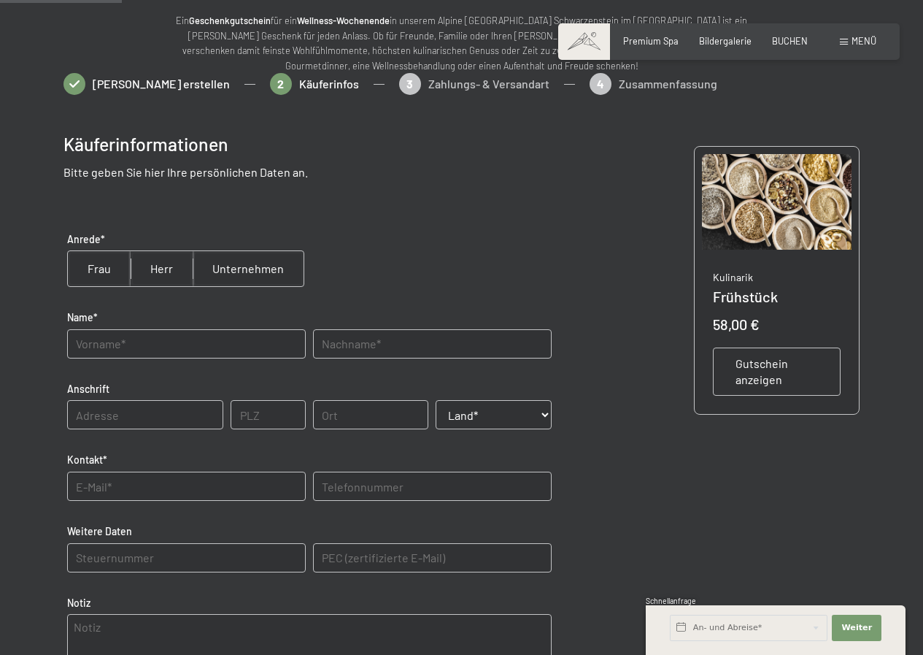
click at [159, 266] on input "radio" at bounding box center [162, 268] width 62 height 35
radio input "true"
click at [93, 347] on input "text" at bounding box center [186, 343] width 239 height 29
type input "[PERSON_NAME]"
click at [378, 347] on input "text" at bounding box center [432, 343] width 239 height 29
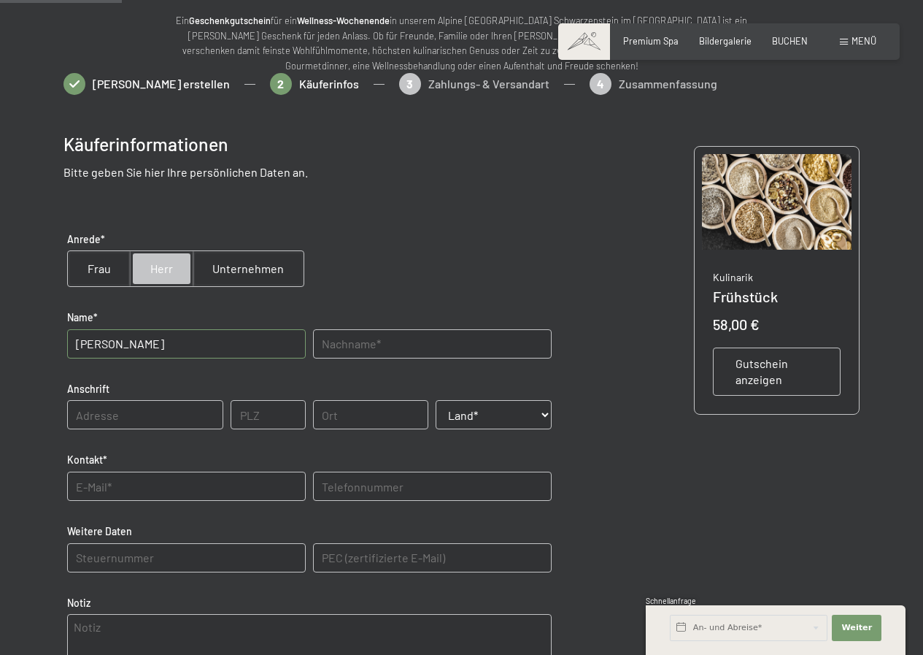
type input "[PERSON_NAME]"
click at [134, 409] on input "text" at bounding box center [145, 414] width 157 height 29
type input "E"
click at [129, 415] on input "text" at bounding box center [145, 414] width 157 height 29
type input "Hauptort 53"
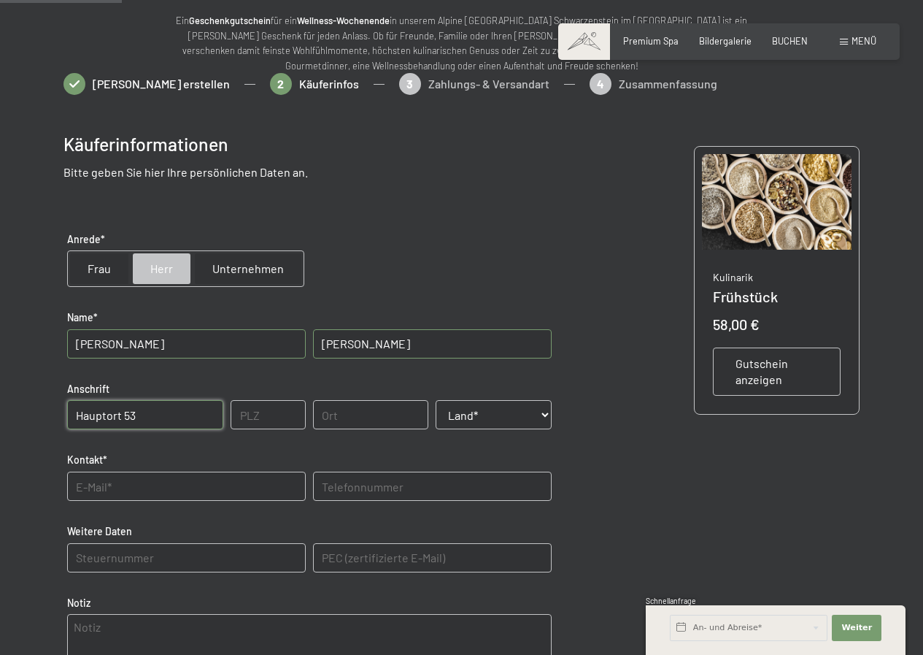
click at [240, 414] on input "text" at bounding box center [268, 414] width 74 height 29
type input "39030"
type input "ST.PETER"
select select "ITA"
click at [371, 413] on input "ST.PETER" at bounding box center [371, 414] width 116 height 29
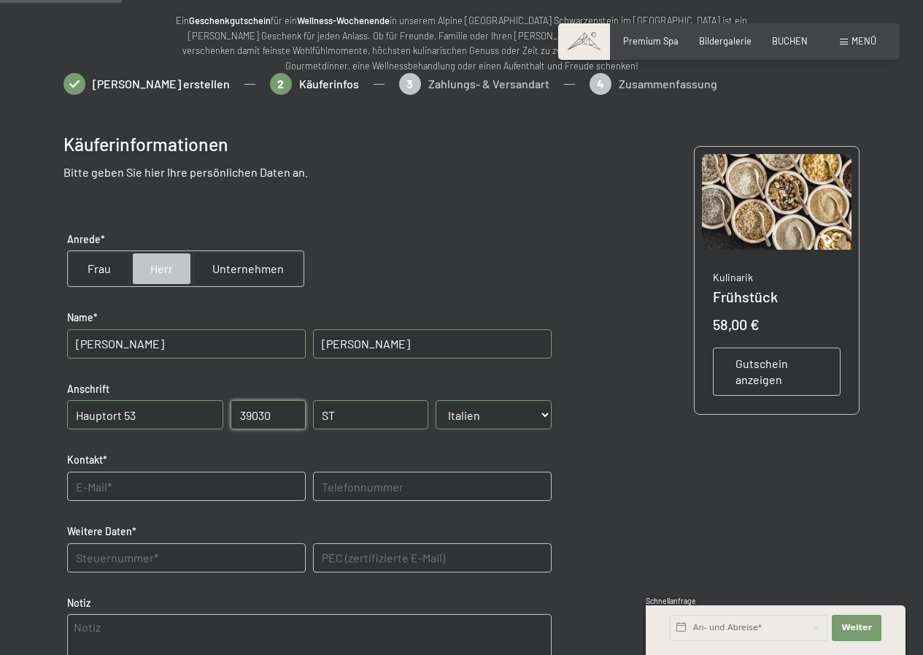
type input "S"
type input "Mühlwald"
click at [98, 484] on input "text" at bounding box center [186, 485] width 239 height 29
type input "[PERSON_NAME][EMAIL_ADDRESS][PERSON_NAME][DOMAIN_NAME]"
click at [367, 490] on input "text" at bounding box center [432, 485] width 239 height 29
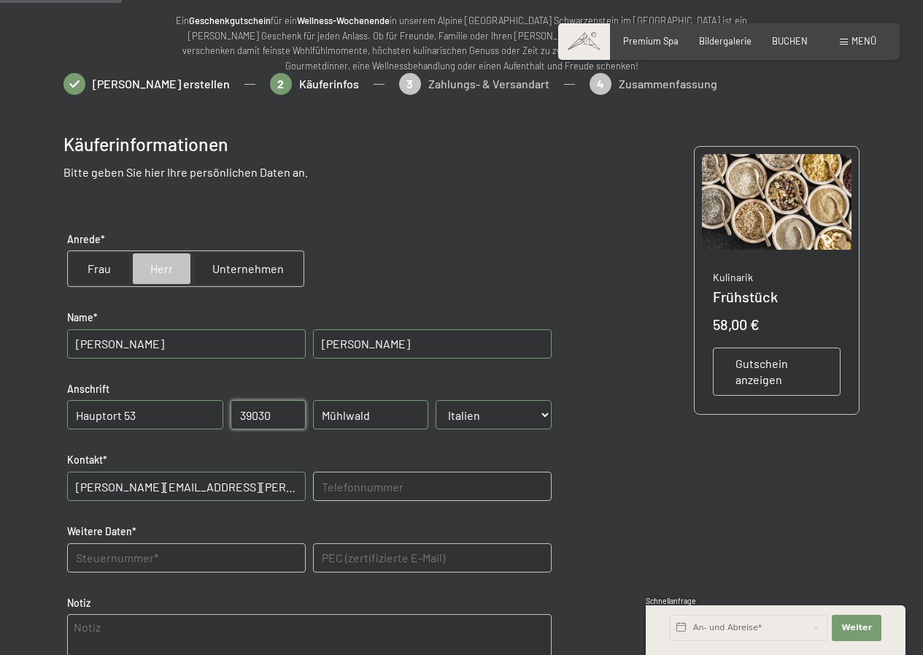
type input "3483131644"
click at [162, 560] on Daten "text" at bounding box center [186, 557] width 239 height 29
type Daten "STNGHR67D05I593O"
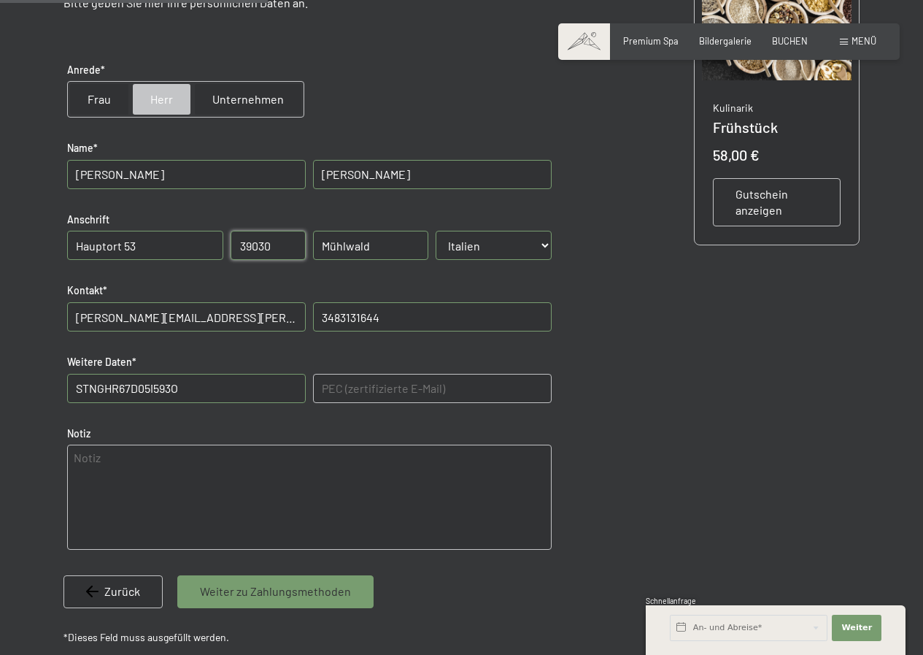
scroll to position [374, 0]
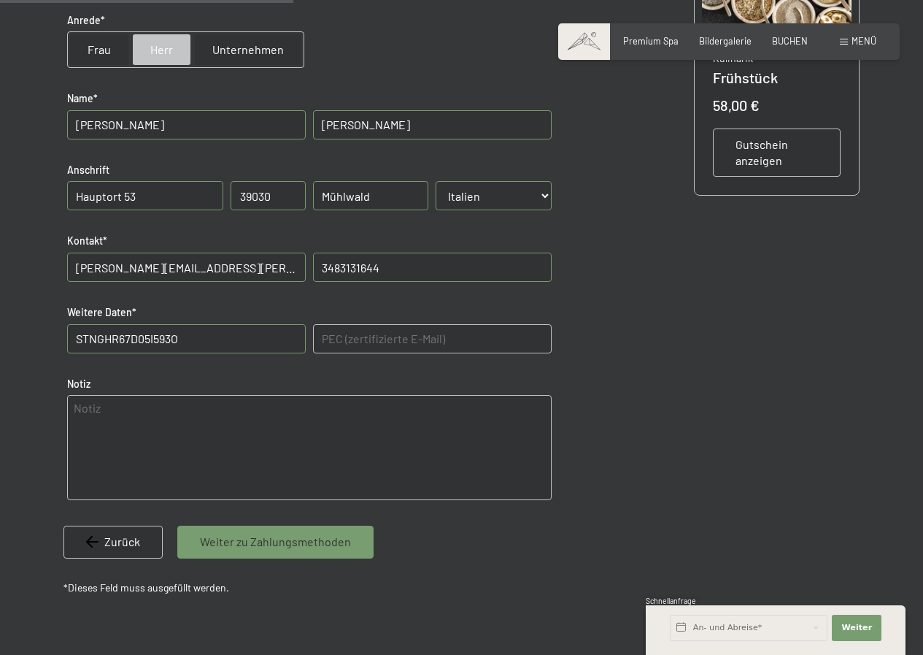
click at [252, 537] on span "Weiter zu Zahlungsmethoden" at bounding box center [275, 541] width 151 height 16
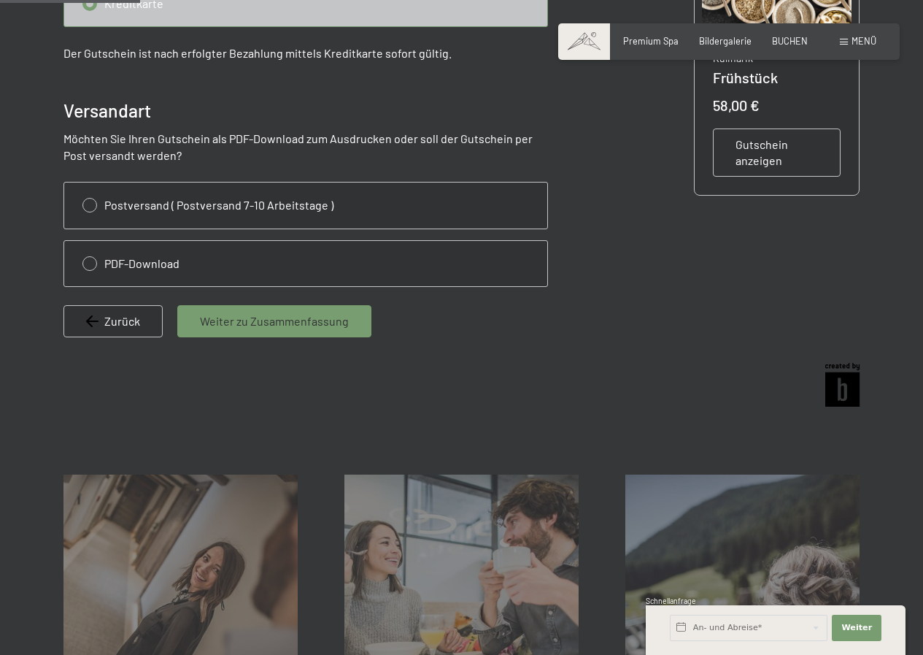
scroll to position [155, 0]
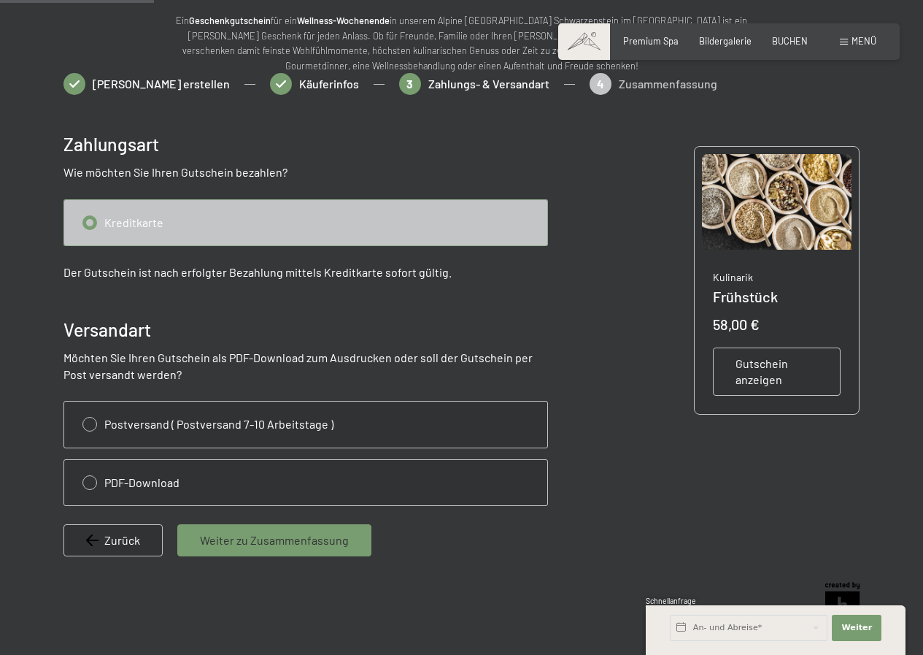
click at [85, 218] on input "radio" at bounding box center [305, 222] width 483 height 45
click at [88, 218] on input "radio" at bounding box center [305, 222] width 483 height 45
click at [128, 216] on input "radio" at bounding box center [305, 222] width 483 height 45
click at [141, 221] on input "radio" at bounding box center [305, 222] width 483 height 45
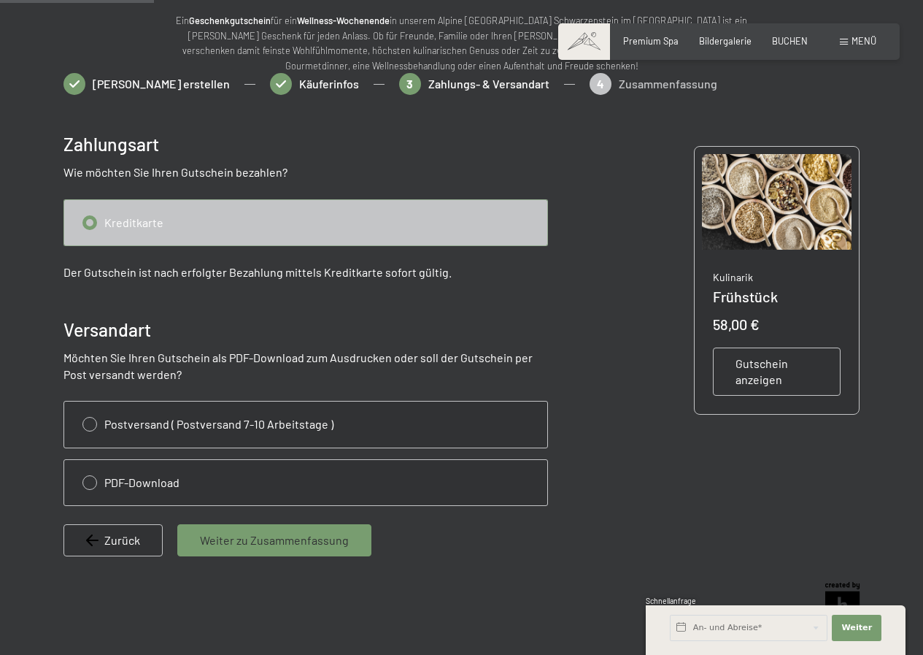
click at [93, 480] on input "radio" at bounding box center [305, 482] width 483 height 45
radio input "true"
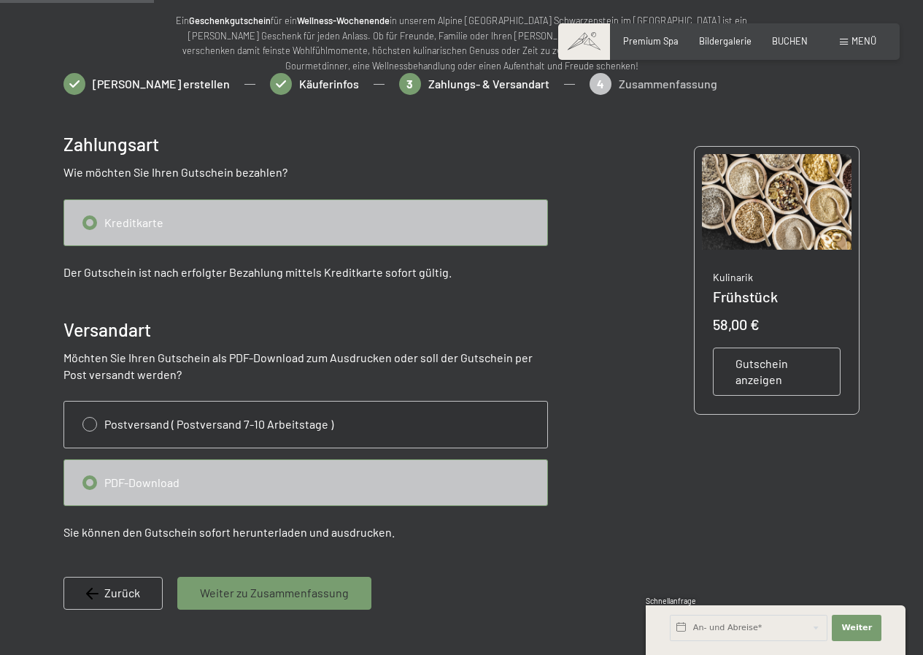
click at [317, 593] on span "Weiter zu Zusammenfassung" at bounding box center [274, 592] width 149 height 16
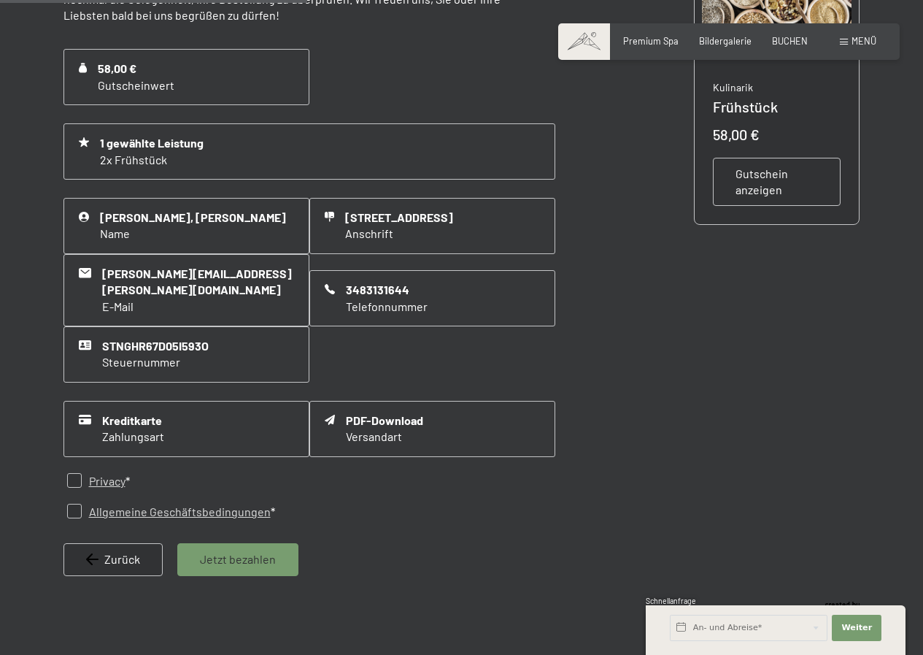
scroll to position [374, 0]
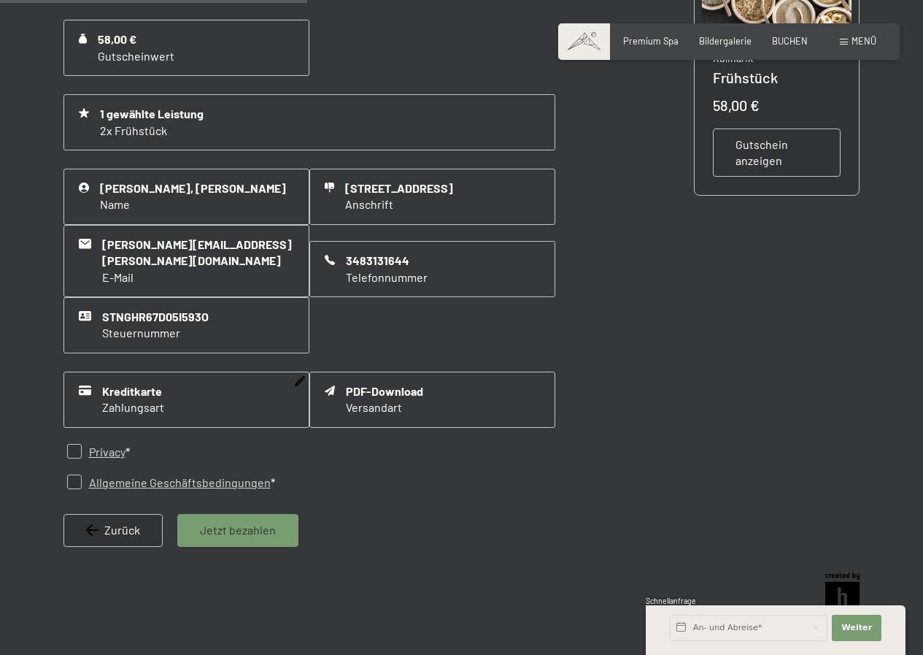
click at [142, 383] on span "Kreditkarte" at bounding box center [133, 391] width 62 height 16
click at [80, 385] on icon at bounding box center [84, 390] width 13 height 10
click at [135, 383] on span "Kreditkarte" at bounding box center [133, 391] width 62 height 16
click at [73, 474] on input "checkbox" at bounding box center [74, 481] width 15 height 15
checkbox input "true"
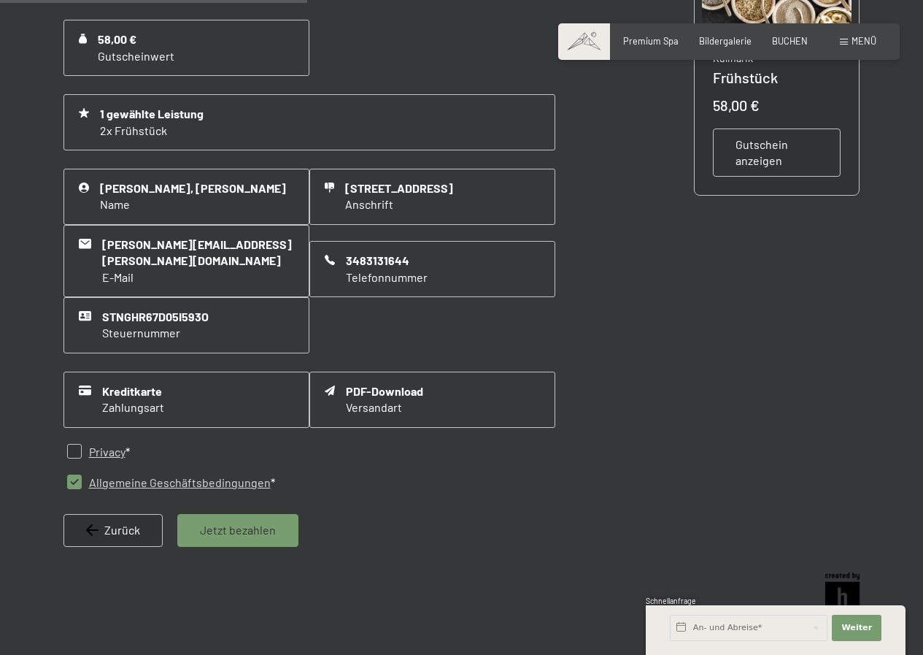
click at [77, 444] on input "checkbox" at bounding box center [74, 451] width 15 height 15
checkbox input "true"
click at [225, 522] on span "Jetzt bezahlen" at bounding box center [238, 530] width 76 height 16
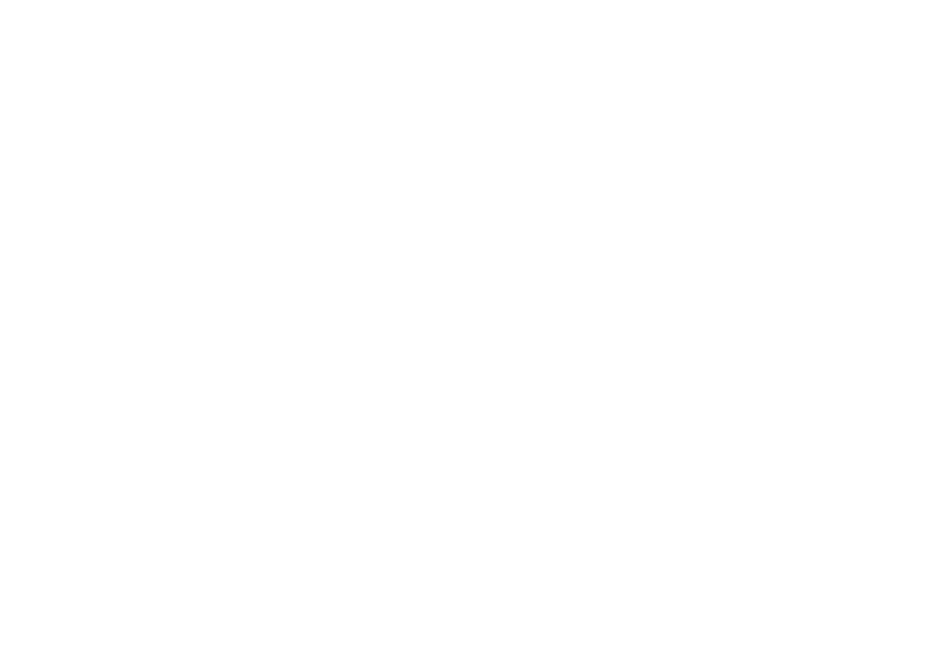
scroll to position [0, 0]
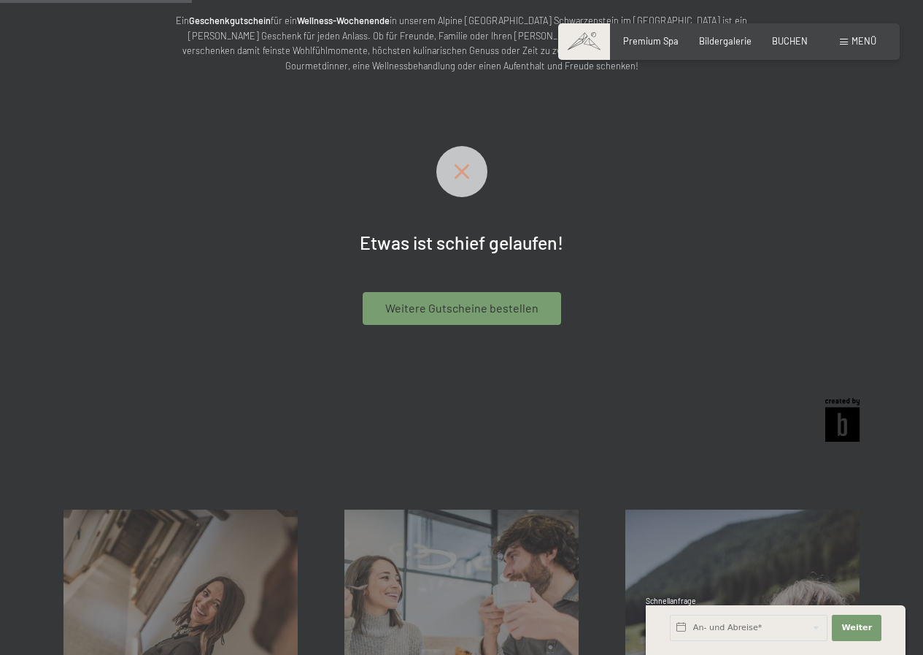
click at [463, 307] on span "Weitere Gutscheine bestellen" at bounding box center [461, 308] width 153 height 16
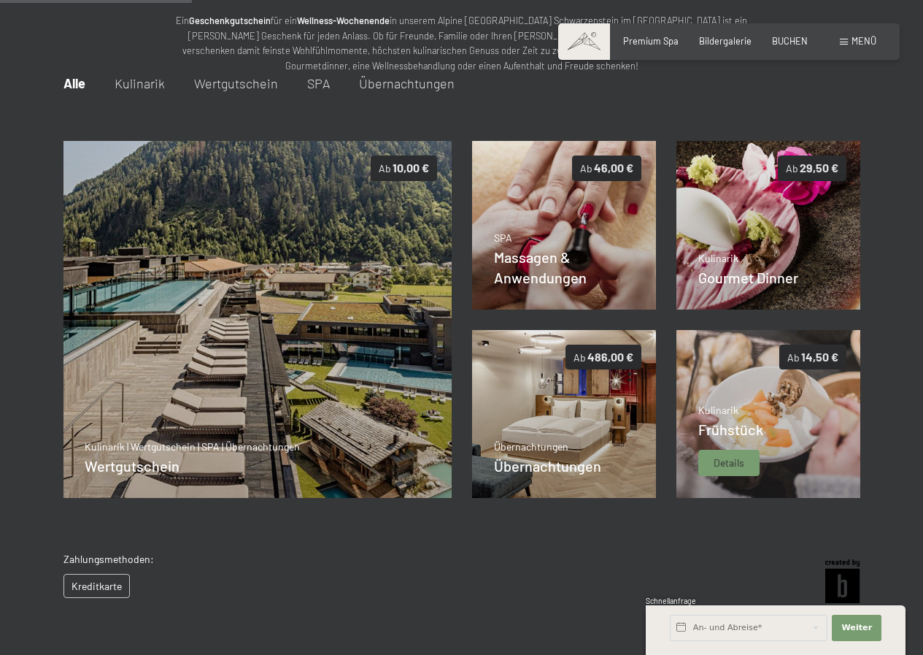
click at [796, 422] on img at bounding box center [768, 414] width 185 height 168
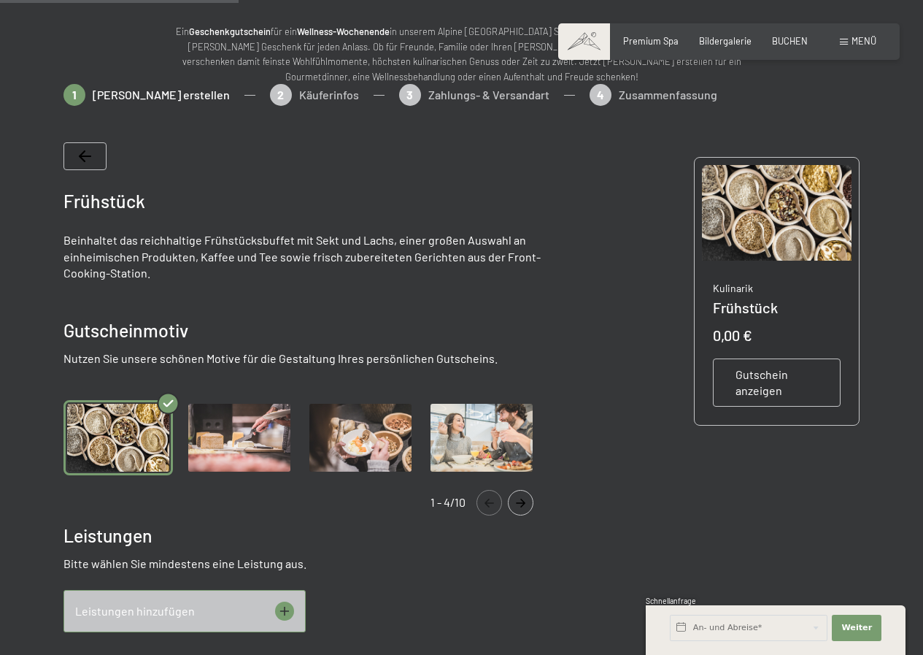
scroll to position [438, 0]
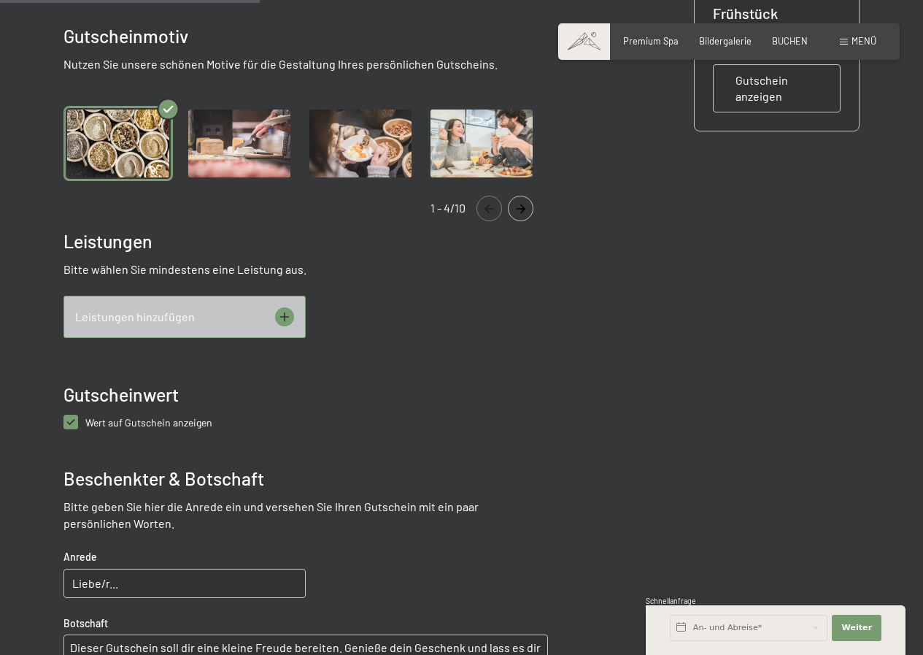
click at [72, 422] on anzeigen "checkbox" at bounding box center [70, 421] width 15 height 15
checkbox anzeigen "false"
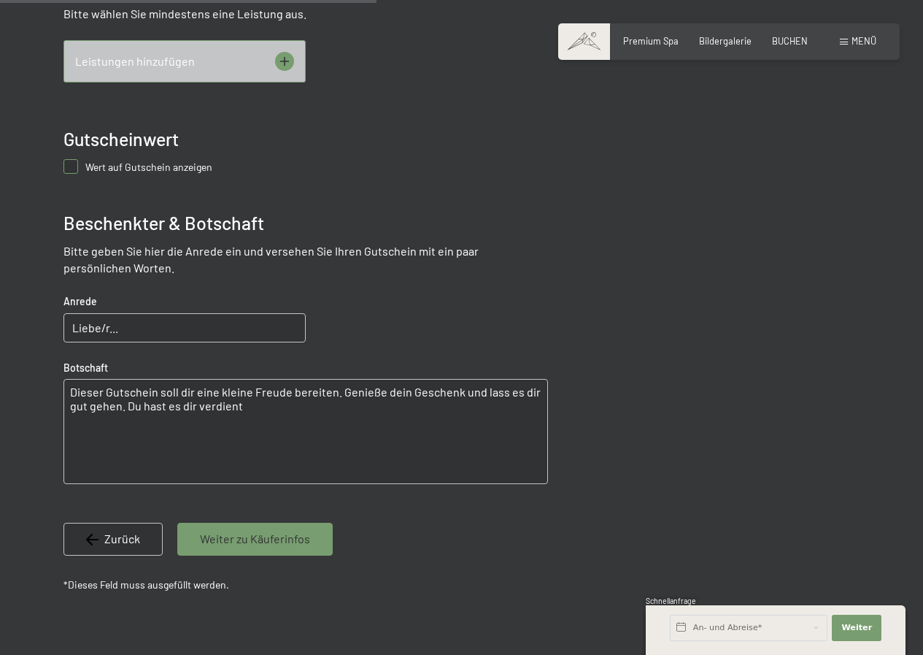
scroll to position [730, 0]
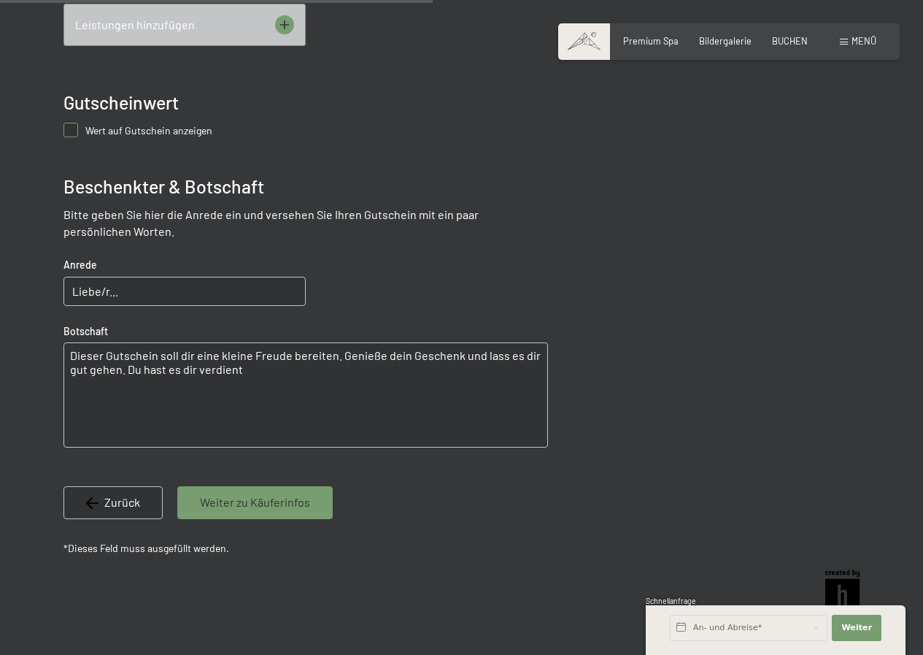
click at [215, 501] on span "Weiter zu Käuferinfos" at bounding box center [255, 502] width 110 height 16
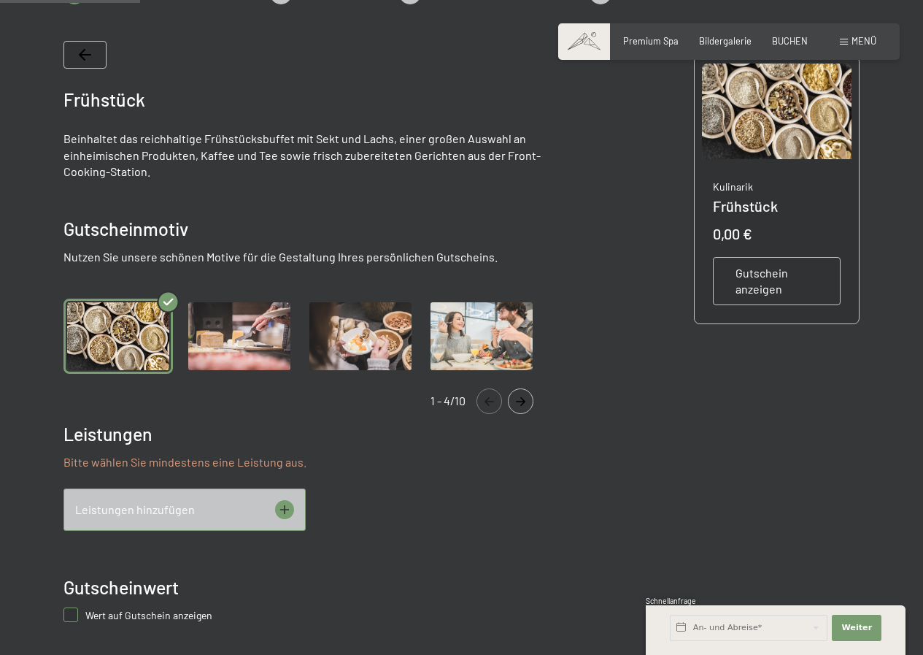
scroll to position [228, 0]
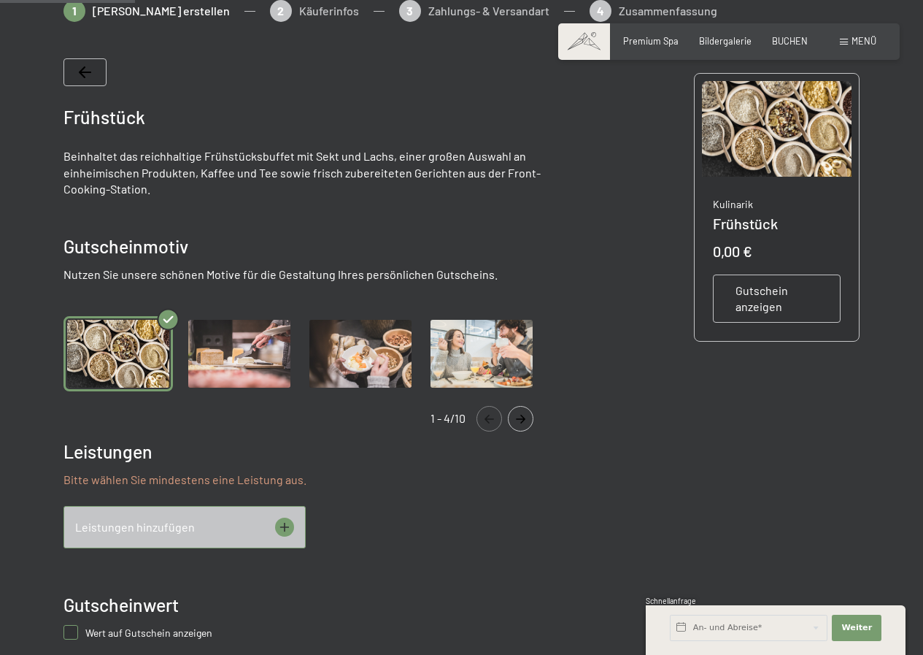
click at [286, 525] on icon at bounding box center [284, 526] width 19 height 19
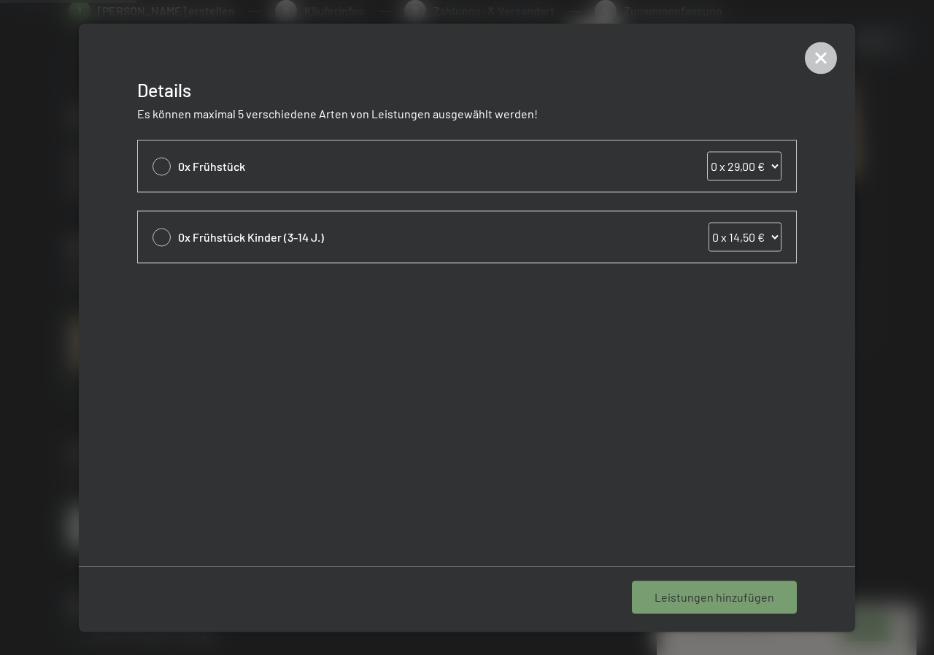
click at [774, 161] on select "0 x 29,00 € 1 x 29,00 € 2 x 29,00 € 3 x 29,00 € 4 x 29,00 € 5 x 29,00 € 6 x 29,…" at bounding box center [744, 165] width 74 height 29
click at [707, 151] on select "0 x 29,00 € 1 x 29,00 € 2 x 29,00 € 3 x 29,00 € 4 x 29,00 € 5 x 29,00 € 6 x 29,…" at bounding box center [744, 165] width 74 height 29
click at [774, 160] on select "0 x 29,00 € 1 x 29,00 € 2 x 29,00 € 3 x 29,00 € 4 x 29,00 € 5 x 29,00 € 6 x 29,…" at bounding box center [744, 165] width 74 height 29
select select "2"
click at [707, 151] on select "0 x 29,00 € 1 x 29,00 € 2 x 29,00 € 3 x 29,00 € 4 x 29,00 € 5 x 29,00 € 6 x 29,…" at bounding box center [744, 165] width 74 height 29
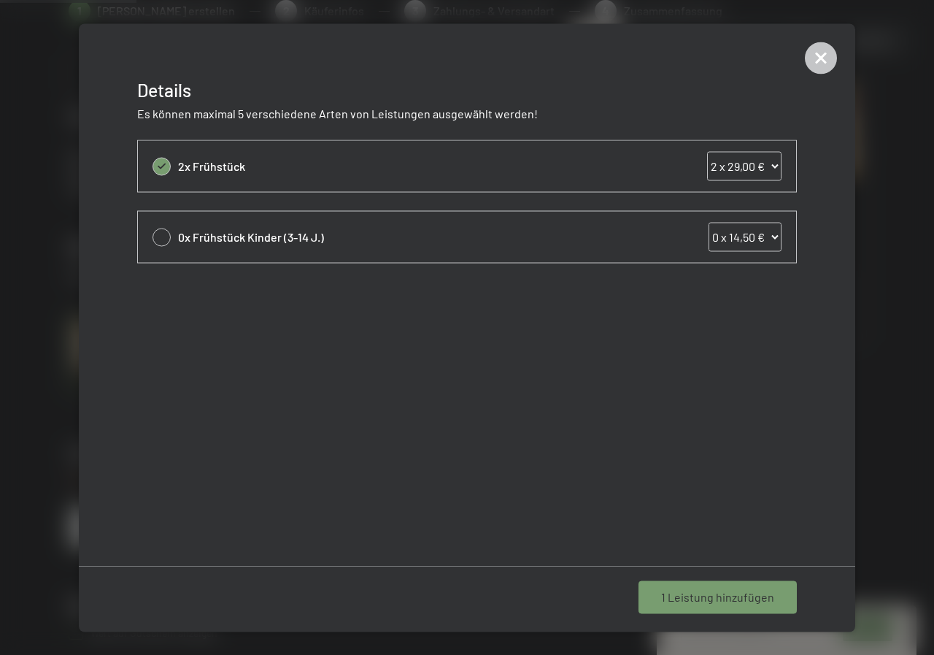
click at [710, 597] on span "1 Leistung hinzufügen" at bounding box center [717, 597] width 113 height 16
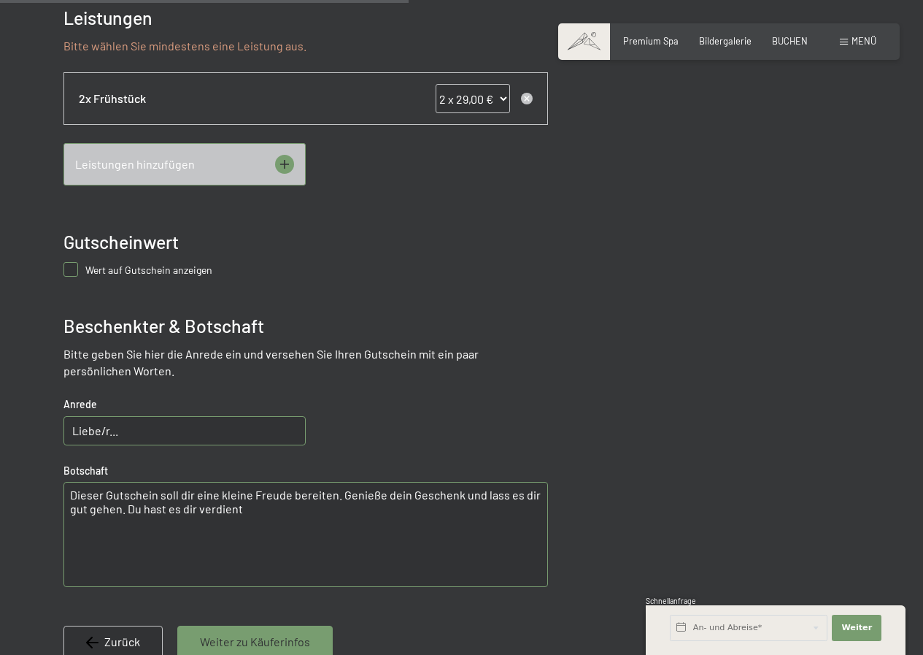
scroll to position [738, 0]
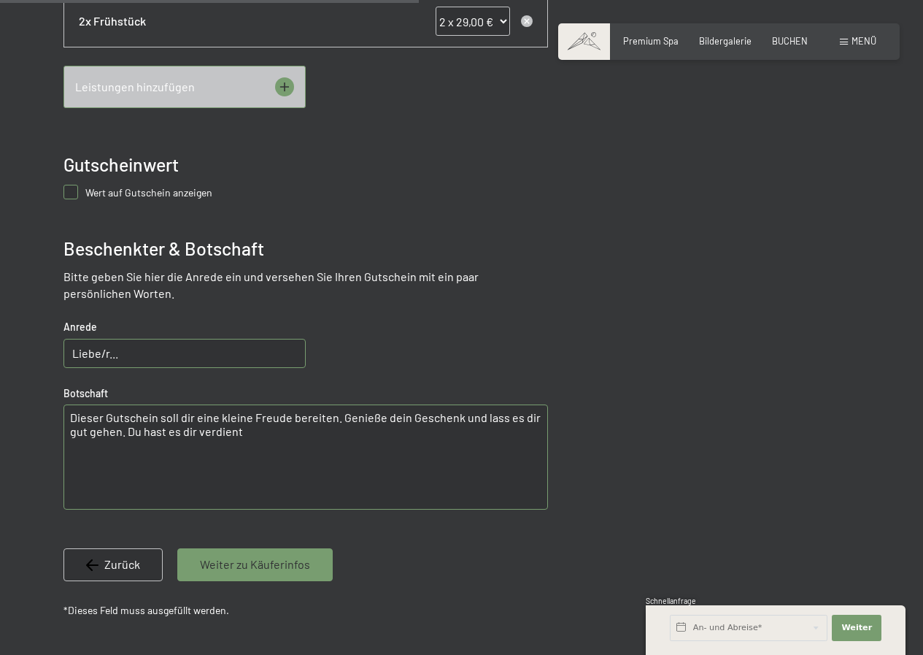
click at [257, 563] on span "Weiter zu Käuferinfos" at bounding box center [255, 564] width 110 height 16
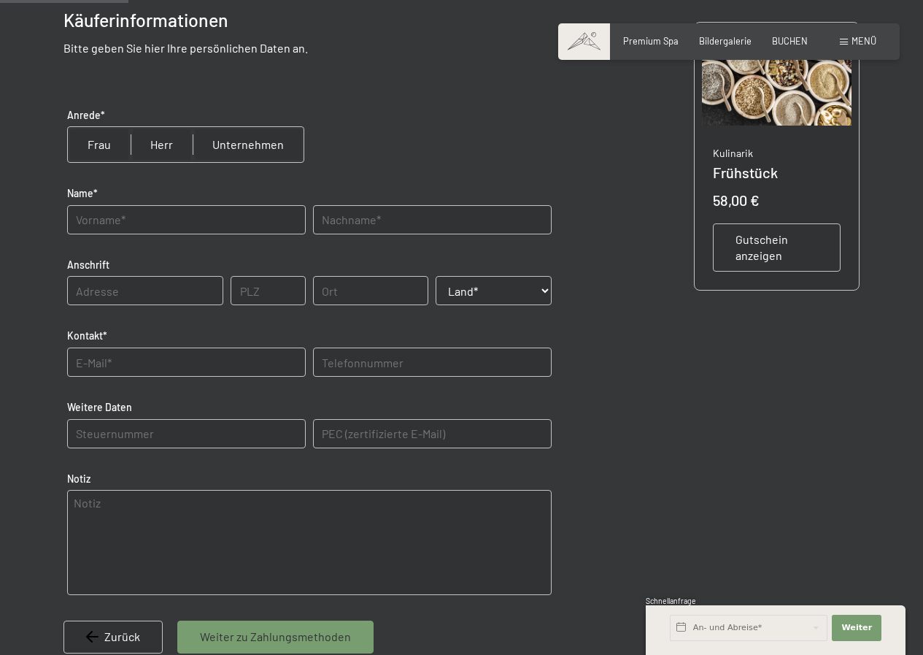
scroll to position [155, 0]
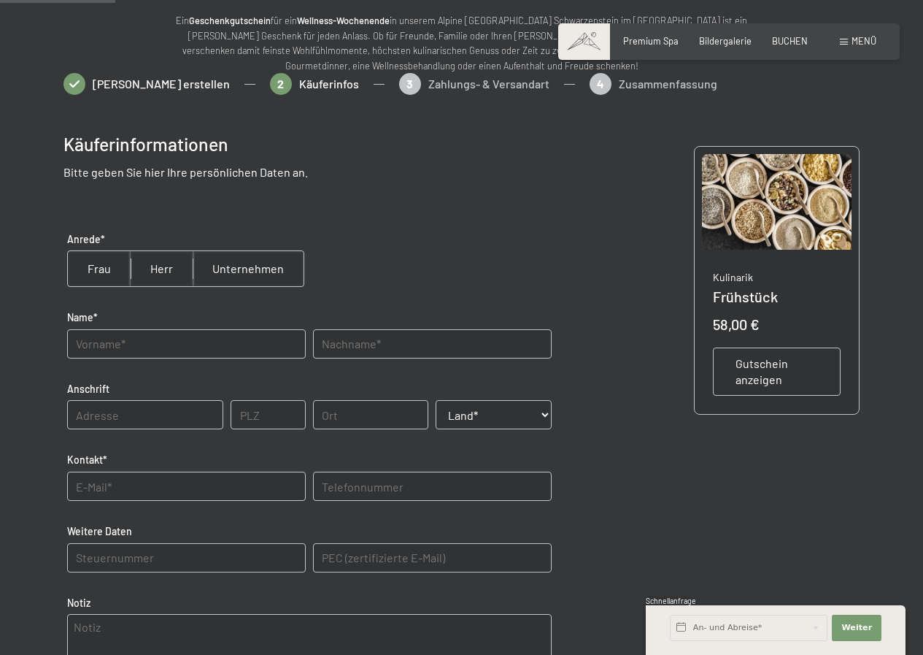
click at [156, 265] on input "radio" at bounding box center [162, 268] width 62 height 35
radio input "true"
click at [100, 345] on input "text" at bounding box center [186, 343] width 239 height 29
type input "[PERSON_NAME]"
click at [393, 347] on input "text" at bounding box center [432, 343] width 239 height 29
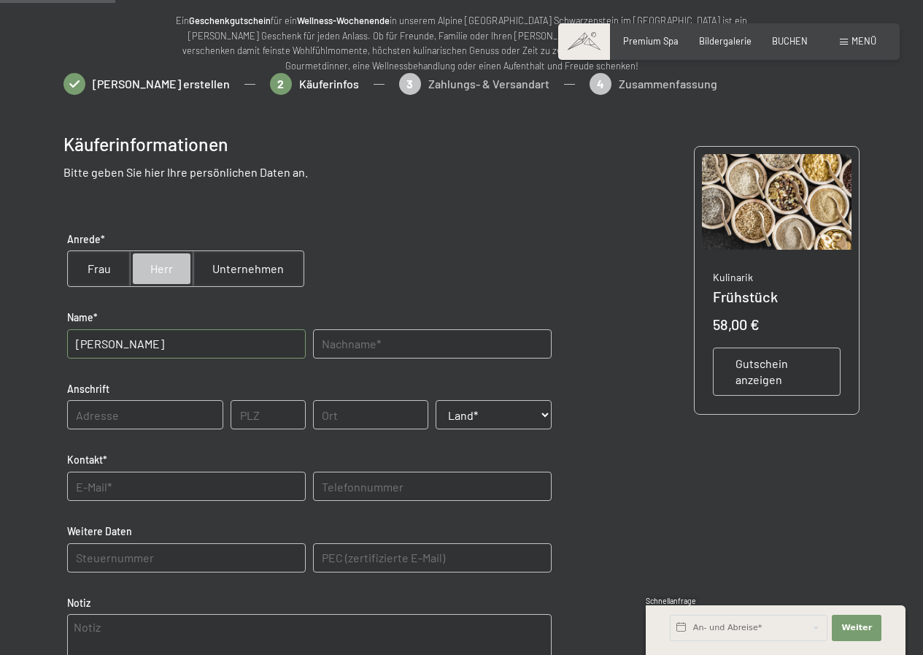
type input "[PERSON_NAME]"
click at [86, 409] on input "text" at bounding box center [145, 414] width 157 height 29
type input "e"
type input "Hauptort 53"
click at [257, 412] on input "text" at bounding box center [268, 414] width 74 height 29
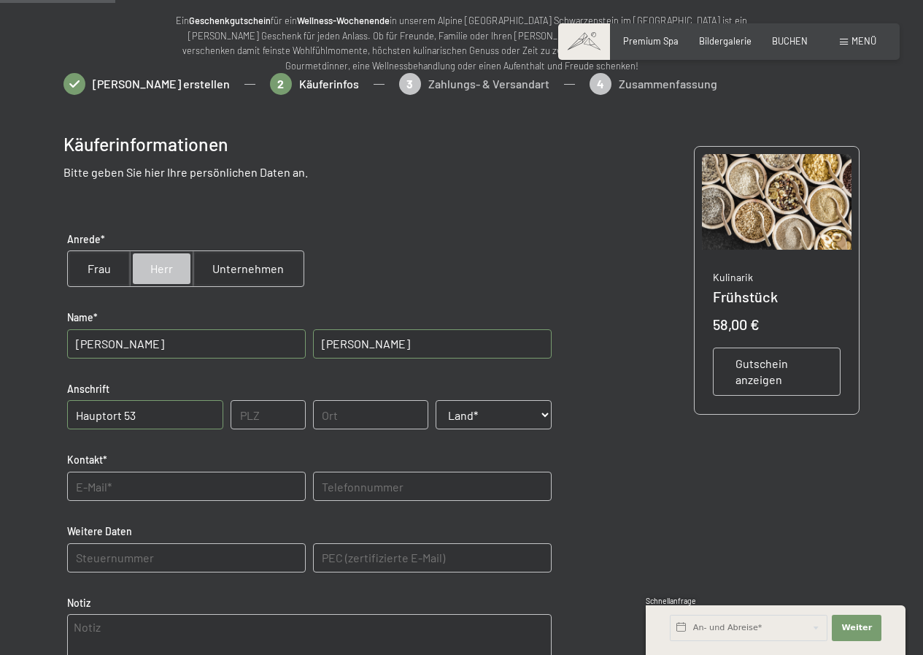
type input "39030"
type input "ST.[PERSON_NAME]"
select select "ITA"
drag, startPoint x: 378, startPoint y: 417, endPoint x: 323, endPoint y: 417, distance: 55.5
click at [323, 417] on input "ST.[PERSON_NAME]" at bounding box center [371, 414] width 116 height 29
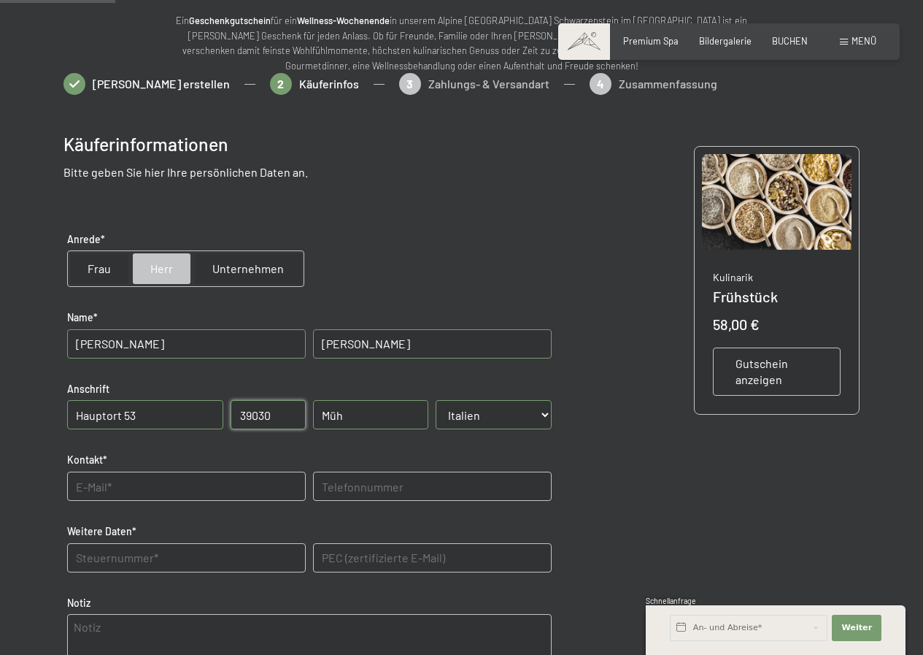
type input "Mühlwald"
click at [137, 486] on input "text" at bounding box center [186, 485] width 239 height 29
type input "[PERSON_NAME][EMAIL_ADDRESS][PERSON_NAME][DOMAIN_NAME]"
click at [372, 491] on input "text" at bounding box center [432, 485] width 239 height 29
type input "3483131644"
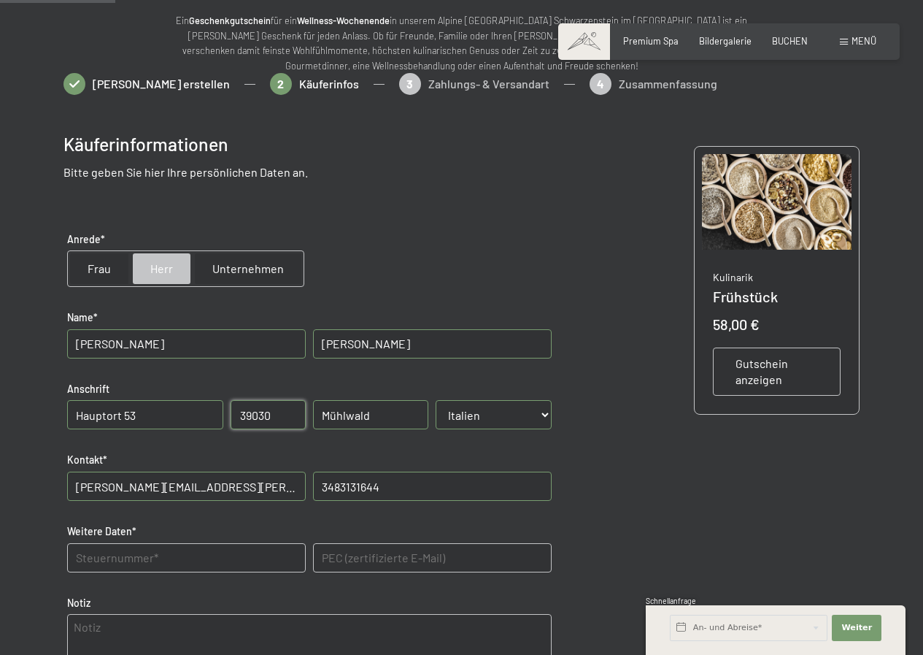
click at [111, 557] on Daten "text" at bounding box center [186, 557] width 239 height 29
type Daten "STNGHR67D05I593O"
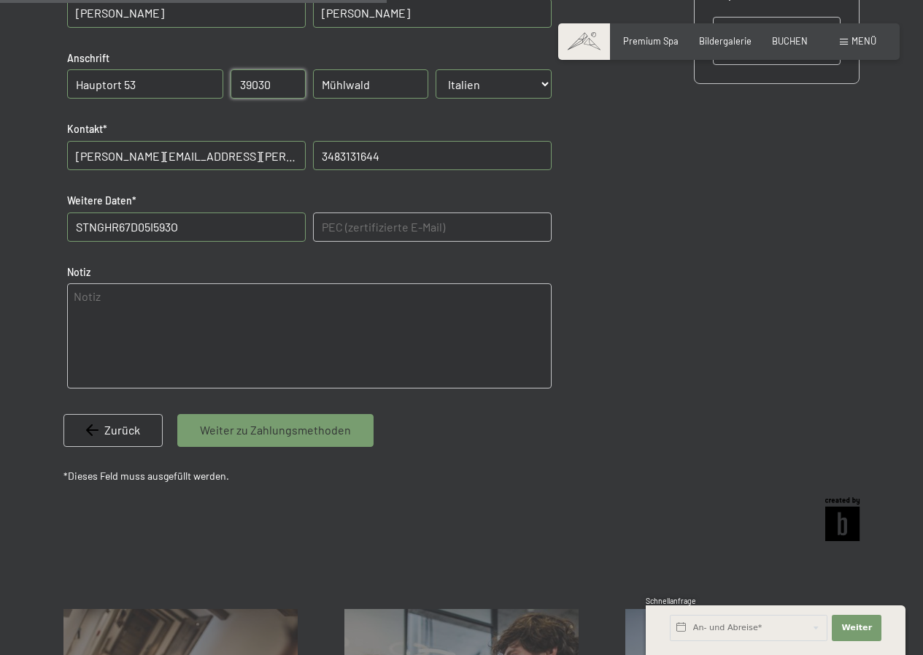
scroll to position [520, 0]
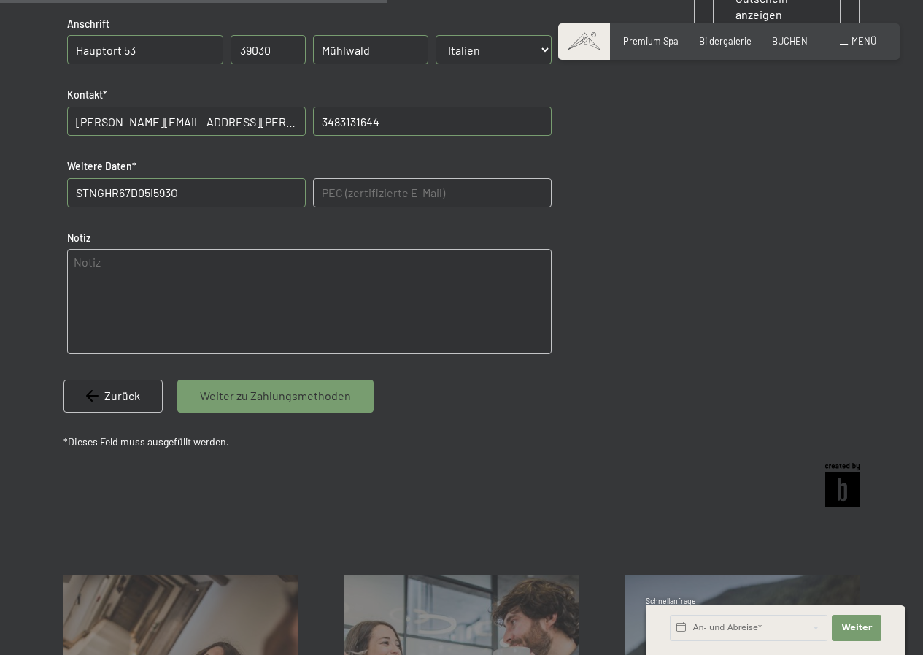
click at [239, 396] on span "Weiter zu Zahlungsmethoden" at bounding box center [275, 395] width 151 height 16
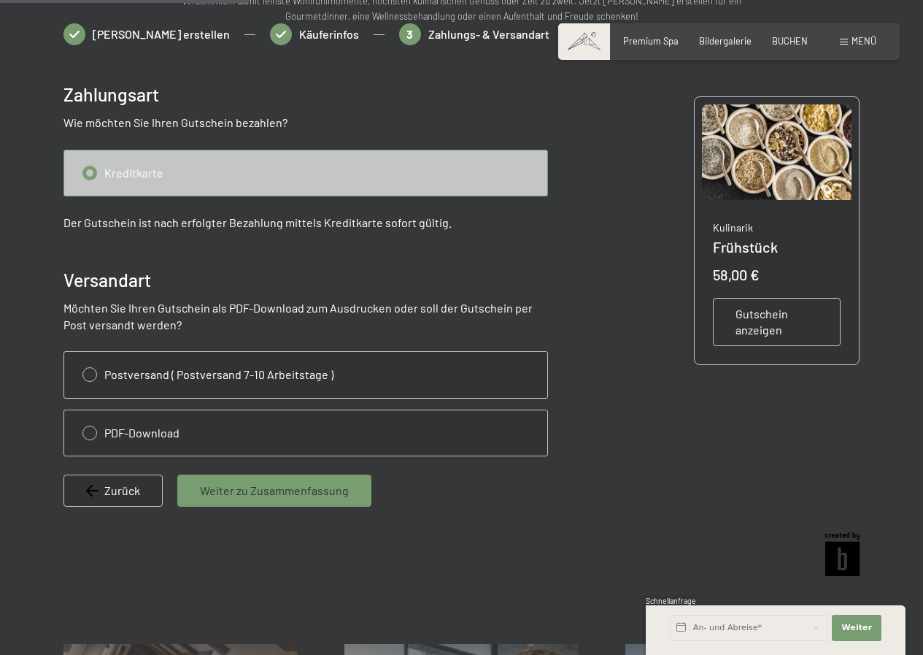
scroll to position [155, 0]
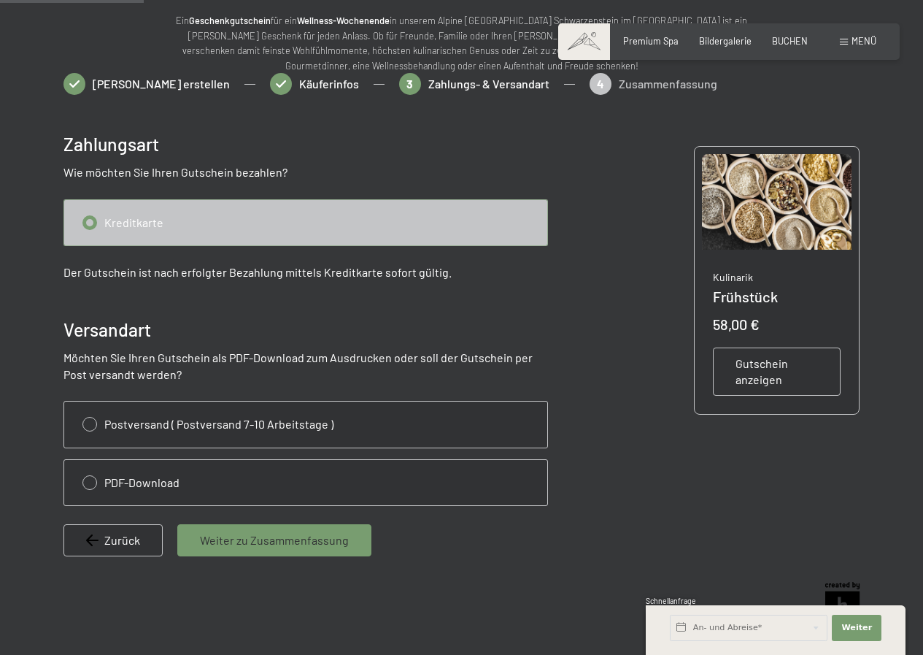
click at [94, 220] on input "radio" at bounding box center [305, 222] width 483 height 45
click at [149, 485] on input "radio" at bounding box center [305, 482] width 483 height 45
radio input "true"
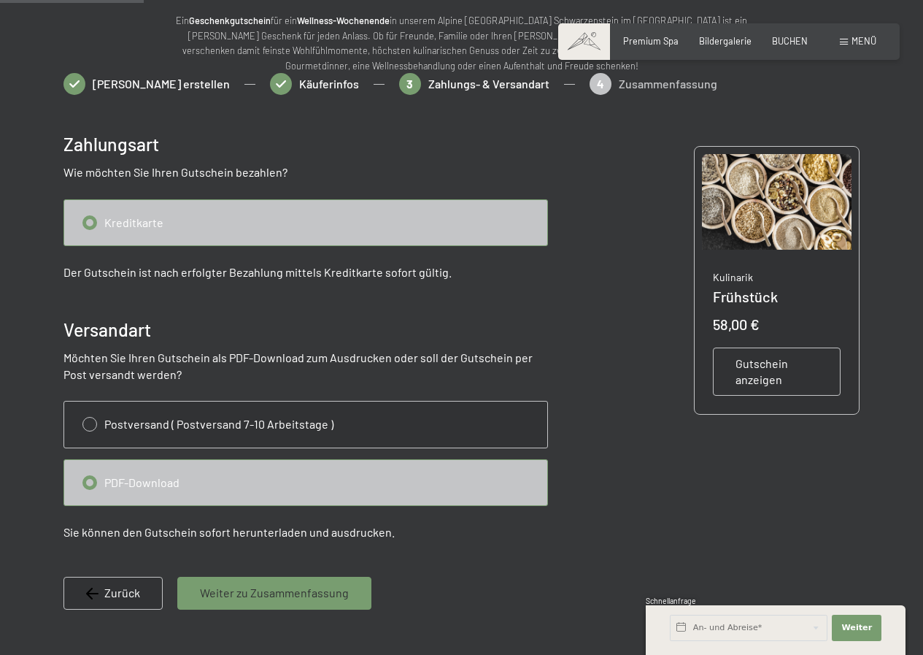
click at [227, 593] on span "Weiter zu Zusammenfassung" at bounding box center [274, 592] width 149 height 16
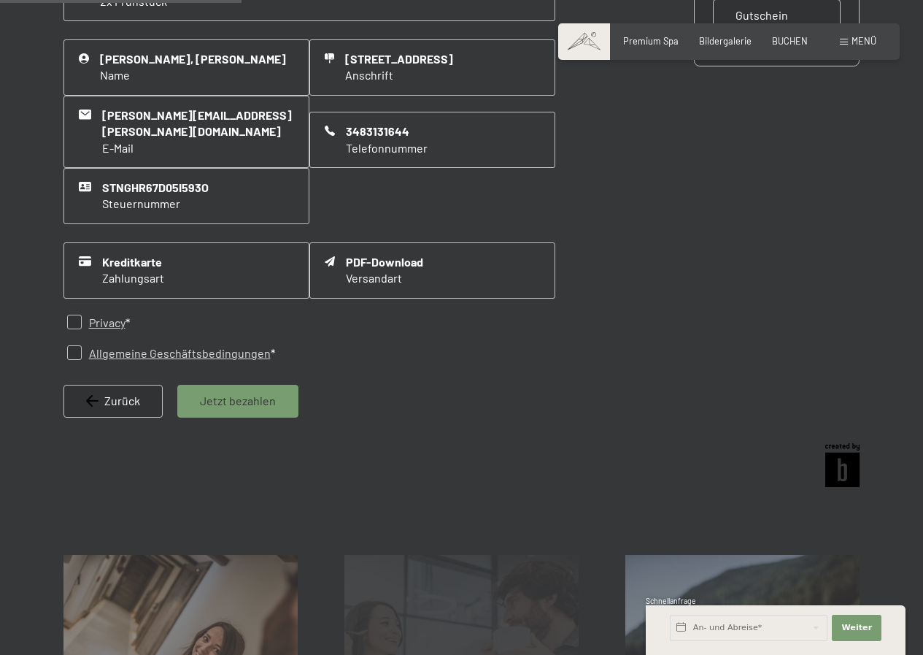
scroll to position [520, 0]
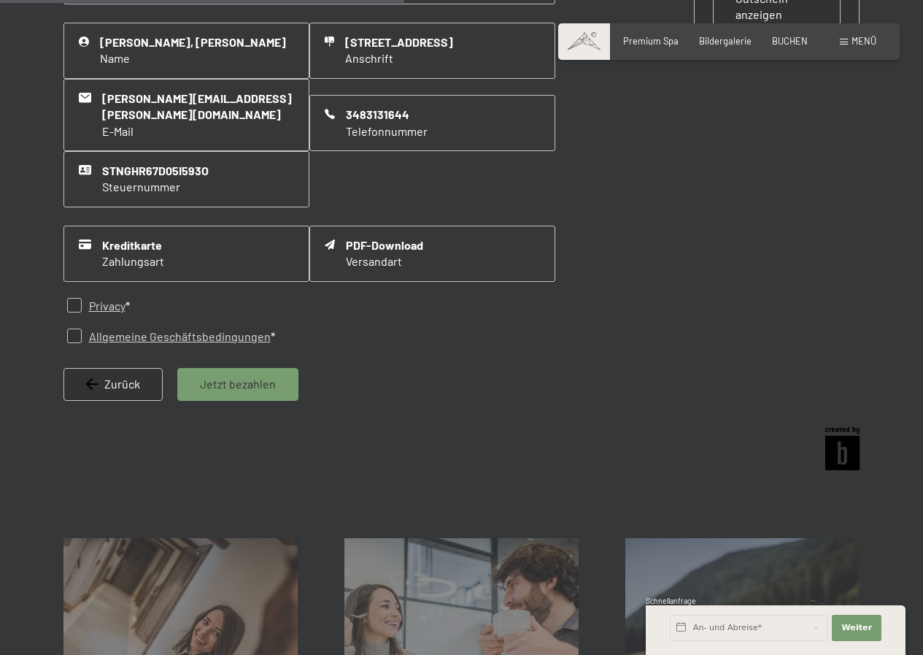
click at [232, 376] on span "Jetzt bezahlen" at bounding box center [238, 384] width 76 height 16
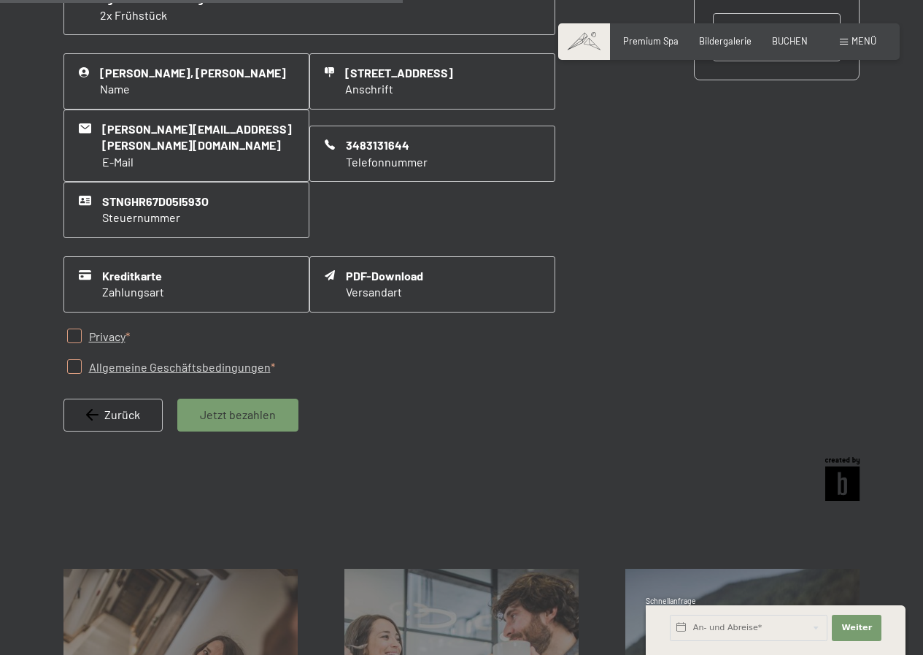
scroll to position [482, 0]
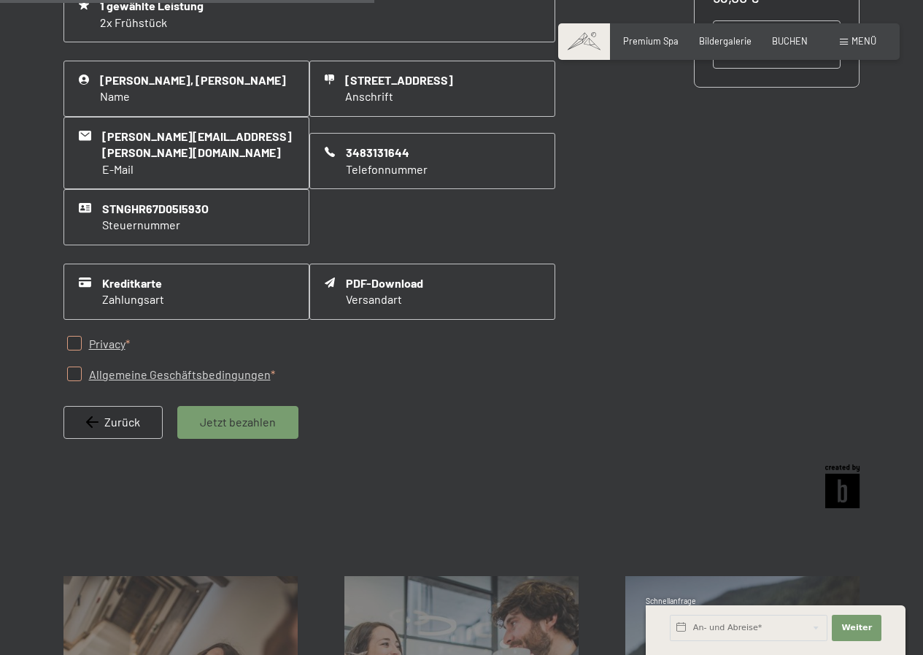
click at [244, 414] on span "Jetzt bezahlen" at bounding box center [238, 422] width 76 height 16
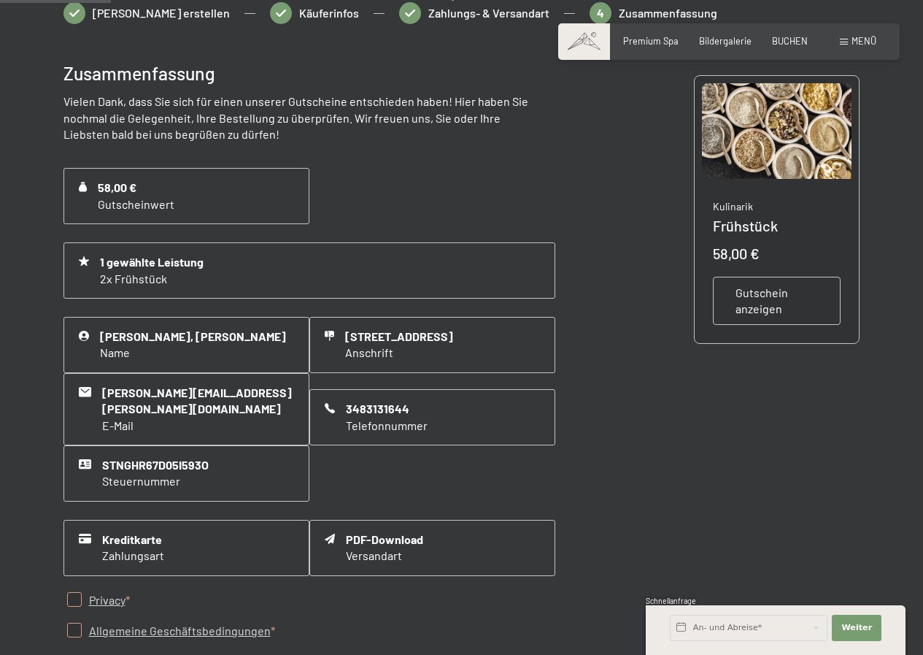
scroll to position [117, 0]
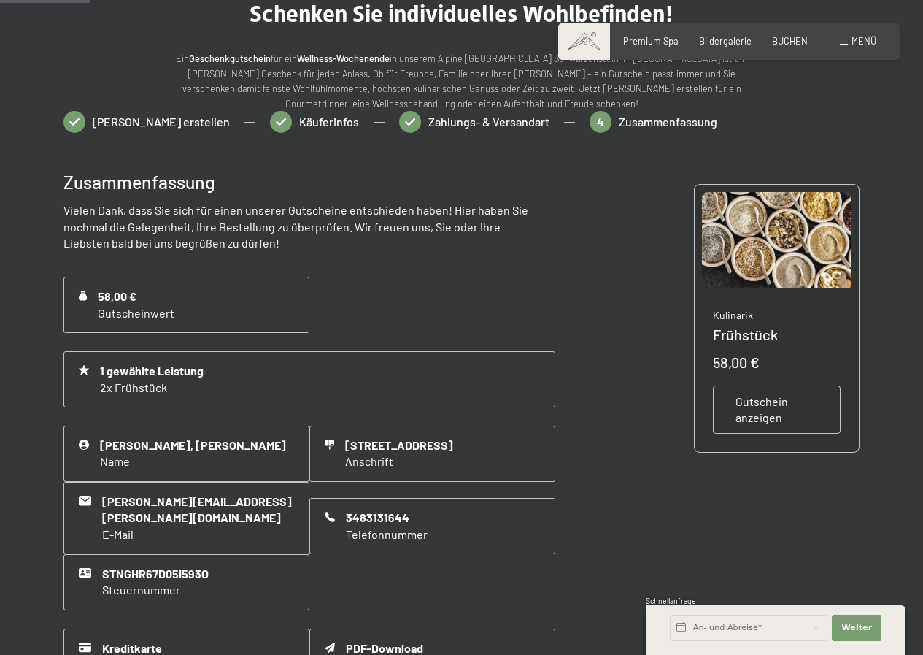
click at [560, 120] on div "Gutschein erstellen Käuferinfos Zahlungs- & Versandart 4 Zusammenfassung" at bounding box center [461, 129] width 797 height 36
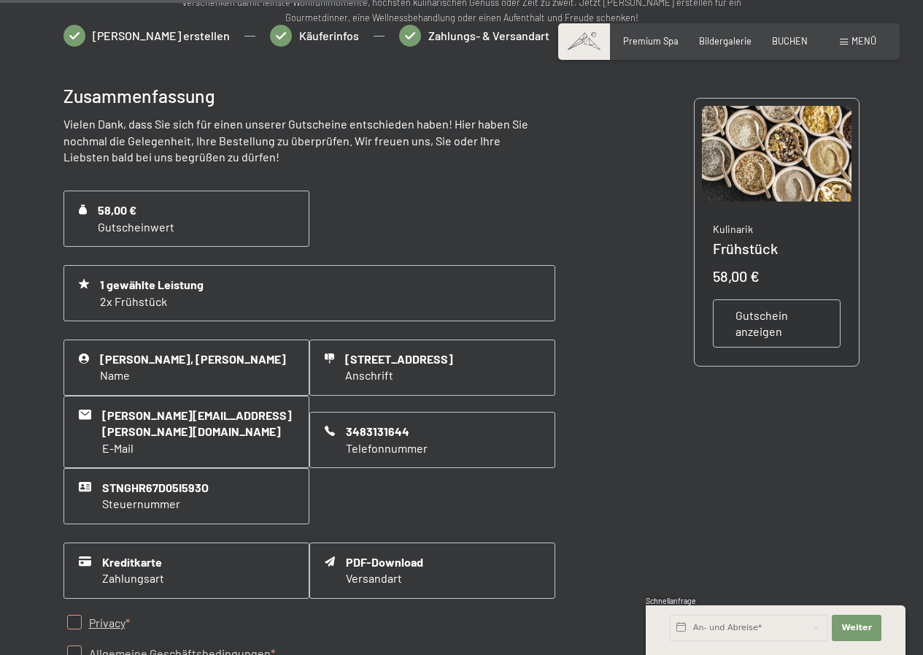
scroll to position [482, 0]
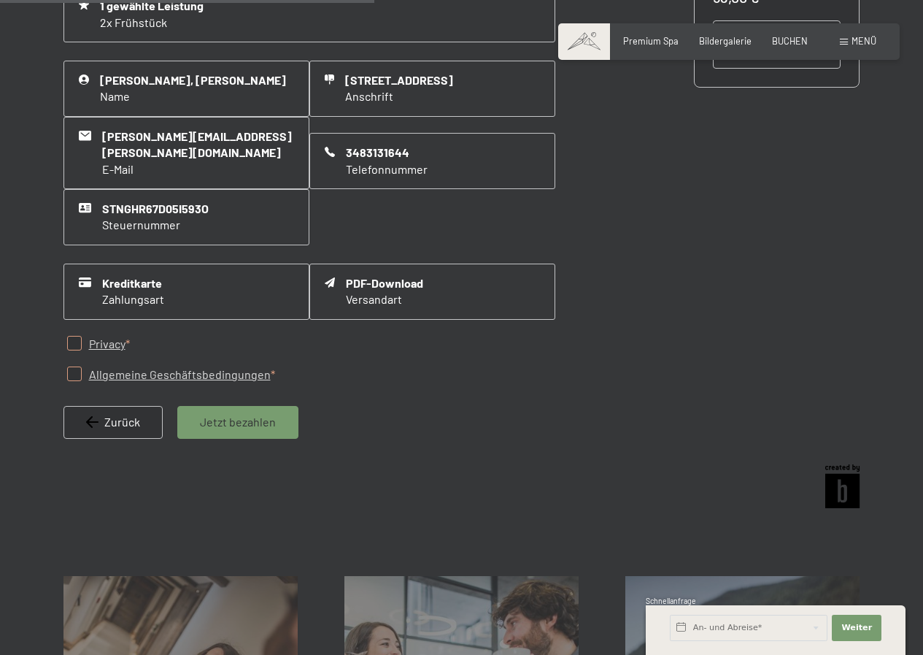
click at [73, 366] on input "checkbox" at bounding box center [74, 373] width 15 height 15
checkbox input "true"
click at [71, 336] on input "checkbox" at bounding box center [74, 343] width 15 height 15
checkbox input "true"
click at [233, 414] on span "Jetzt bezahlen" at bounding box center [238, 422] width 76 height 16
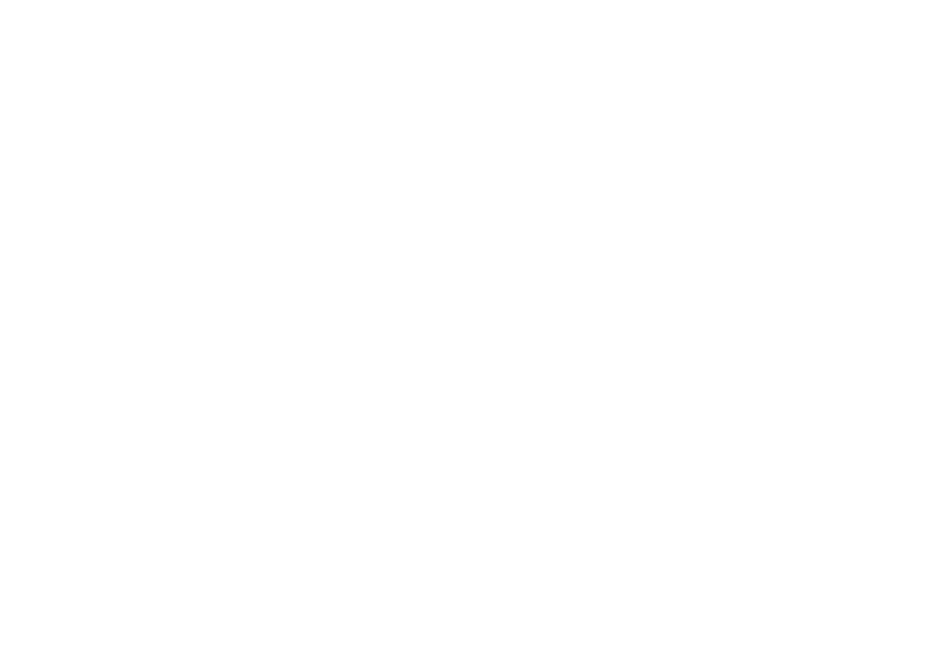
scroll to position [0, 0]
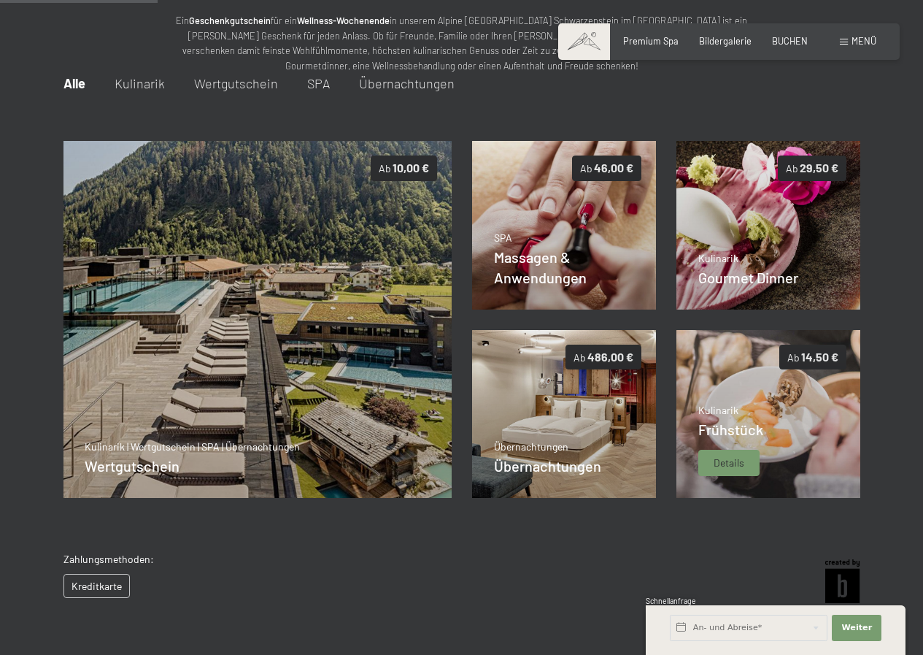
click at [733, 420] on div "Frühstück" at bounding box center [730, 429] width 65 height 20
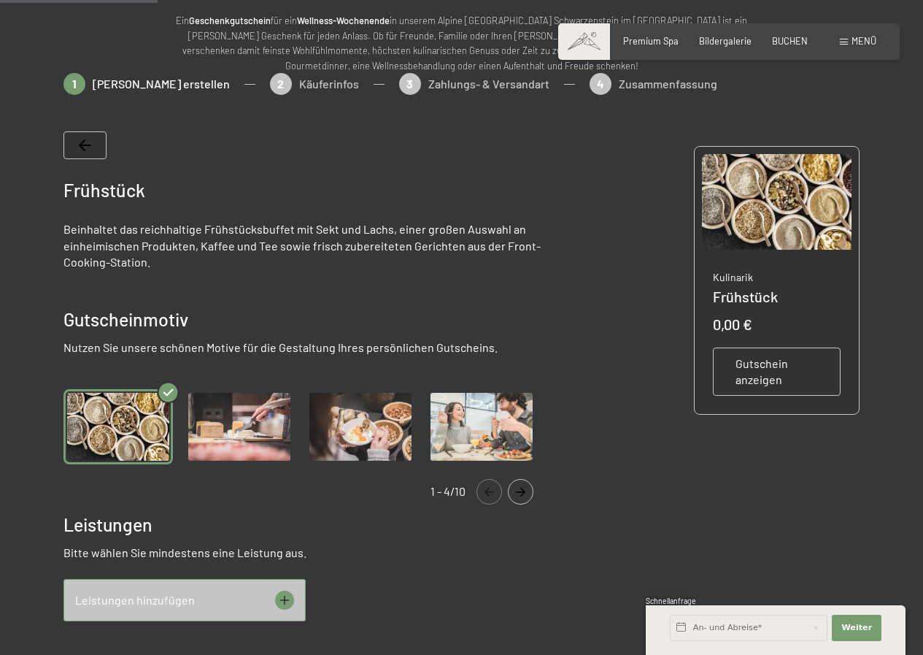
click at [287, 596] on icon at bounding box center [284, 599] width 19 height 19
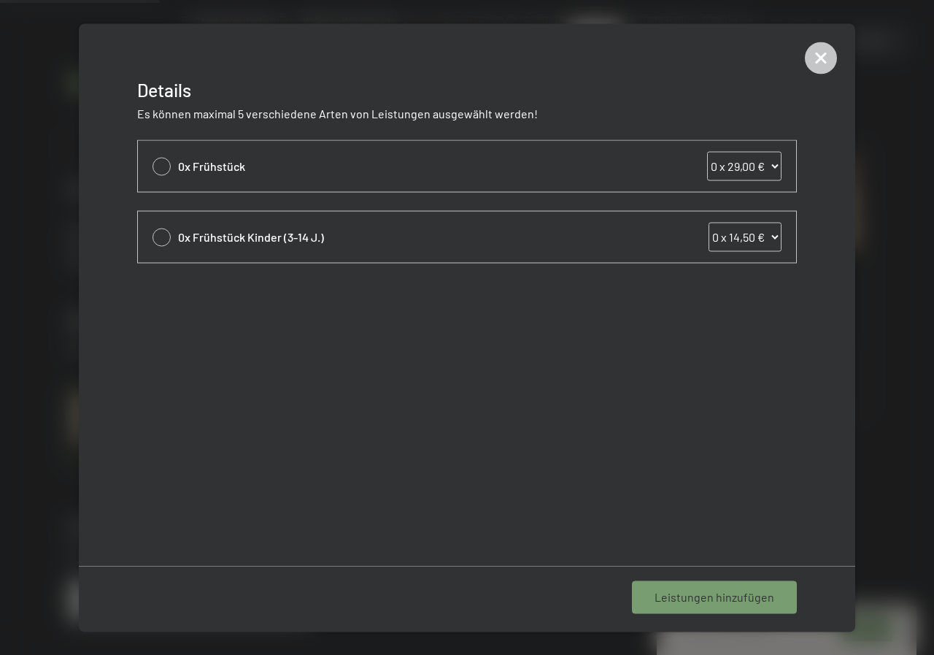
click at [776, 166] on select "0 x 29,00 € 1 x 29,00 € 2 x 29,00 € 3 x 29,00 € 4 x 29,00 € 5 x 29,00 € 6 x 29,…" at bounding box center [744, 165] width 74 height 29
select select "2"
click at [707, 151] on select "0 x 29,00 € 1 x 29,00 € 2 x 29,00 € 3 x 29,00 € 4 x 29,00 € 5 x 29,00 € 6 x 29,…" at bounding box center [744, 165] width 74 height 29
click at [749, 592] on span "1 Leistung hinzufügen" at bounding box center [717, 597] width 113 height 16
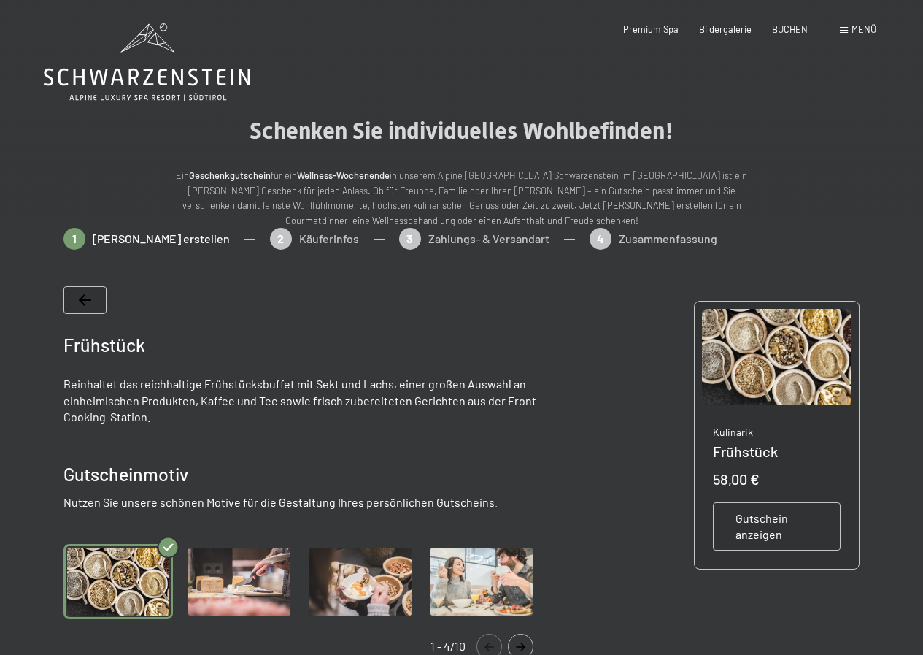
click at [758, 521] on span "Gutschein anzeigen" at bounding box center [777, 526] width 83 height 33
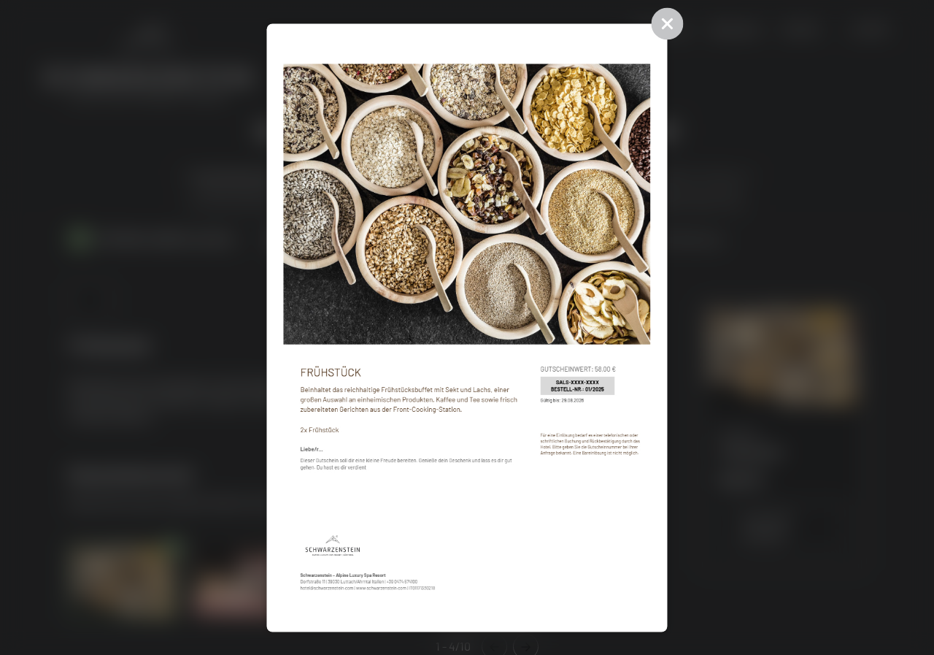
click at [323, 447] on img at bounding box center [467, 327] width 368 height 575
click at [667, 18] on icon at bounding box center [668, 23] width 32 height 32
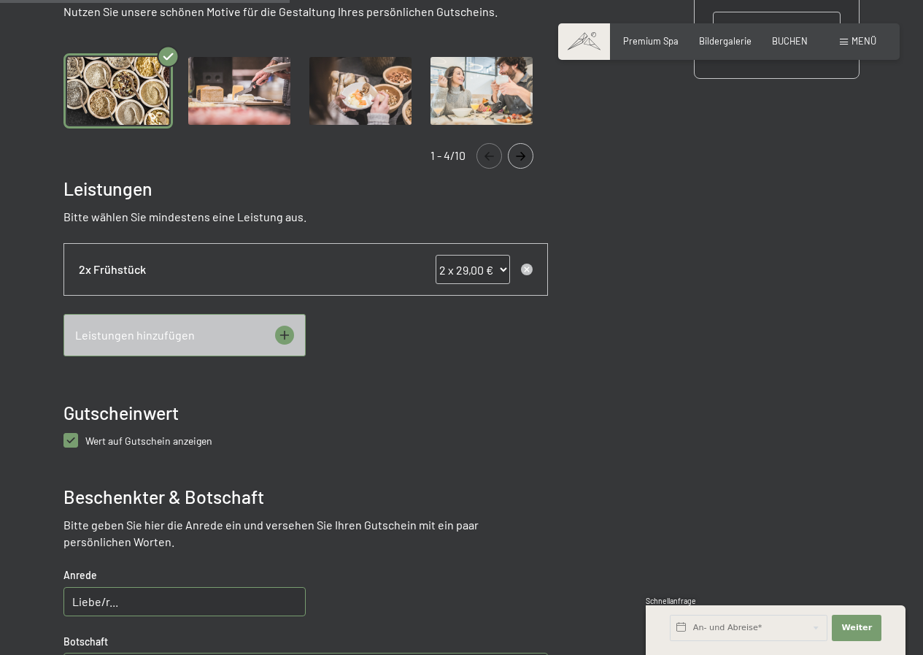
scroll to position [511, 0]
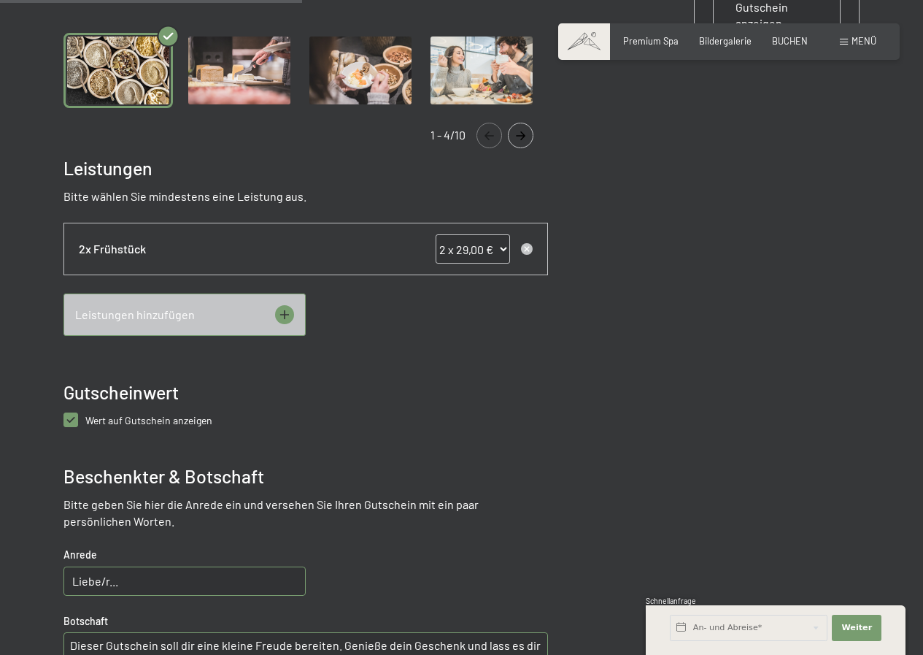
click at [66, 417] on anzeigen "checkbox" at bounding box center [70, 419] width 15 height 15
checkbox anzeigen "false"
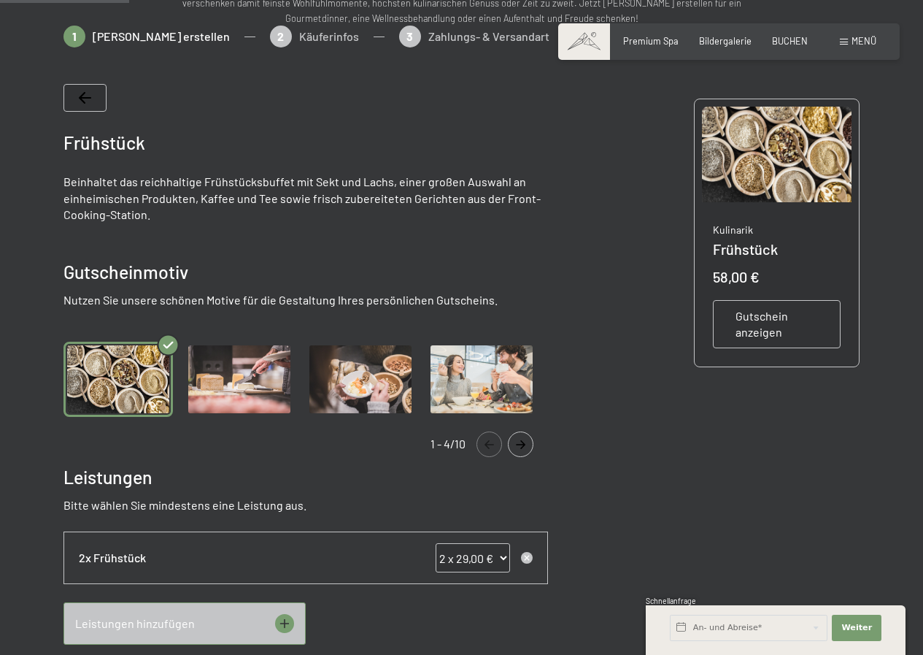
scroll to position [219, 0]
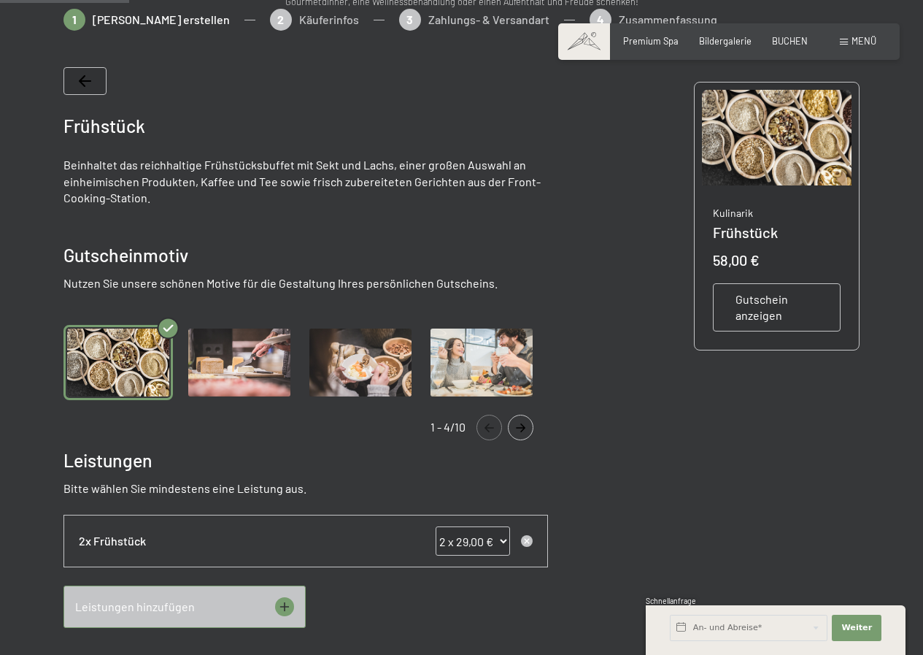
click at [788, 304] on span "Gutschein anzeigen" at bounding box center [777, 307] width 83 height 33
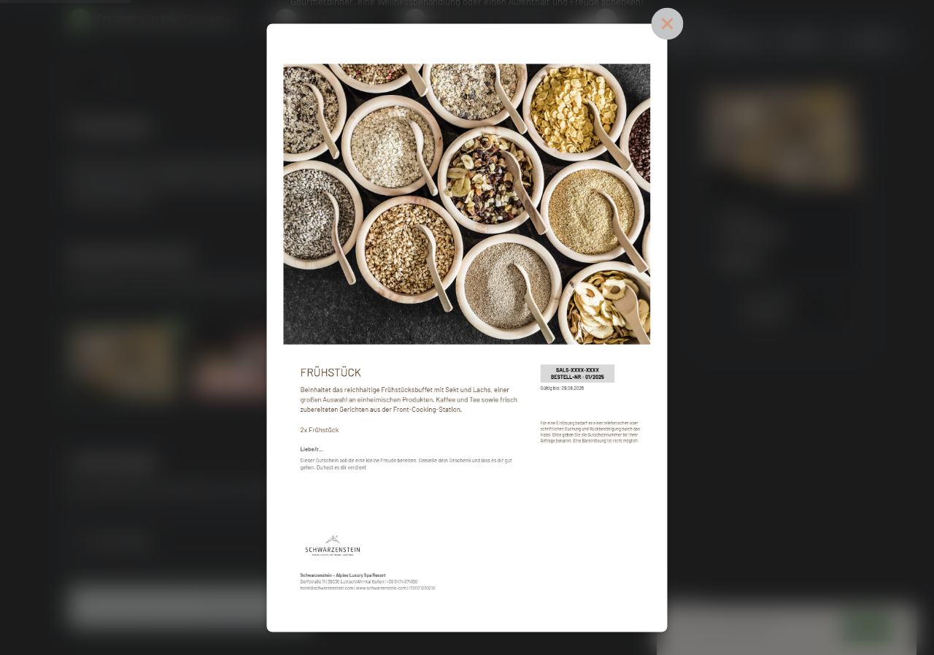
click at [668, 23] on icon at bounding box center [667, 23] width 15 height 15
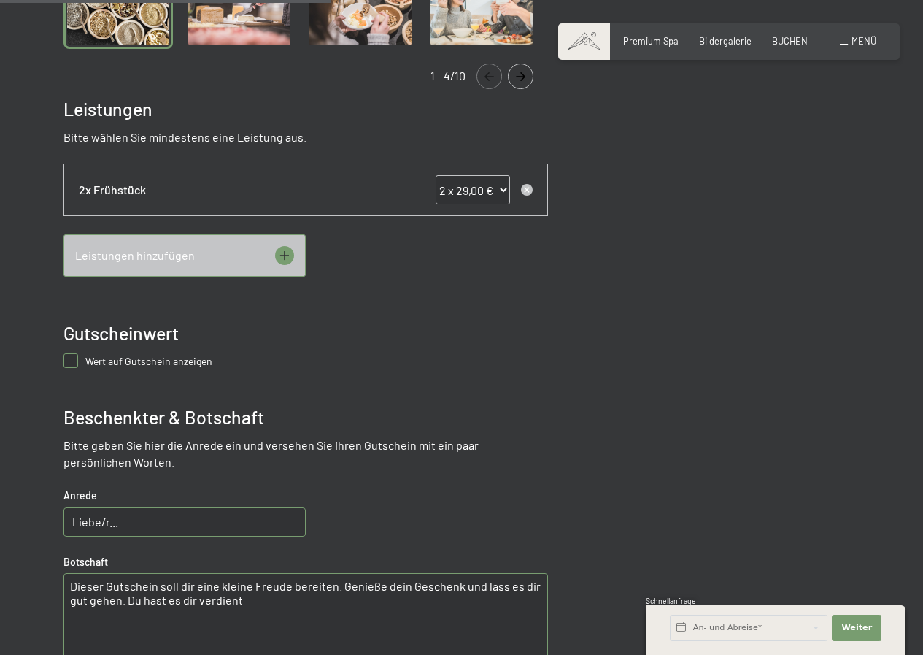
scroll to position [584, 0]
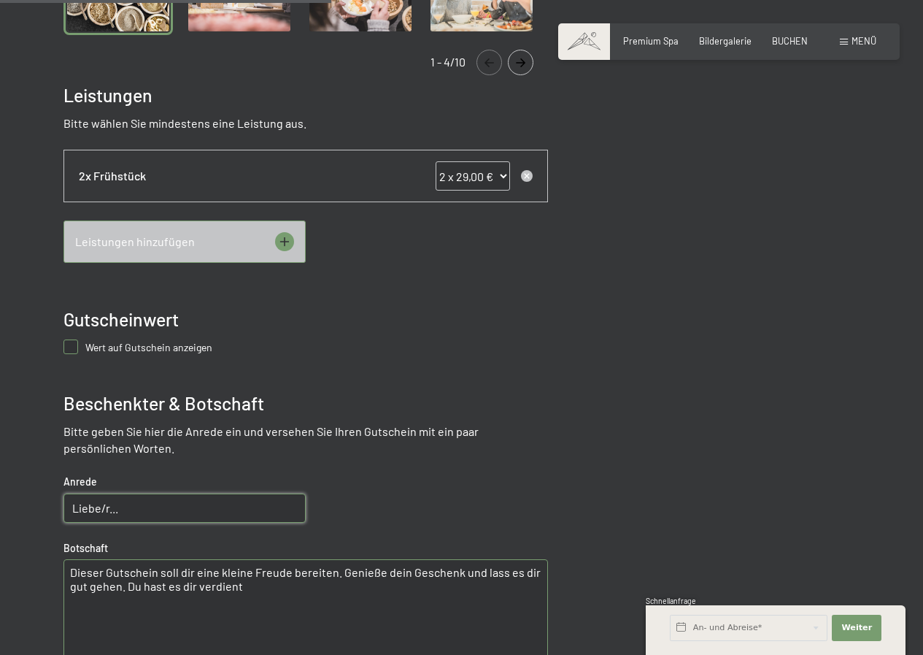
click at [111, 506] on input "Liebe/r..." at bounding box center [184, 507] width 242 height 29
drag, startPoint x: 112, startPoint y: 510, endPoint x: 69, endPoint y: 501, distance: 43.2
click at [69, 501] on input "Liebe/r..." at bounding box center [184, 507] width 242 height 29
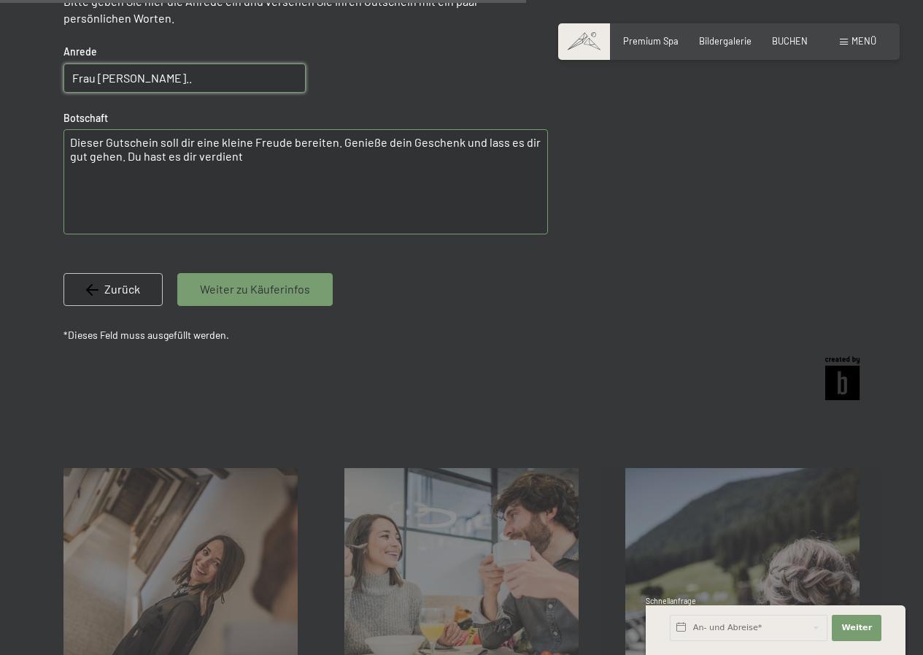
scroll to position [1022, 0]
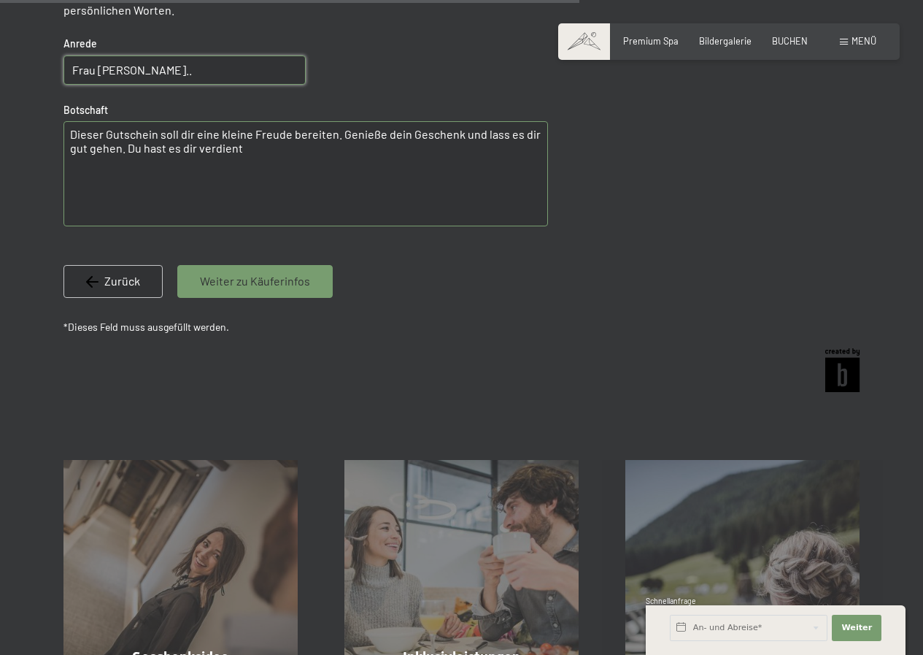
type input "Frau [PERSON_NAME].."
click at [241, 280] on span "Weiter zu Käuferinfos" at bounding box center [255, 281] width 110 height 16
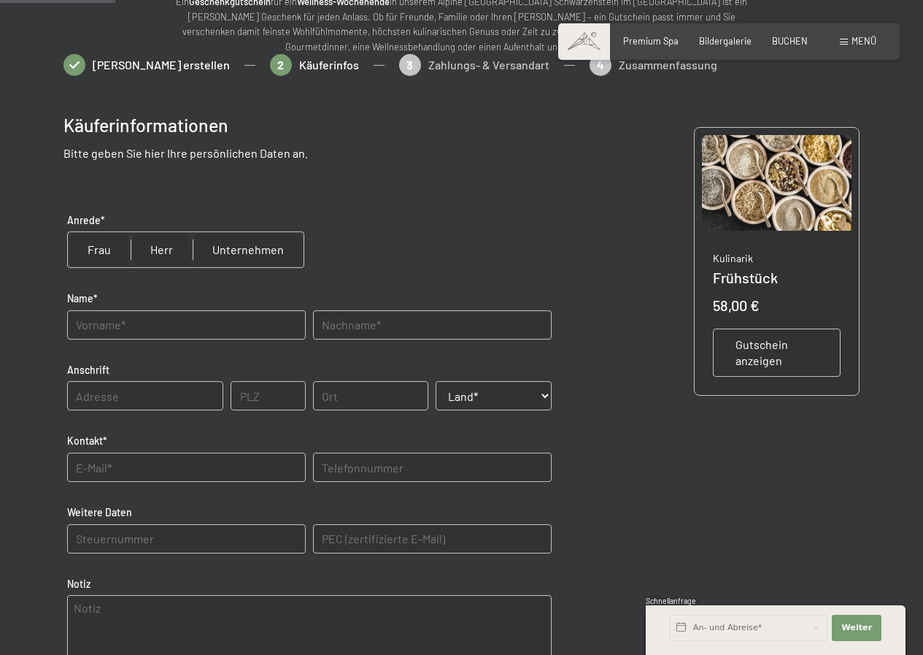
scroll to position [155, 0]
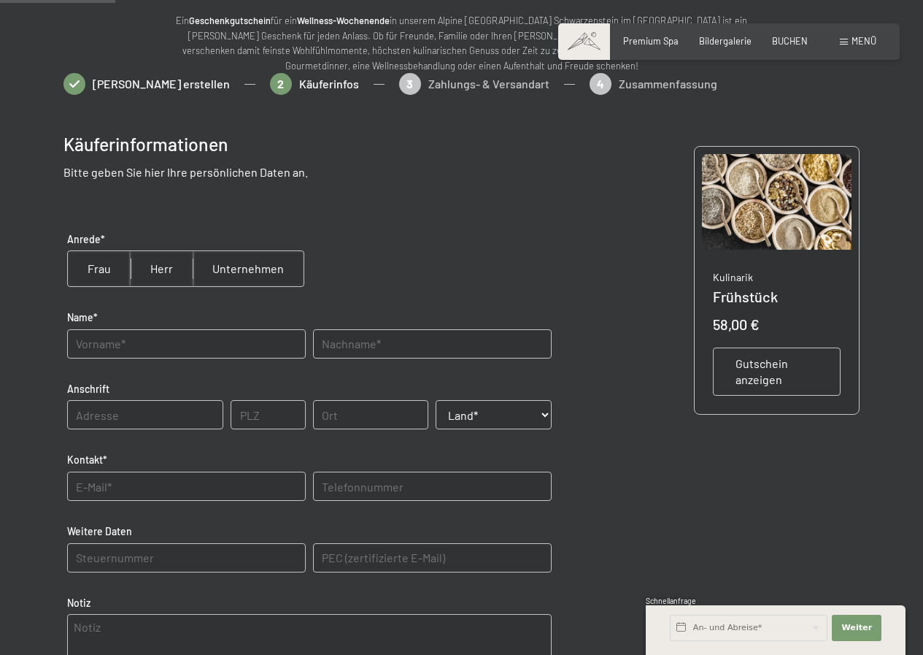
click at [162, 269] on input "radio" at bounding box center [162, 268] width 62 height 35
radio input "true"
click at [136, 344] on input "text" at bounding box center [186, 343] width 239 height 29
type input "Gebhard"
click at [374, 341] on input "text" at bounding box center [432, 343] width 239 height 29
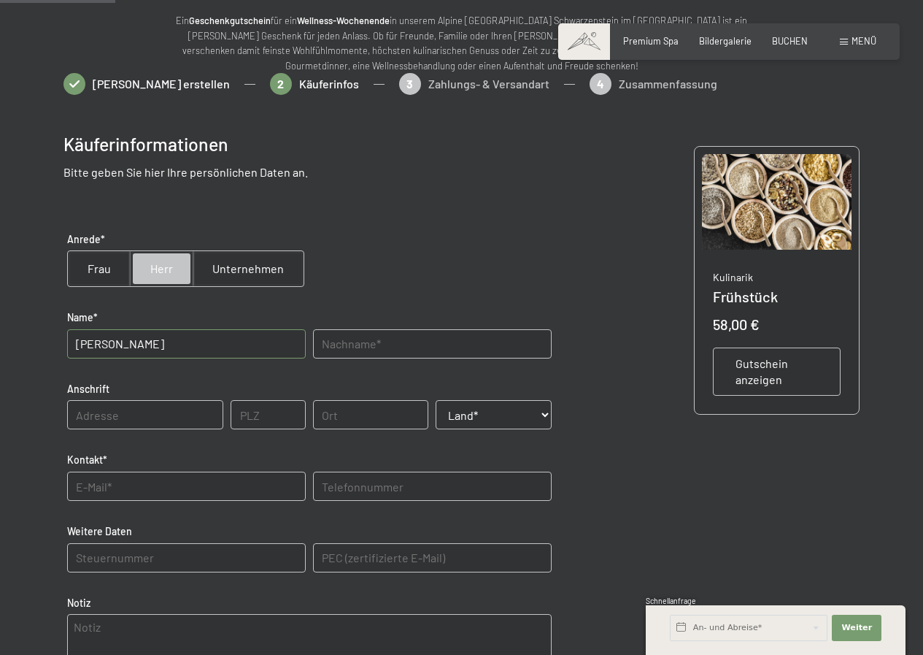
type input "Steiner"
click at [107, 404] on input "text" at bounding box center [145, 414] width 157 height 29
type input "Hauptort 53"
click at [277, 410] on input "text" at bounding box center [268, 414] width 74 height 29
type input "39030"
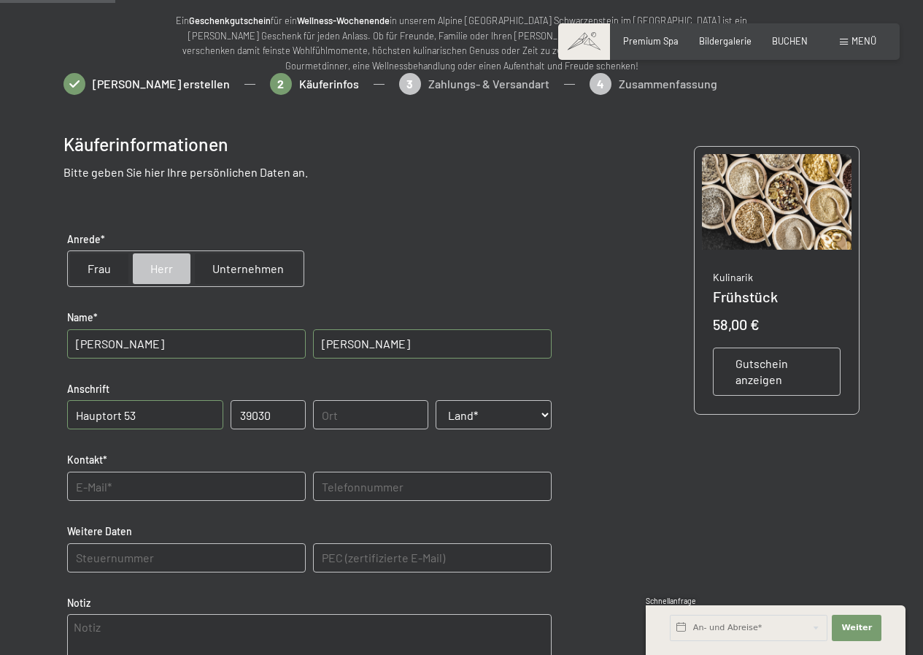
type input "ST.PETER"
select select "ITA"
click at [388, 411] on input "ST.PETER" at bounding box center [371, 414] width 116 height 29
type input "S"
type input "m"
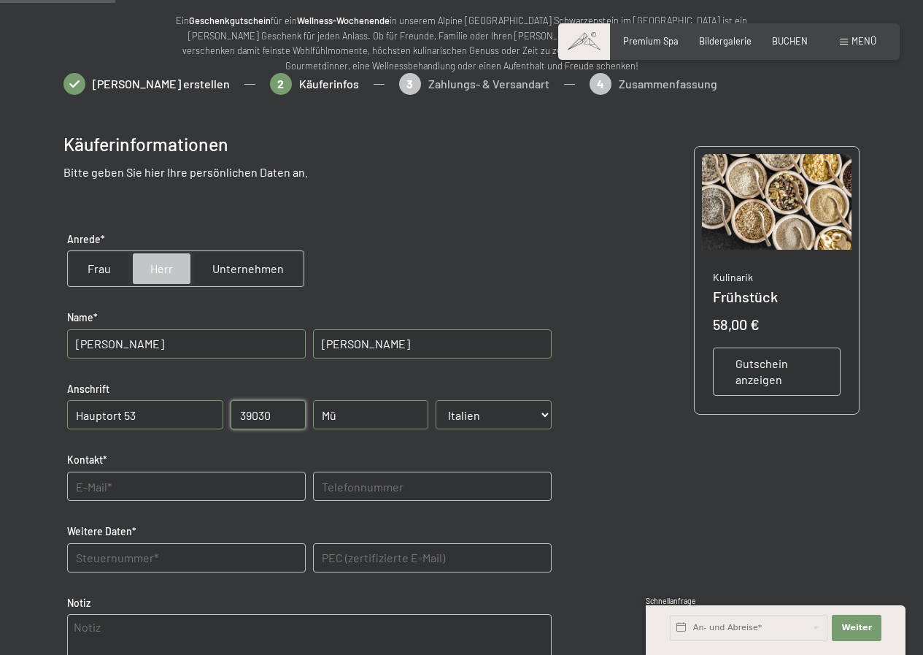
type input "M"
type input "Mühlwald"
click at [130, 490] on input "text" at bounding box center [186, 485] width 239 height 29
type input "gebhard.steiner@icloud.com"
click at [371, 491] on input "text" at bounding box center [432, 485] width 239 height 29
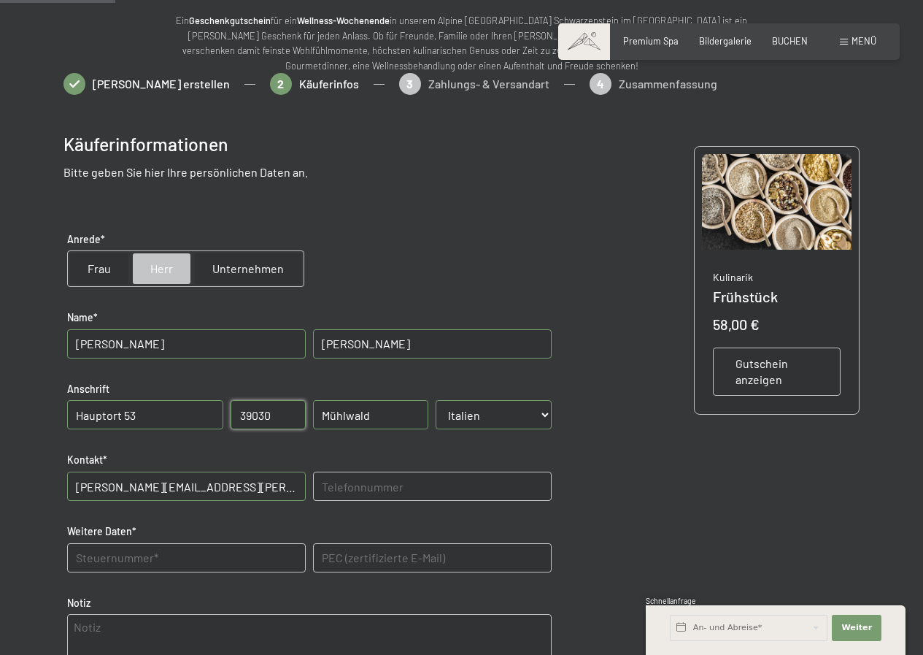
type input "3483131644"
click at [120, 551] on Daten "text" at bounding box center [186, 557] width 239 height 29
type Daten "STNGHR67D05I593O"
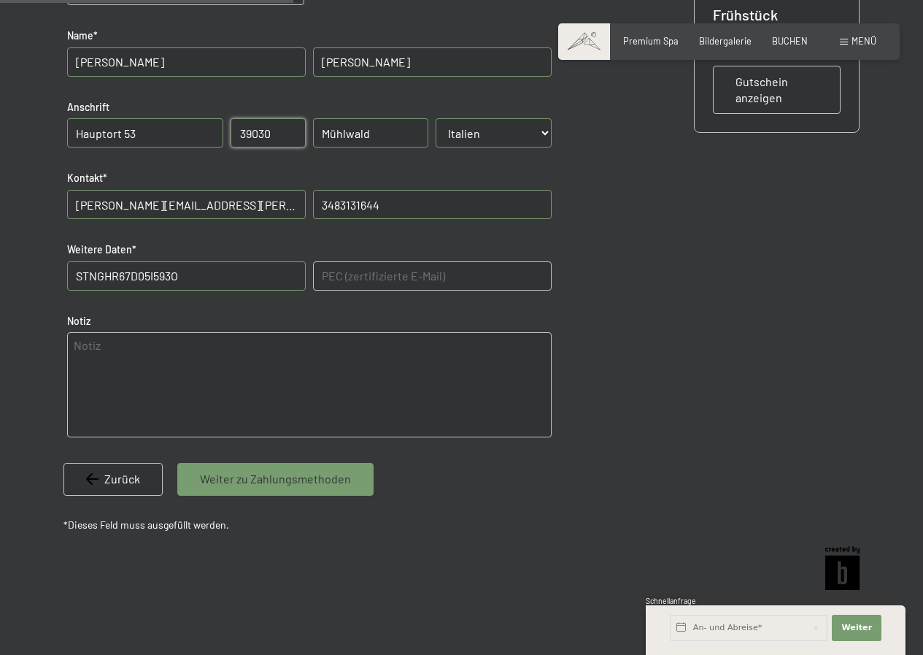
scroll to position [447, 0]
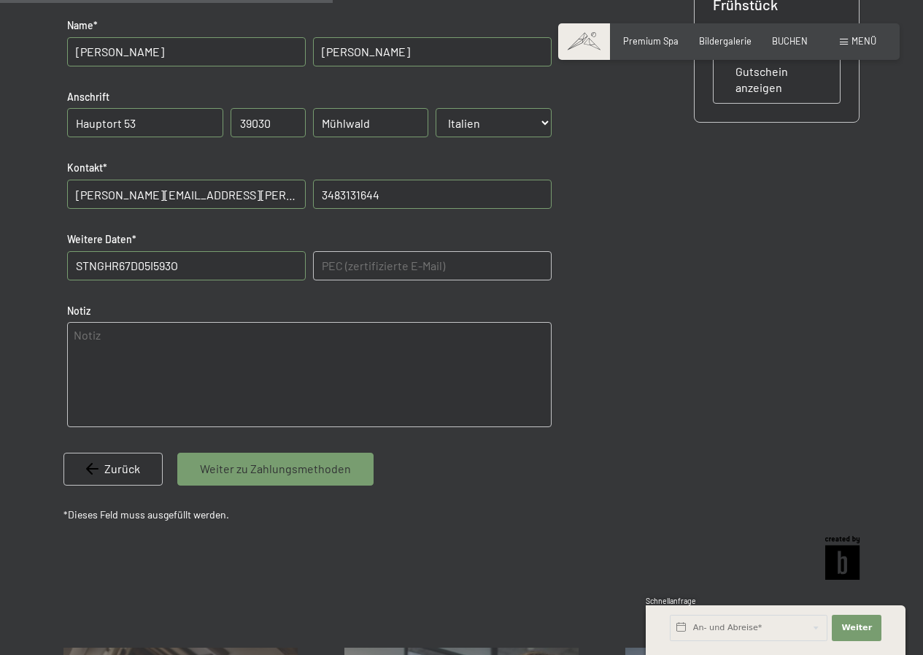
click at [222, 467] on span "Weiter zu Zahlungsmethoden" at bounding box center [275, 468] width 151 height 16
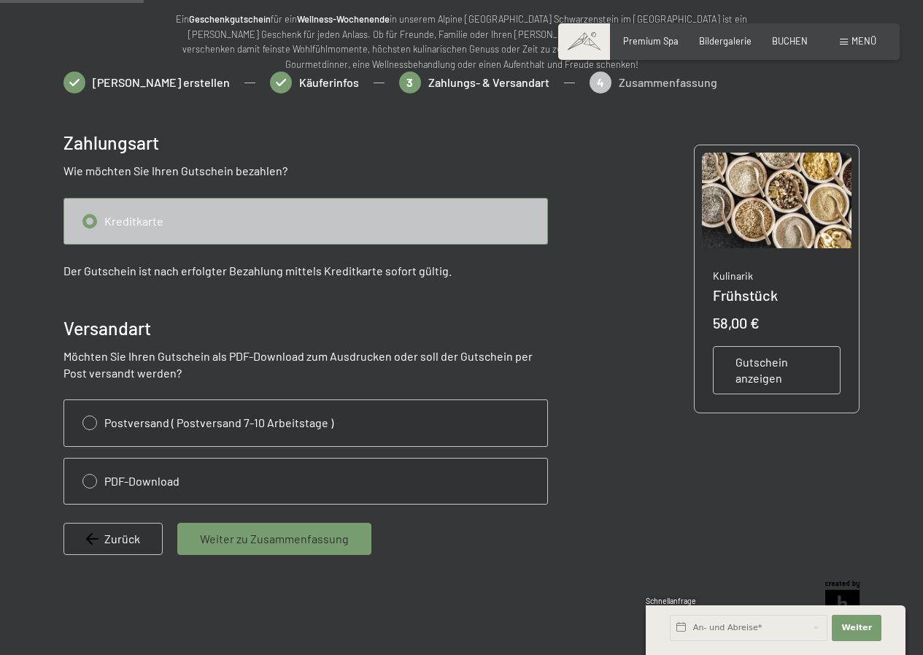
scroll to position [155, 0]
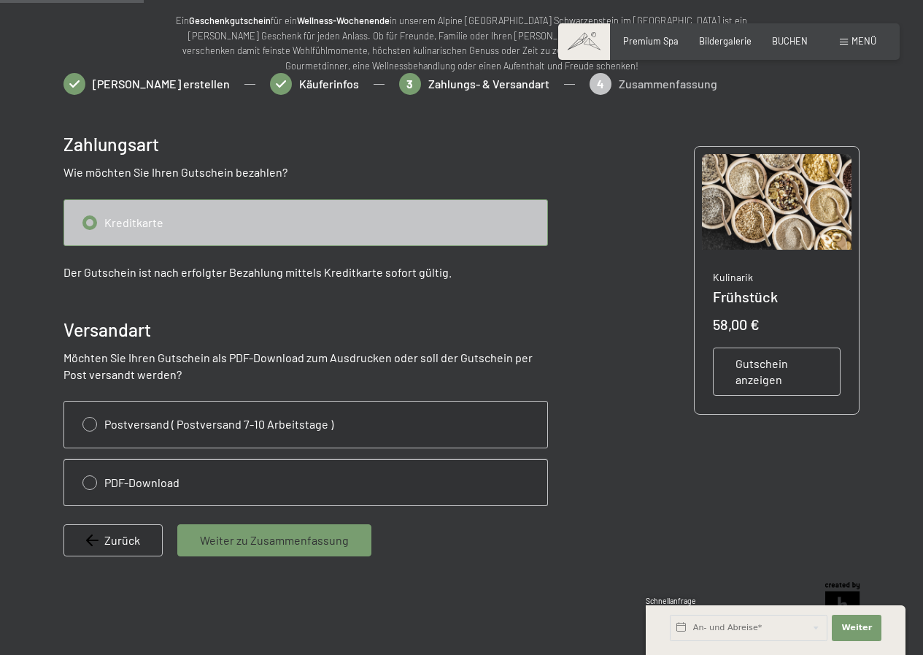
click at [90, 477] on input "radio" at bounding box center [305, 482] width 483 height 45
radio input "true"
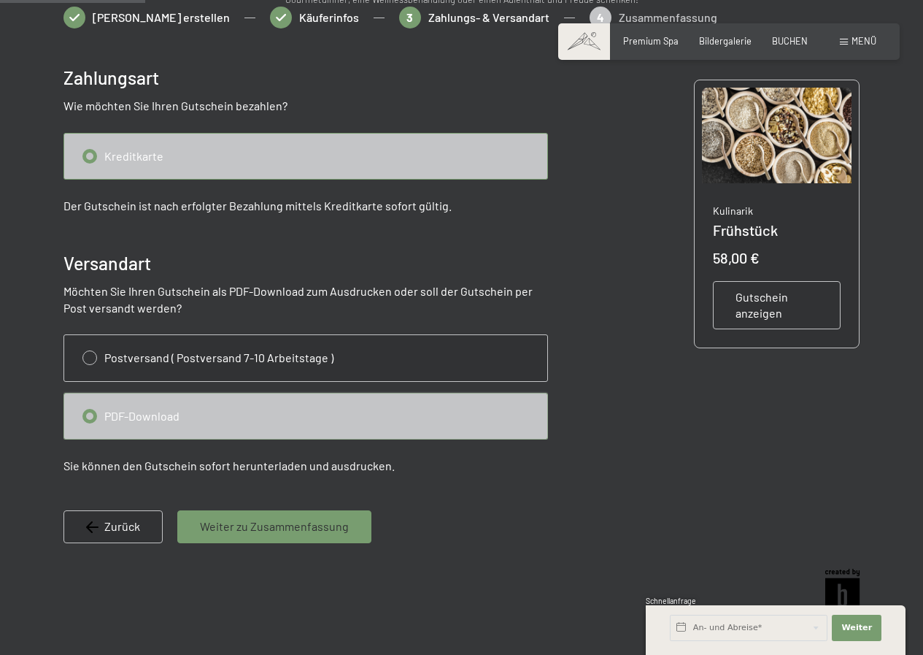
scroll to position [301, 0]
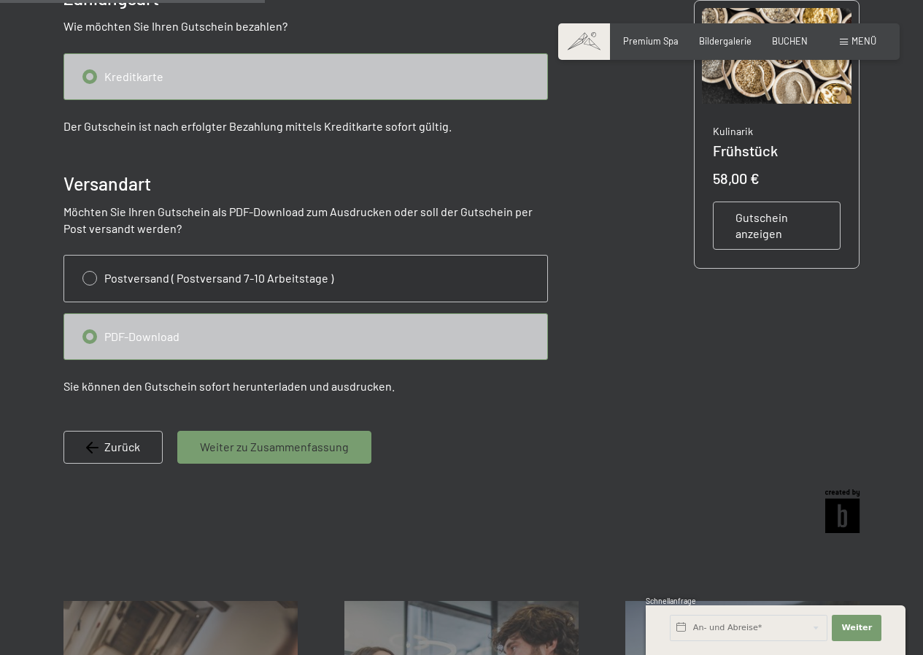
click at [255, 445] on span "Weiter zu Zusammenfassung" at bounding box center [274, 447] width 149 height 16
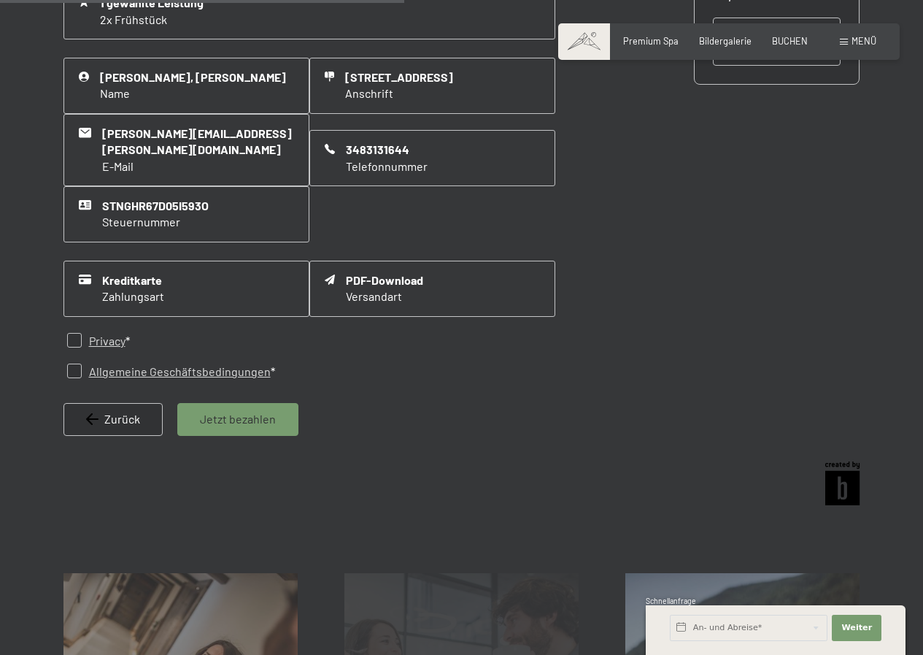
scroll to position [520, 0]
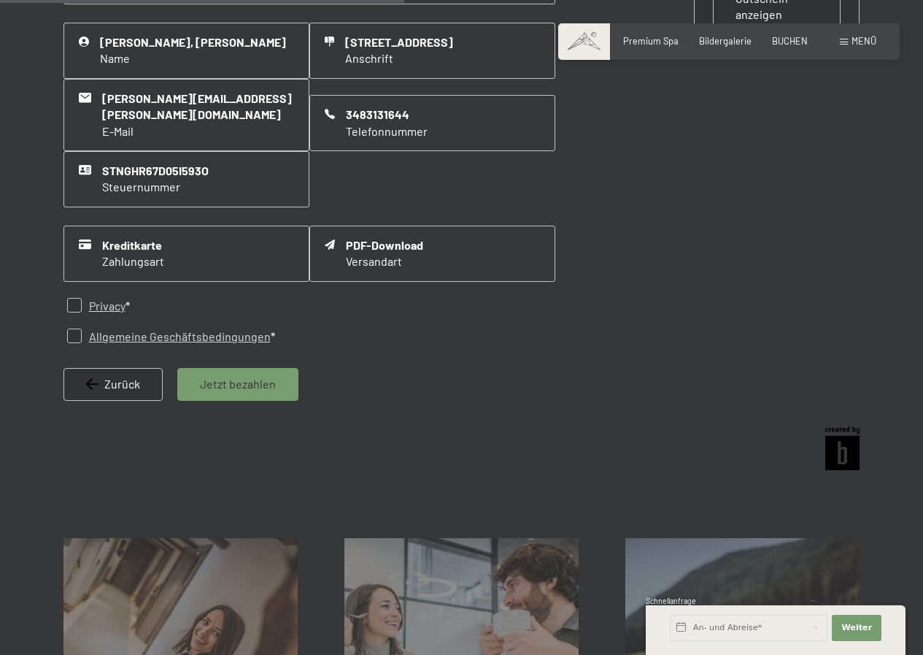
click at [71, 298] on input "checkbox" at bounding box center [74, 305] width 15 height 15
checkbox input "true"
click at [75, 328] on input "checkbox" at bounding box center [74, 335] width 15 height 15
checkbox input "true"
click at [241, 376] on span "Jetzt bezahlen" at bounding box center [238, 384] width 76 height 16
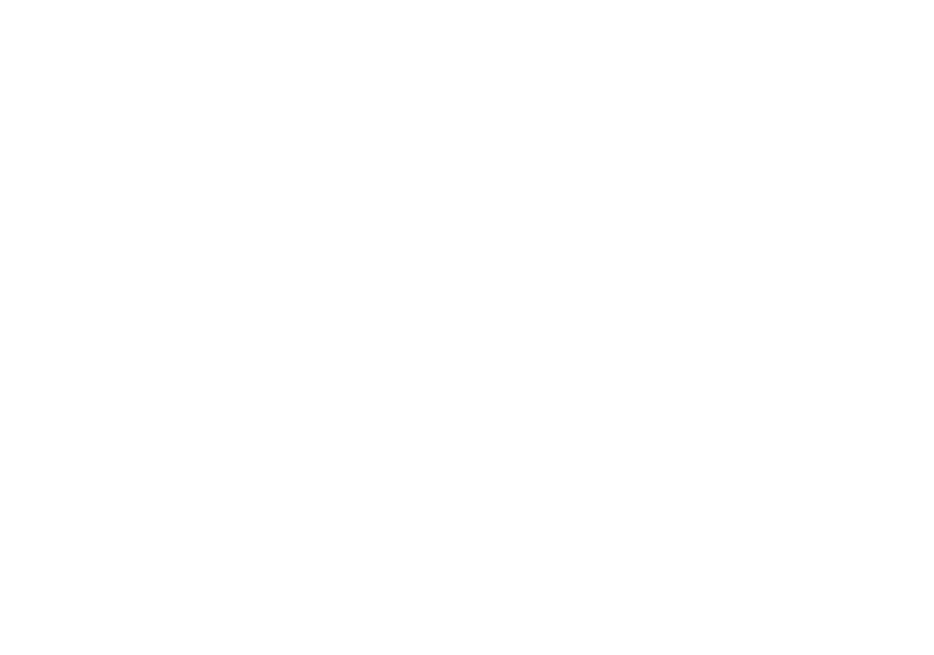
scroll to position [0, 0]
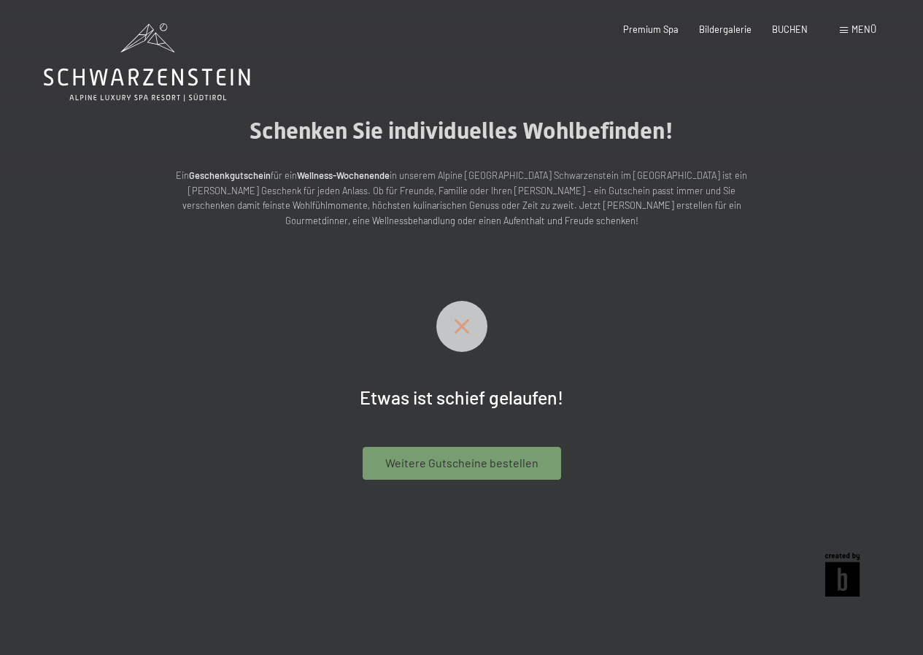
click at [471, 326] on icon at bounding box center [461, 326] width 51 height 15
click at [461, 332] on icon at bounding box center [461, 326] width 51 height 15
